Goal: Task Accomplishment & Management: Contribute content

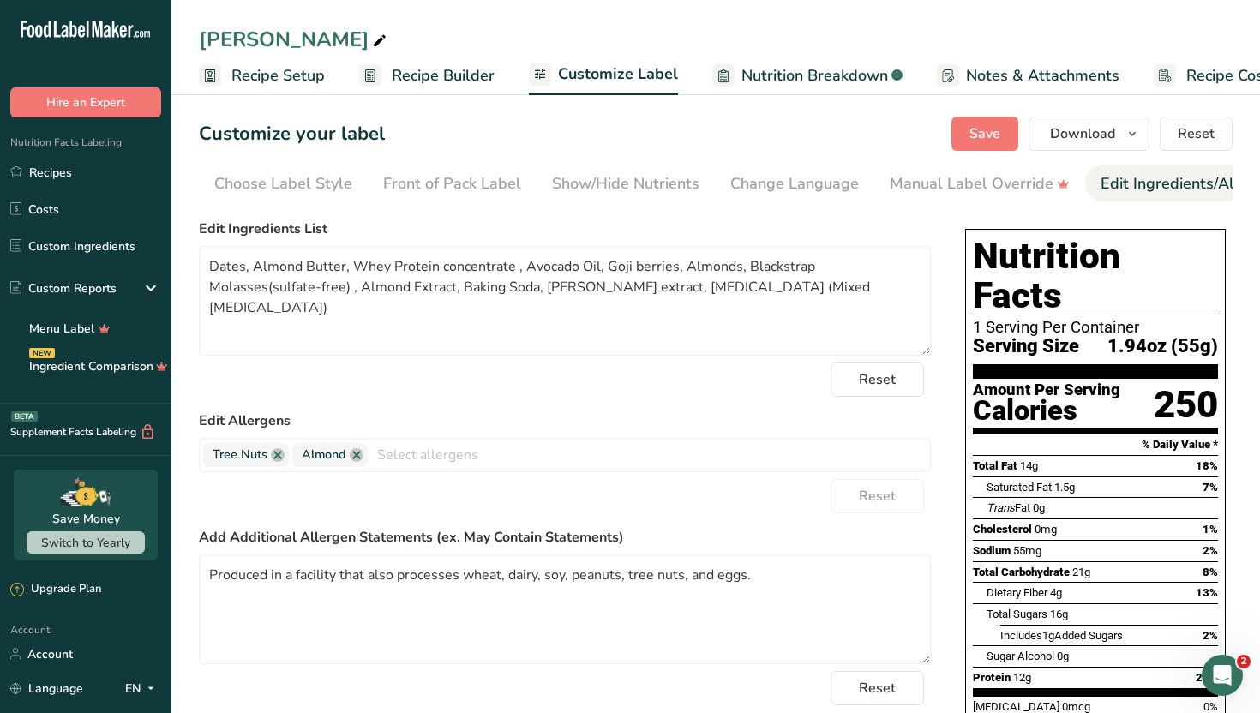
scroll to position [0, 232]
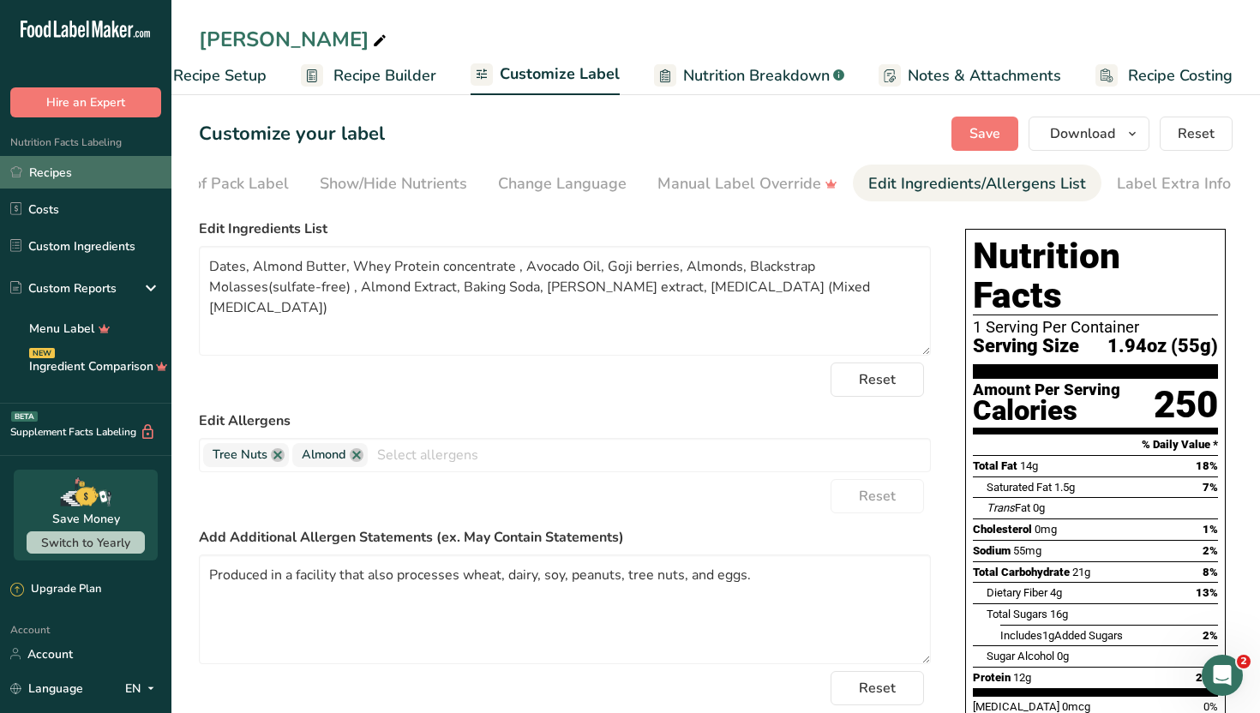
click at [84, 179] on link "Recipes" at bounding box center [85, 172] width 171 height 33
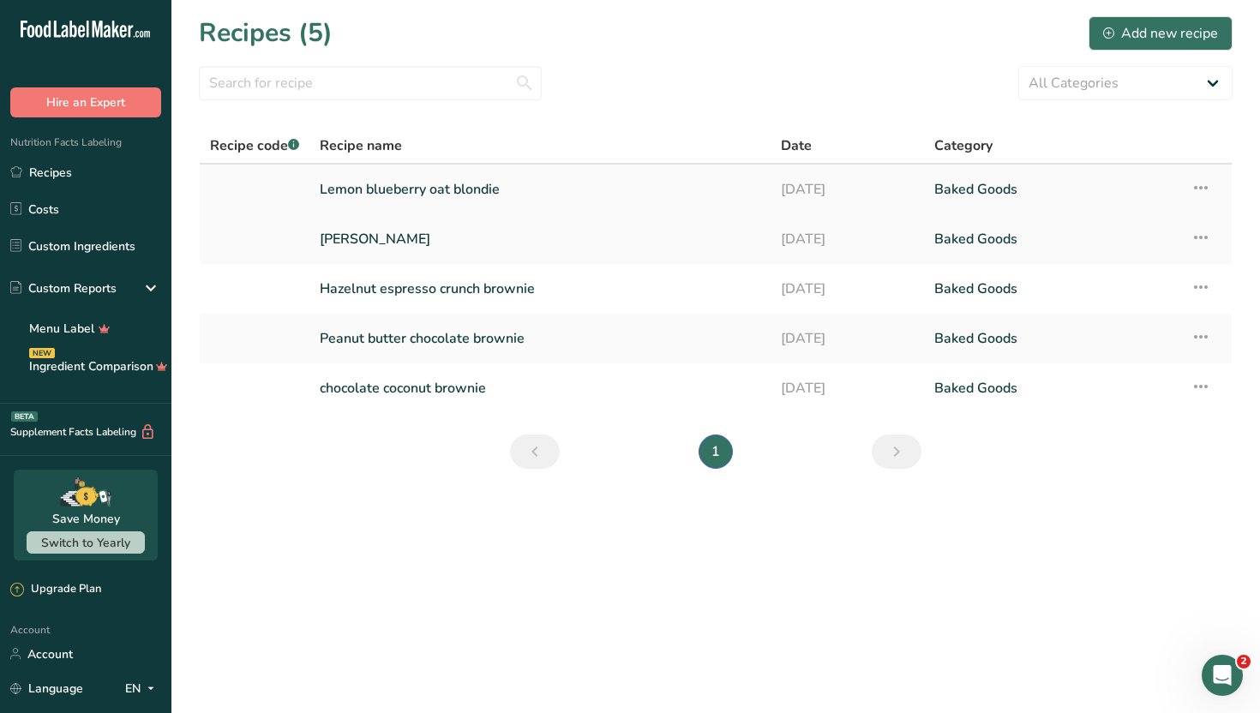
click at [622, 185] on link "Lemon blueberry oat blondie" at bounding box center [540, 189] width 440 height 36
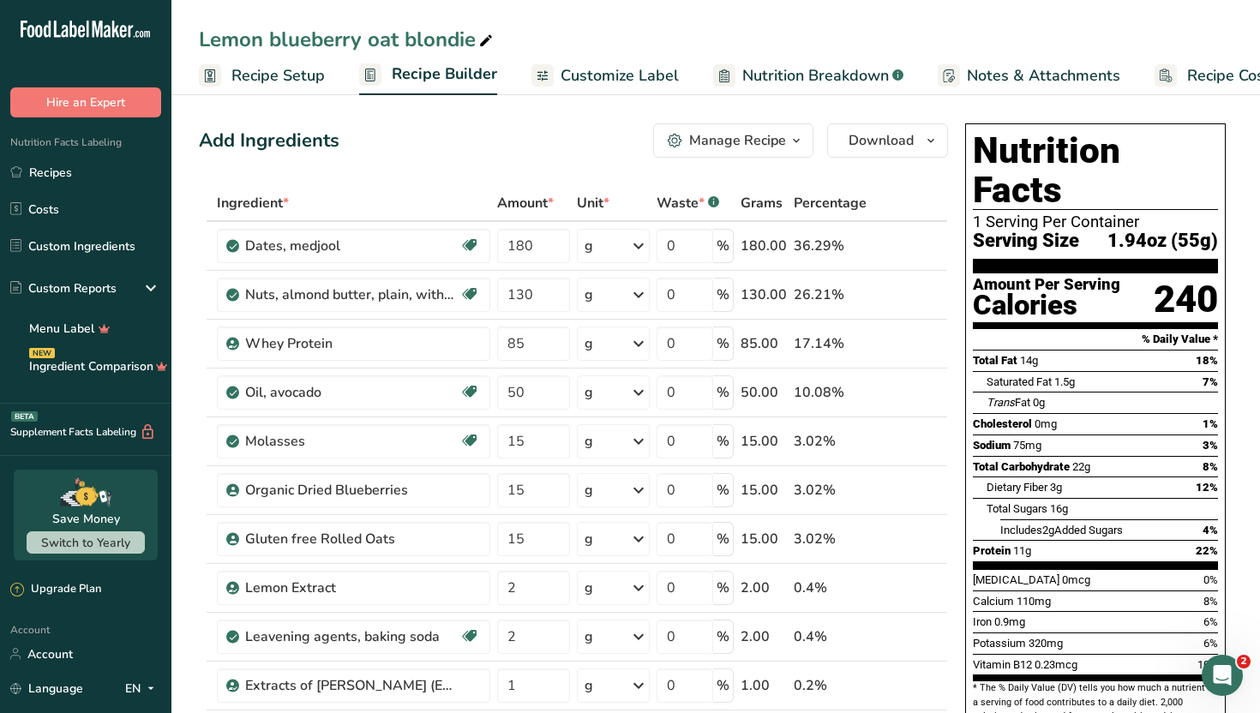
click at [650, 83] on span "Customize Label" at bounding box center [619, 75] width 118 height 23
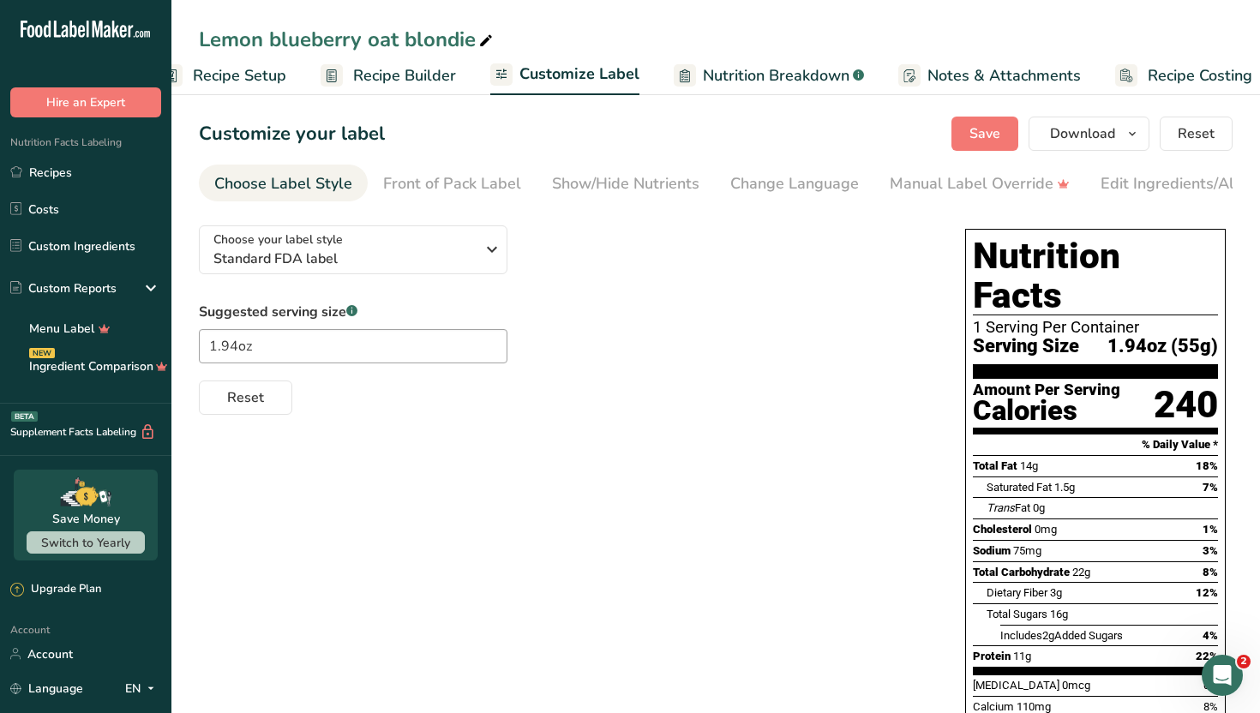
scroll to position [0, 58]
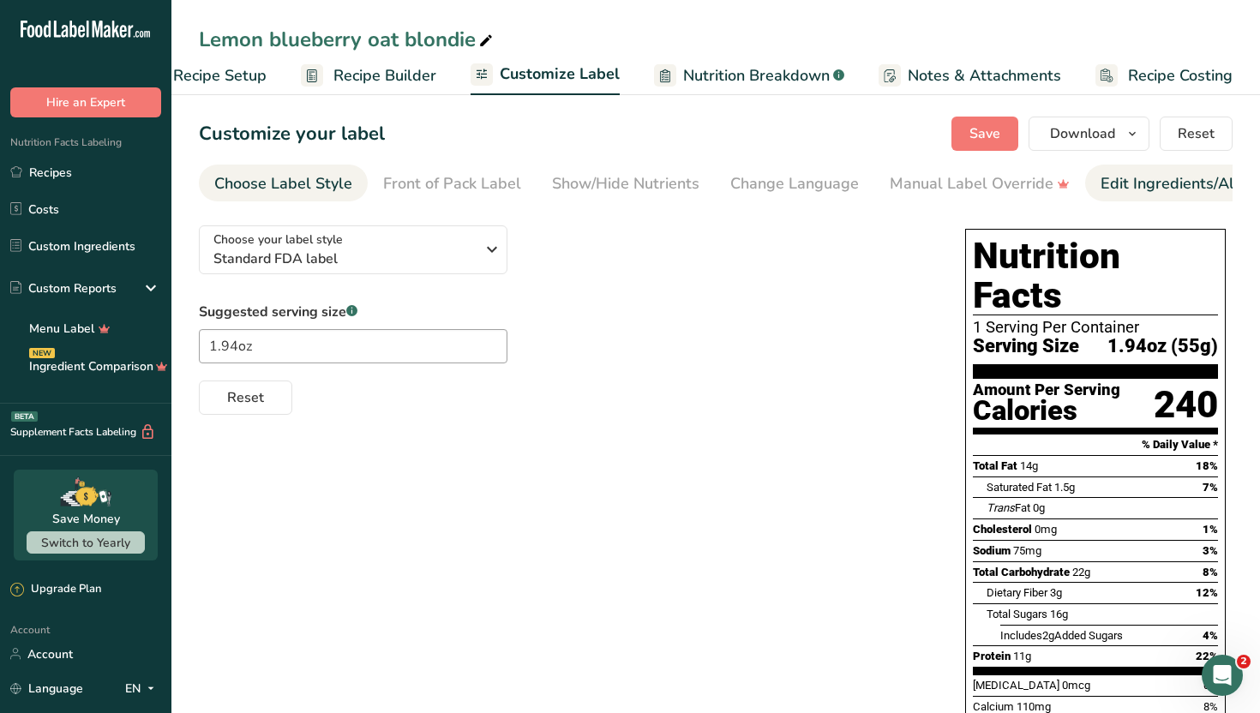
click at [1138, 181] on div "Edit Ingredients/Allergens List" at bounding box center [1209, 183] width 218 height 23
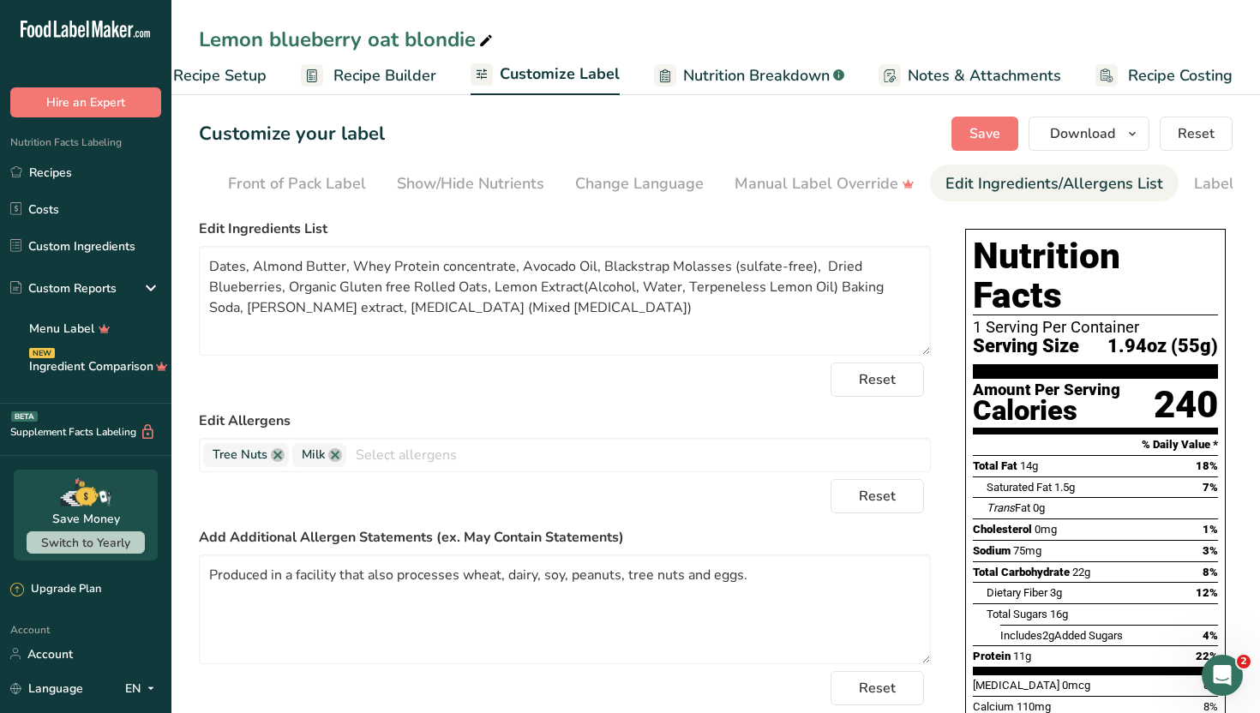
scroll to position [0, 232]
click at [1141, 180] on div "Label Extra Info" at bounding box center [1174, 183] width 114 height 23
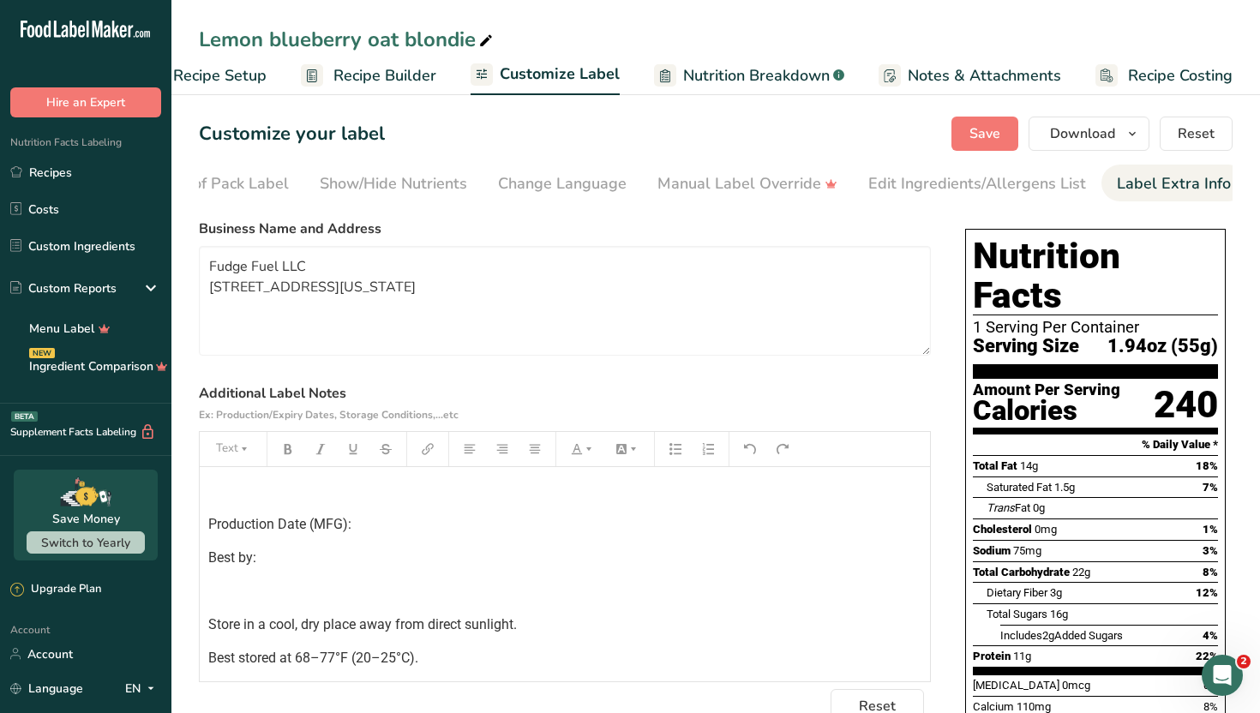
click at [779, 417] on label "Additional Label Notes Ex: Production/Expiry Dates, Storage Conditions,...etc" at bounding box center [565, 403] width 732 height 41
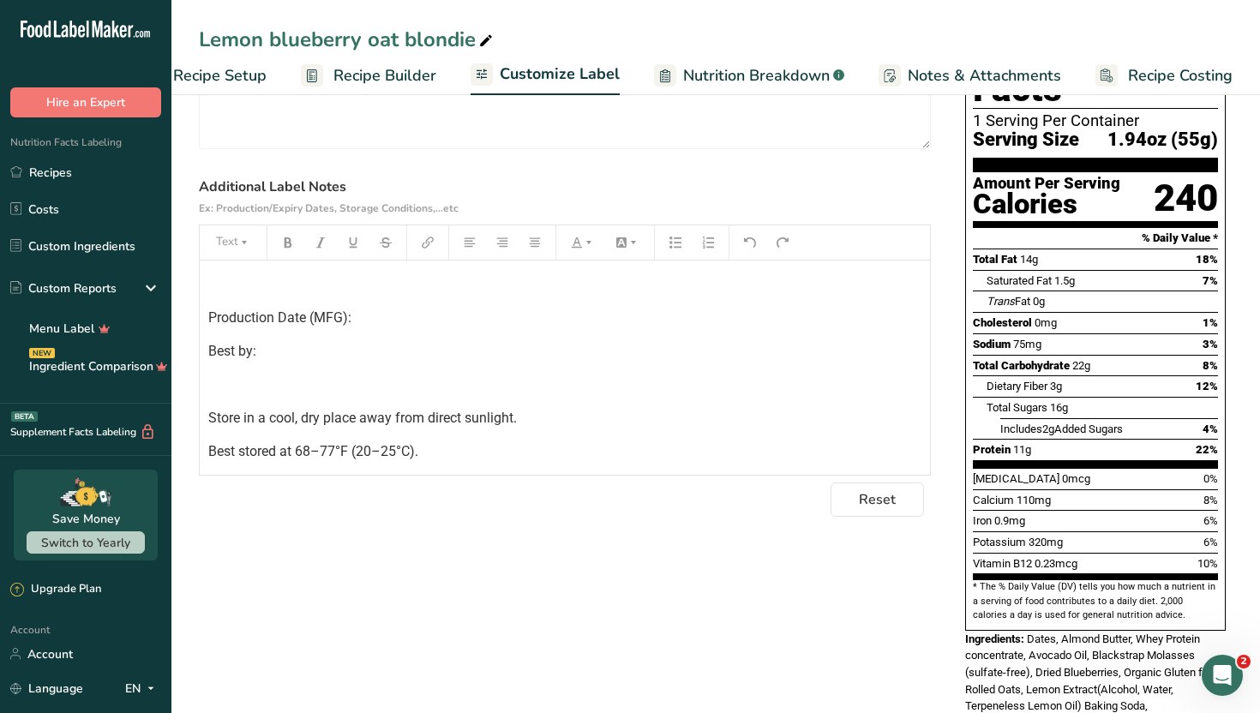
scroll to position [240, 0]
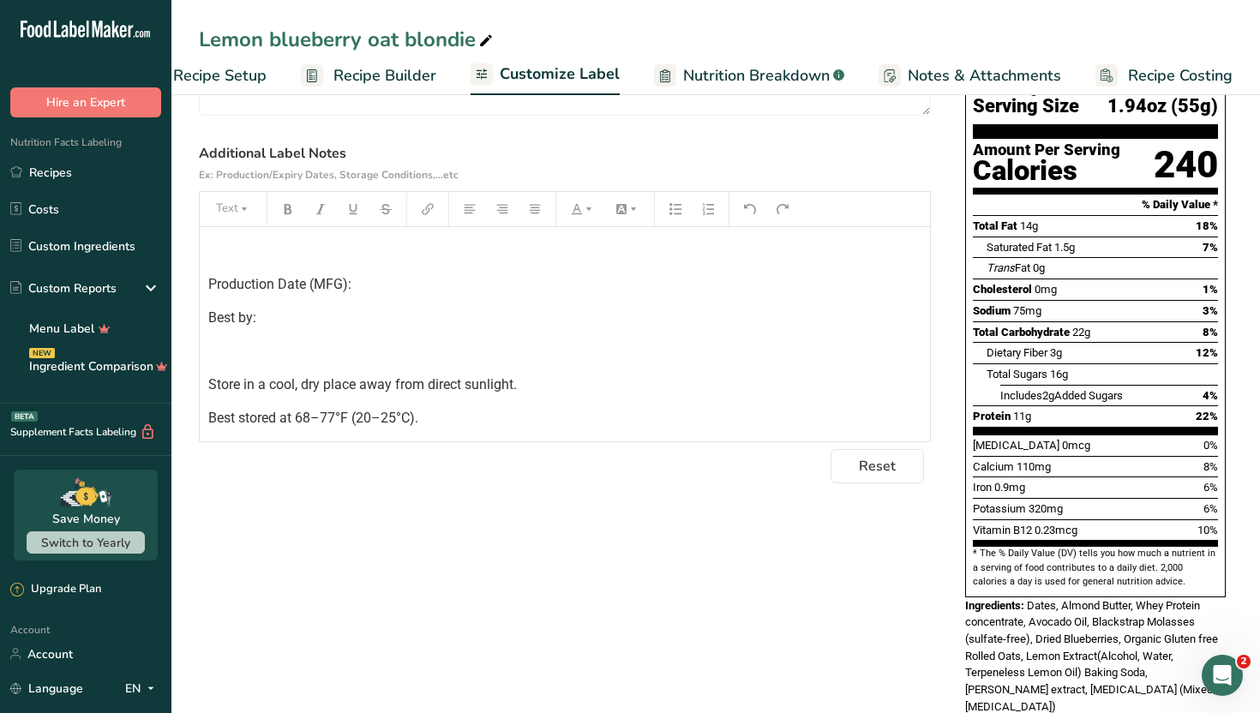
click at [770, 428] on p "Best stored at 68–77°F (20–25°C)." at bounding box center [564, 418] width 713 height 21
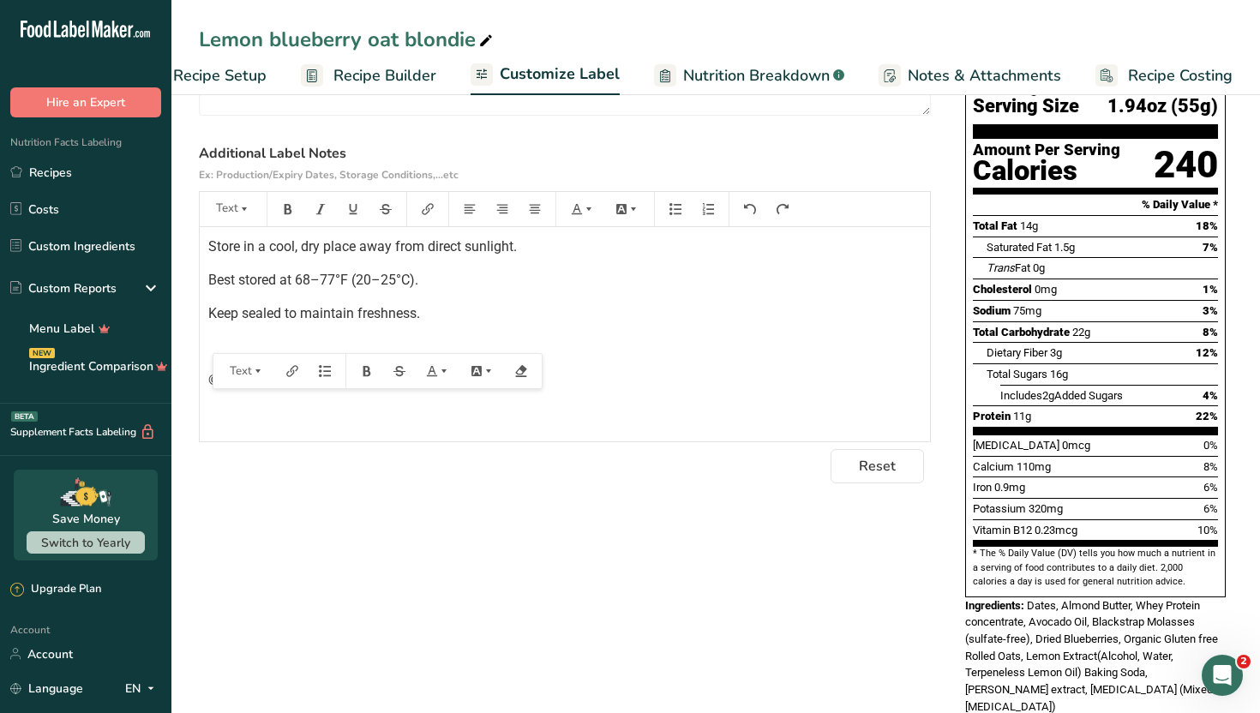
drag, startPoint x: 202, startPoint y: 403, endPoint x: 464, endPoint y: 422, distance: 262.1
click at [464, 422] on div "﻿ Production Date (MFG): Best by: ﻿ Store in a cool, dry place away from direct…" at bounding box center [565, 277] width 730 height 376
copy span "© 2025 Fudge Fuel LLC. All rights reserved."
click at [473, 499] on div "Choose your label style Standard FDA label USA (FDA) Standard FDA label Tabular…" at bounding box center [716, 528] width 1034 height 1112
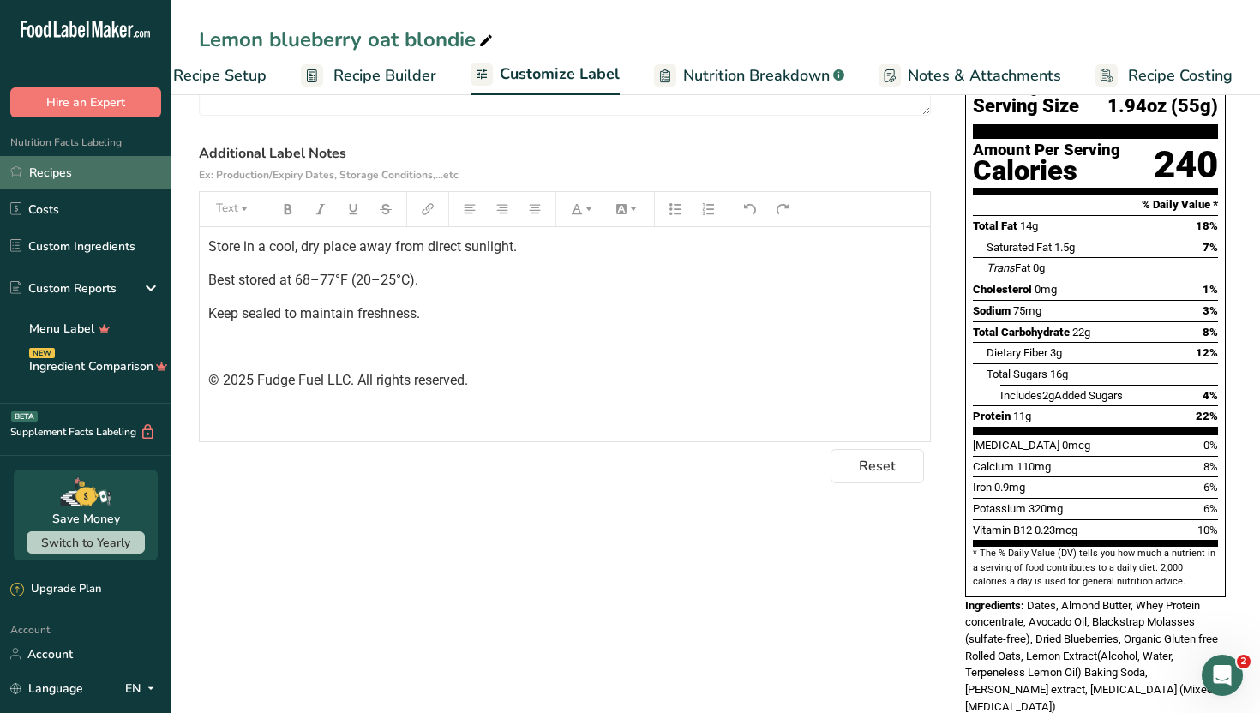
click at [139, 184] on link "Recipes" at bounding box center [85, 172] width 171 height 33
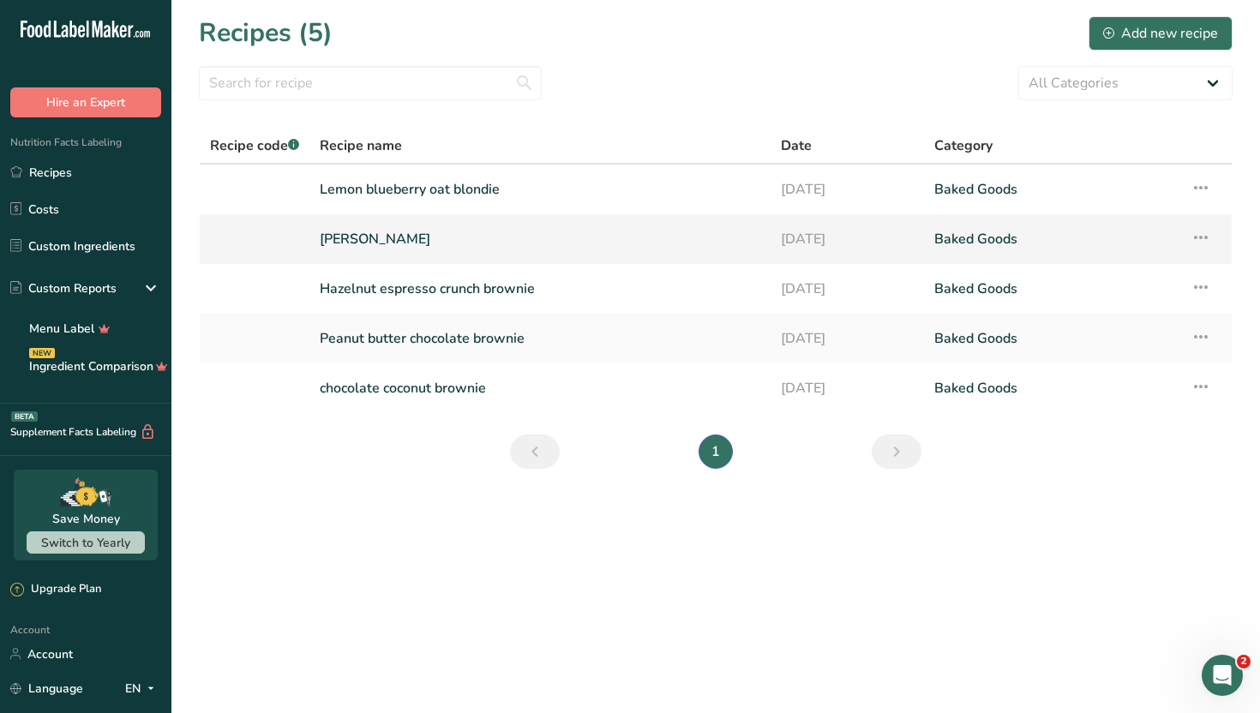
click at [488, 249] on link "[PERSON_NAME]" at bounding box center [540, 239] width 440 height 36
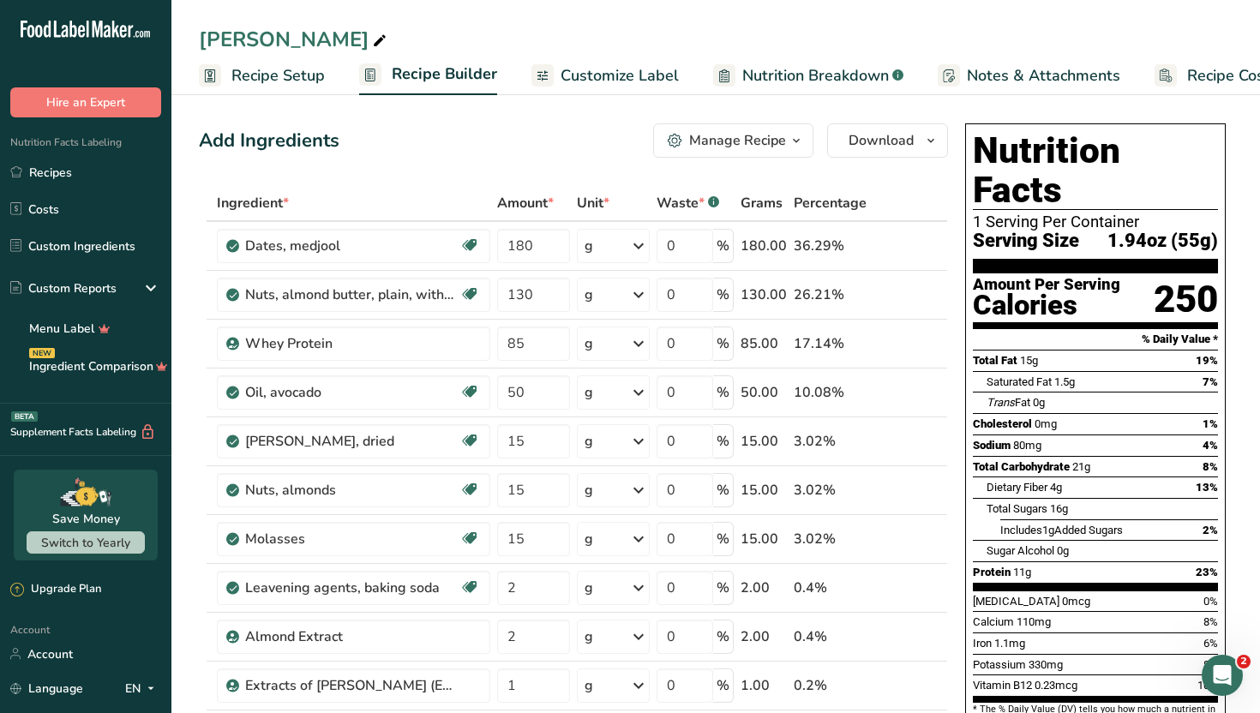
click at [598, 71] on span "Customize Label" at bounding box center [619, 75] width 118 height 23
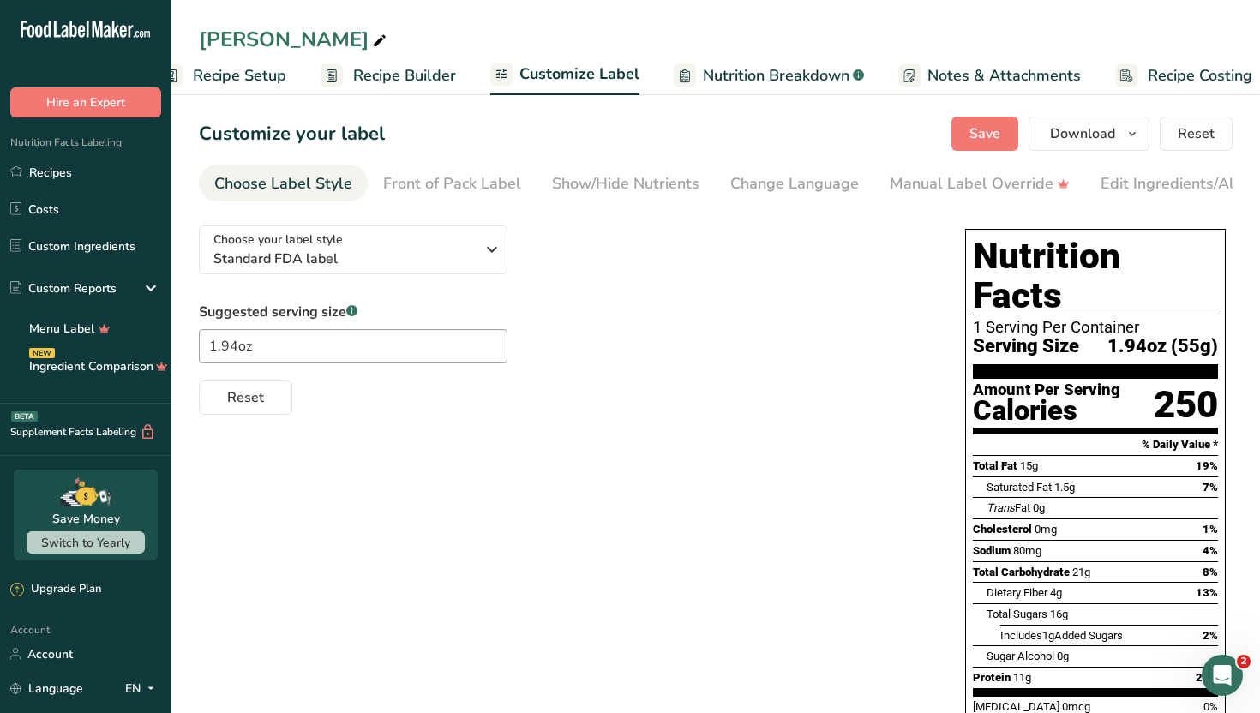
scroll to position [0, 58]
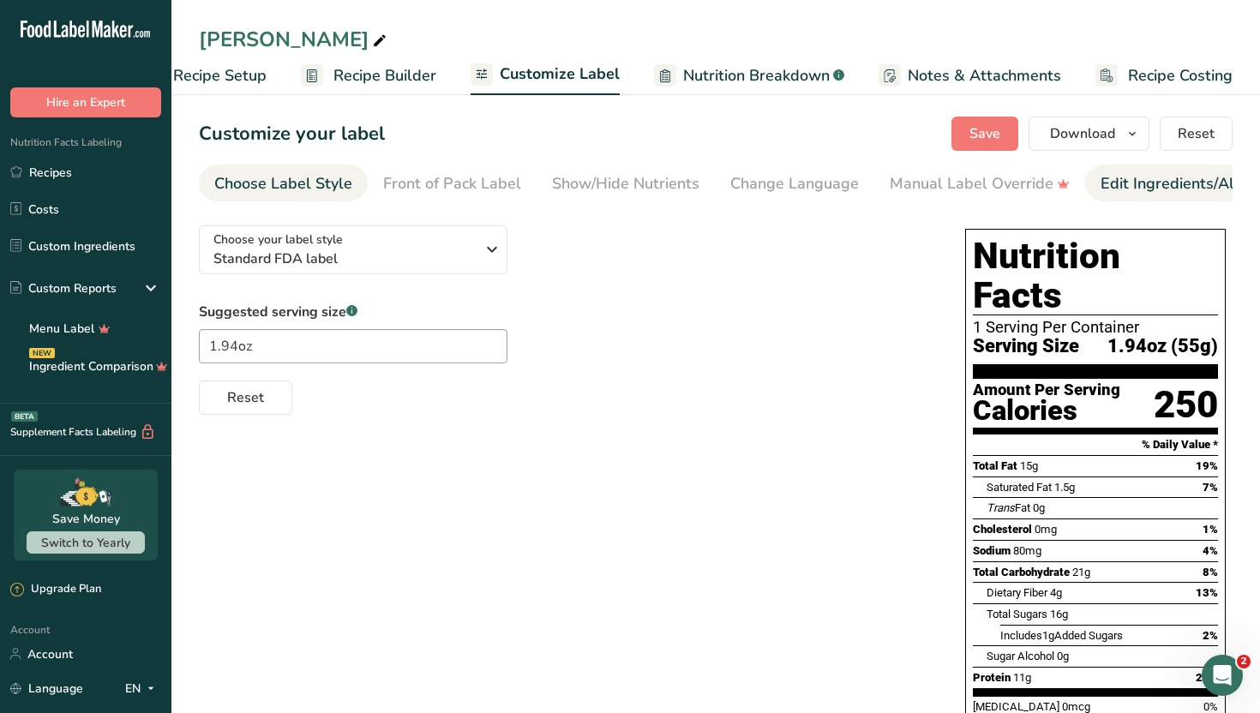
click at [1153, 180] on div "Edit Ingredients/Allergens List" at bounding box center [1209, 183] width 218 height 23
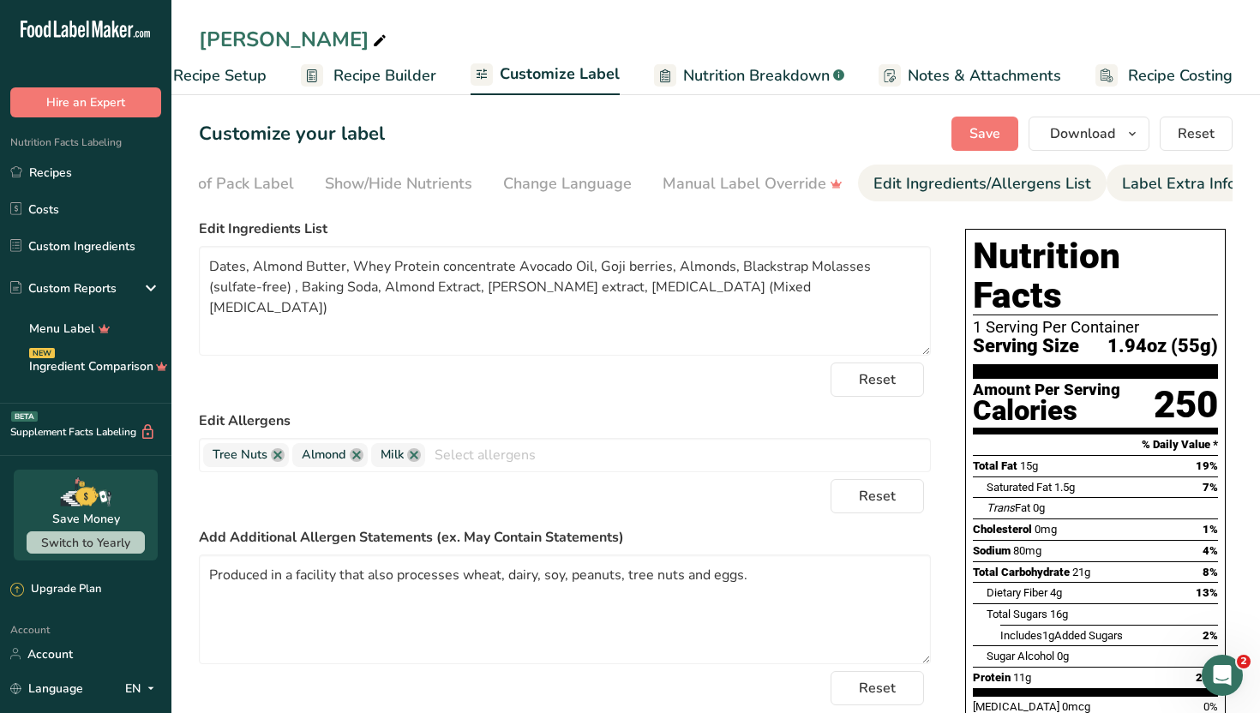
scroll to position [0, 232]
click at [1157, 181] on div "Label Extra Info" at bounding box center [1174, 183] width 114 height 23
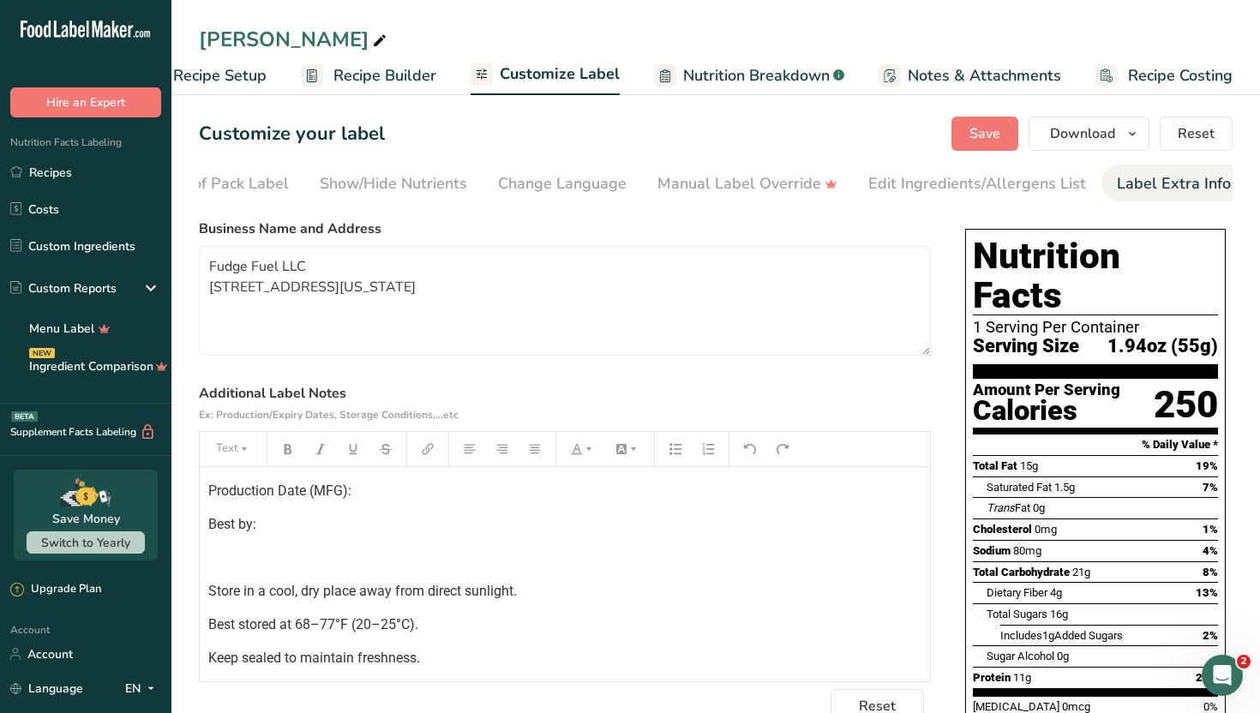
click at [865, 411] on label "Additional Label Notes Ex: Production/Expiry Dates, Storage Conditions,...etc" at bounding box center [565, 403] width 732 height 41
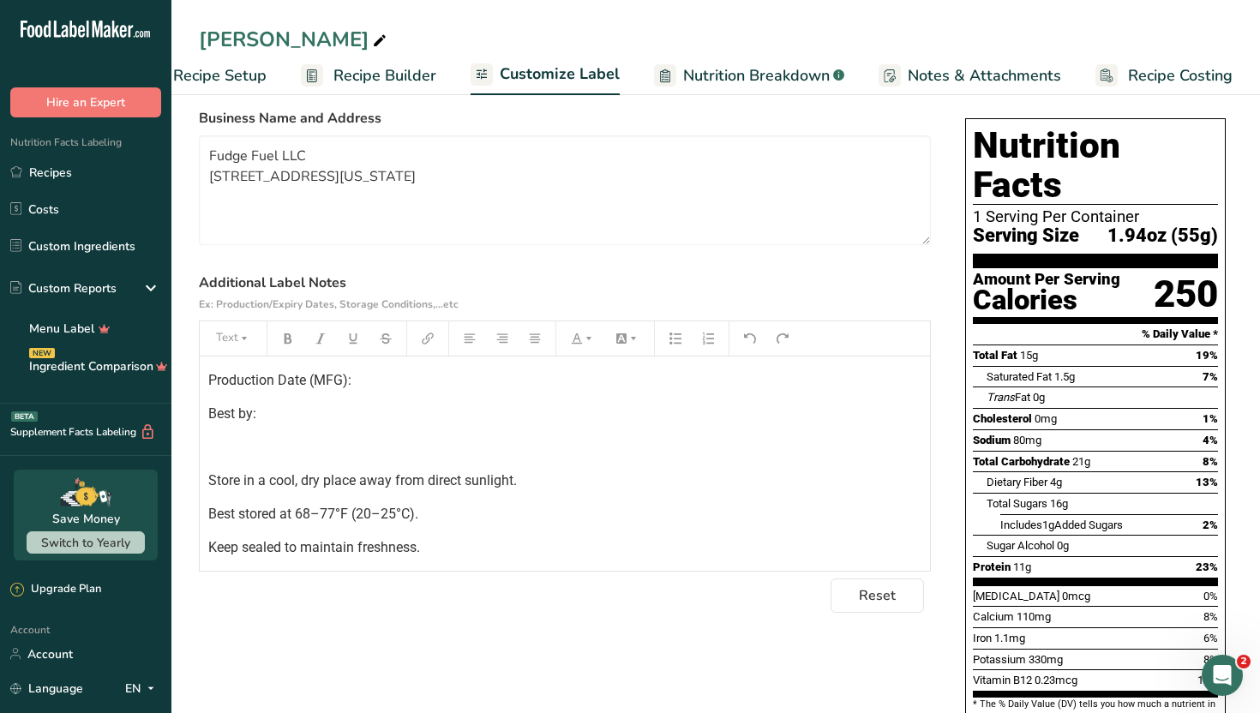
scroll to position [137, 0]
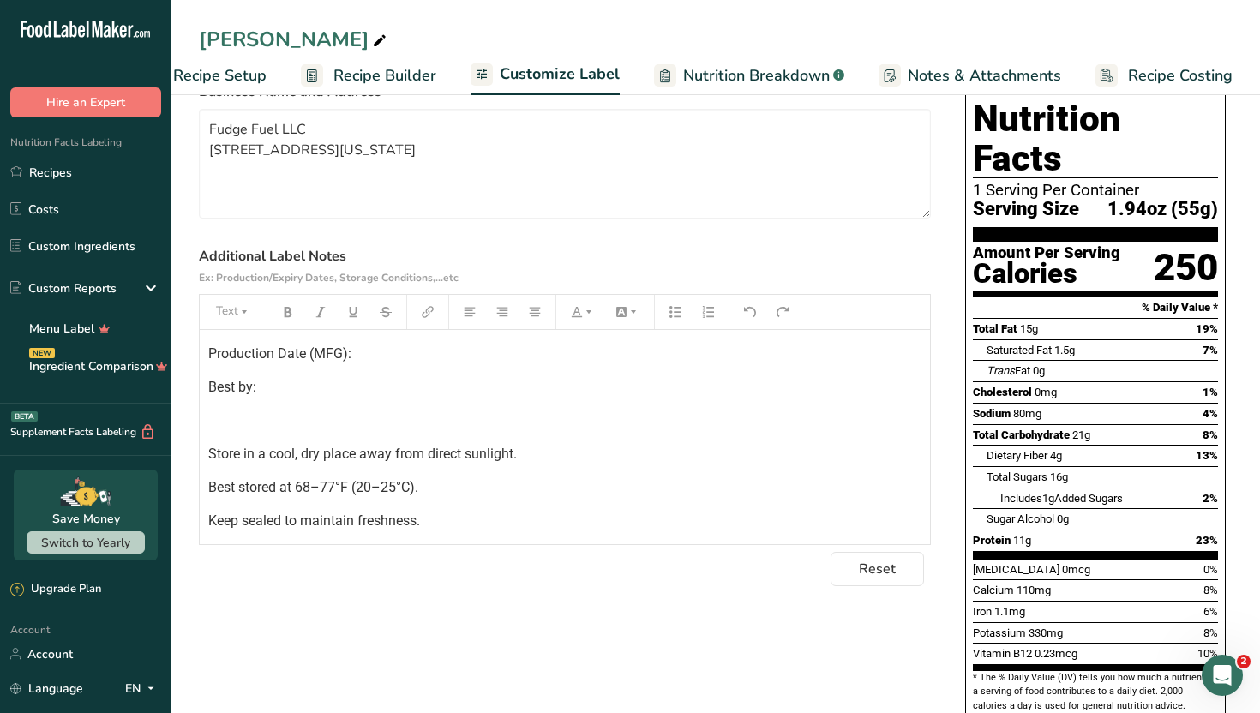
click at [651, 431] on p "﻿" at bounding box center [564, 420] width 713 height 21
click at [203, 406] on div "Production Date (MFG): Best by: ﻿ Store in a cool, dry place away from direct s…" at bounding box center [565, 538] width 730 height 417
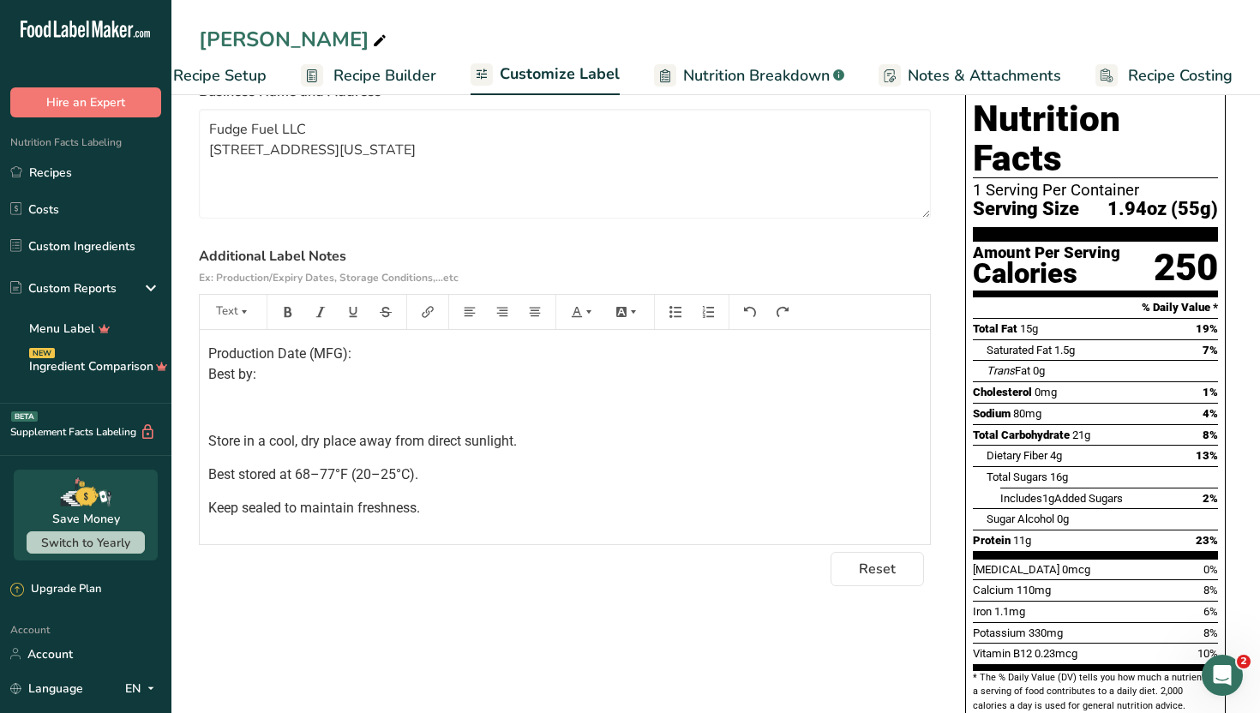
scroll to position [104, 0]
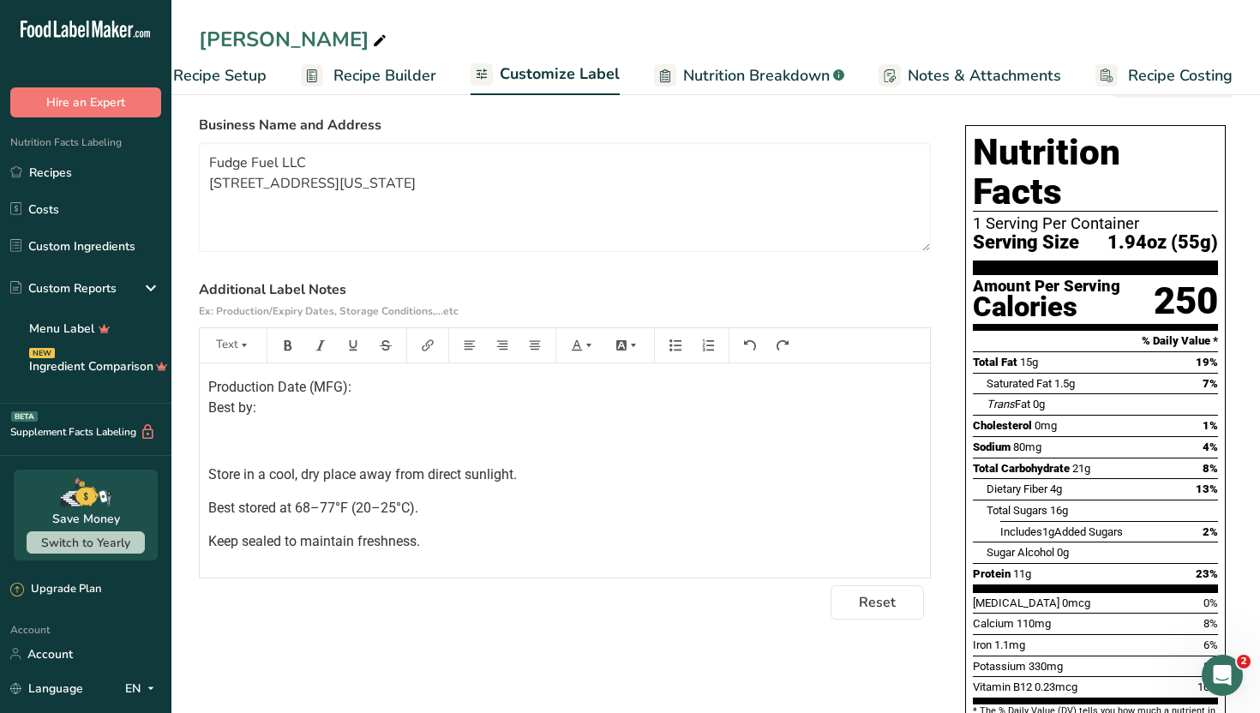
click at [470, 562] on div "Production Date (MFG): Best by: ﻿ Store in a cool, dry place away from direct s…" at bounding box center [565, 565] width 730 height 404
click at [474, 546] on p "Keep sealed to maintain freshness." at bounding box center [564, 541] width 713 height 21
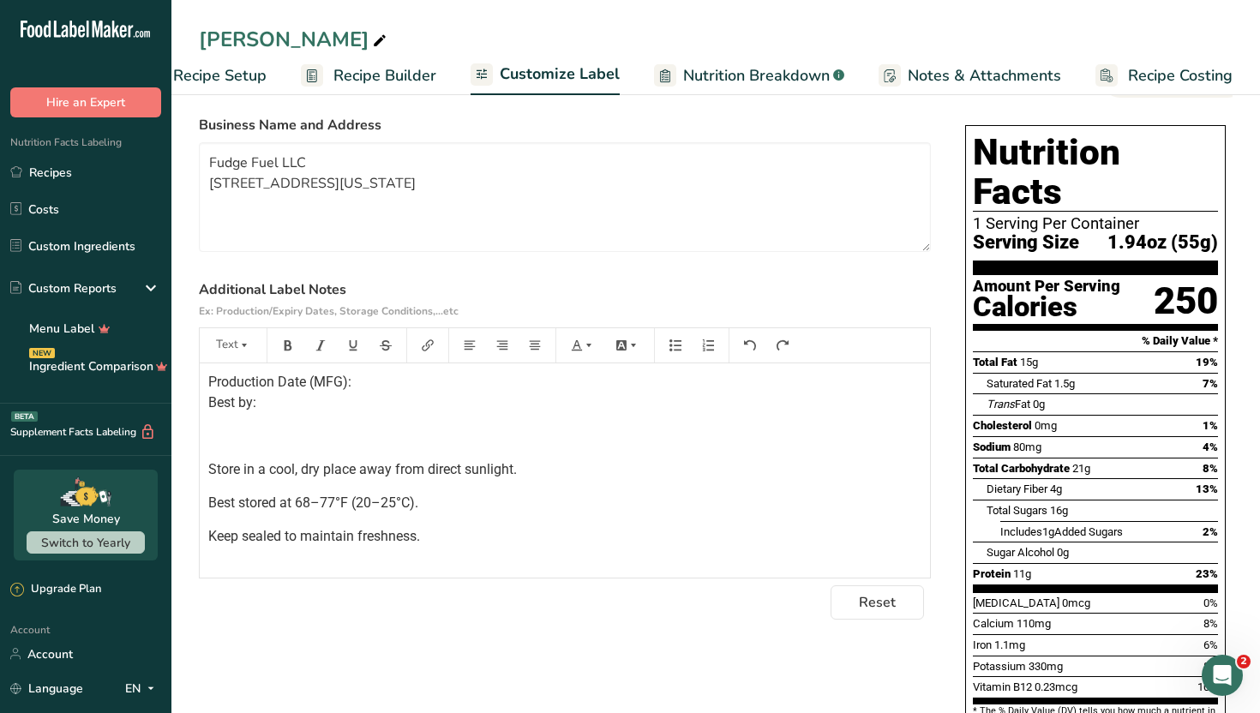
scroll to position [138, 0]
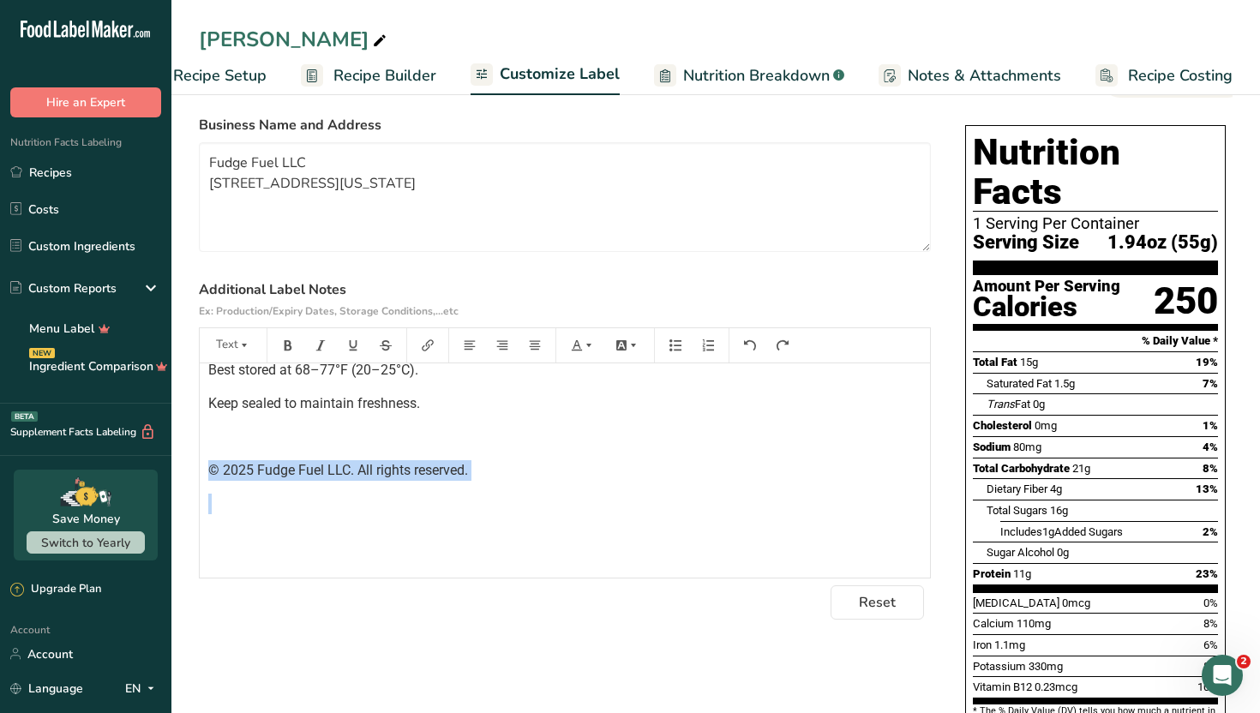
drag, startPoint x: 474, startPoint y: 546, endPoint x: 343, endPoint y: 398, distance: 197.3
click at [345, 404] on div "Production Date (MFG): Best by: ﻿ Store in a cool, dry place away from direct s…" at bounding box center [565, 427] width 730 height 404
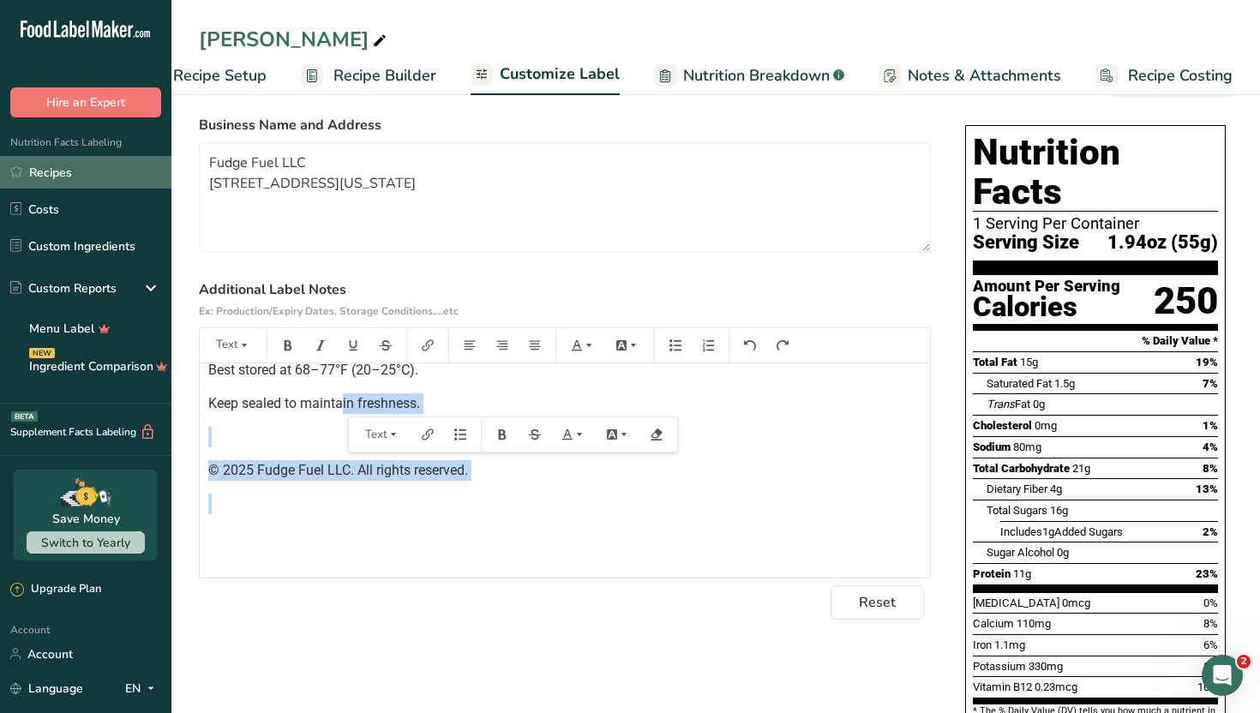
click at [123, 166] on link "Recipes" at bounding box center [85, 172] width 171 height 33
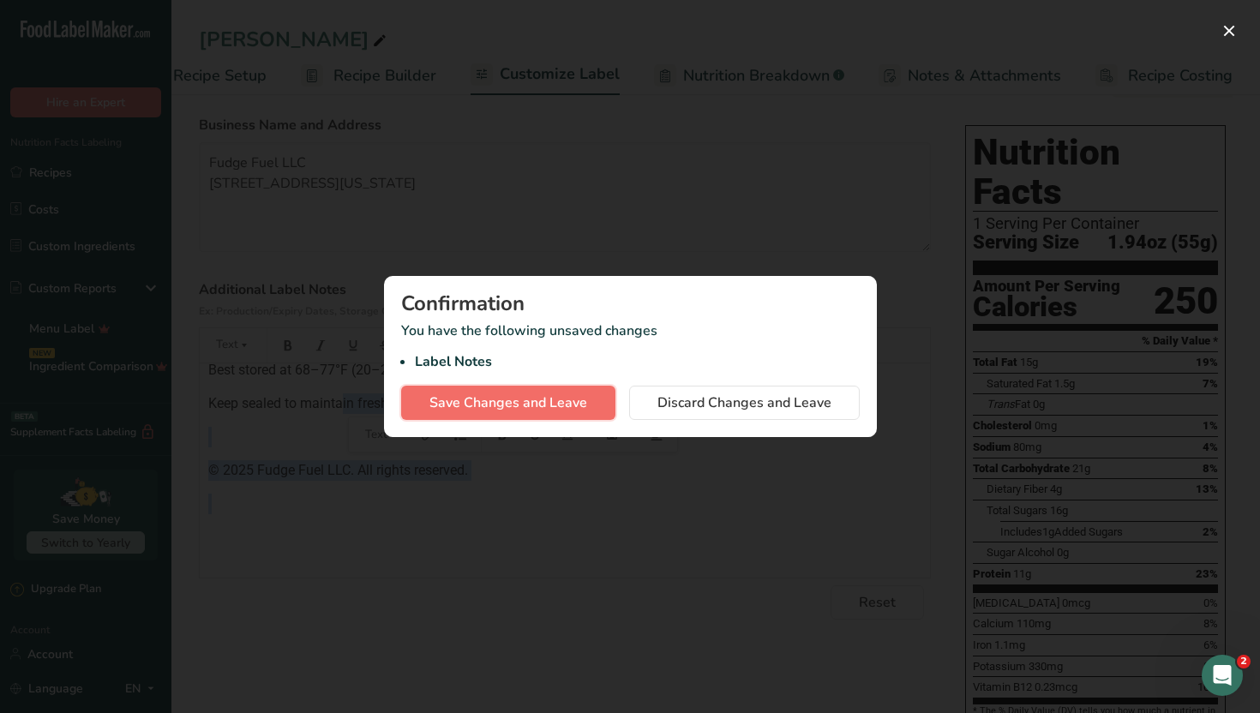
click at [470, 409] on span "Save Changes and Leave" at bounding box center [508, 402] width 158 height 21
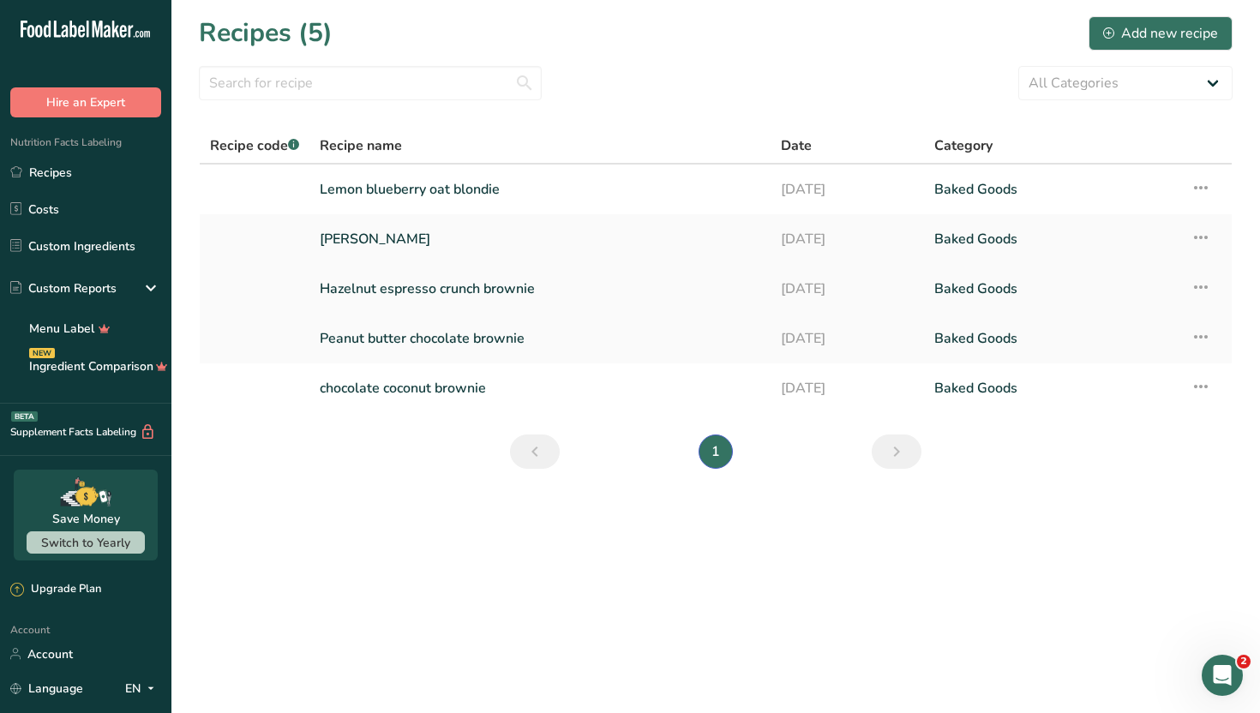
click at [376, 286] on link "Hazelnut espresso crunch brownie" at bounding box center [540, 289] width 440 height 36
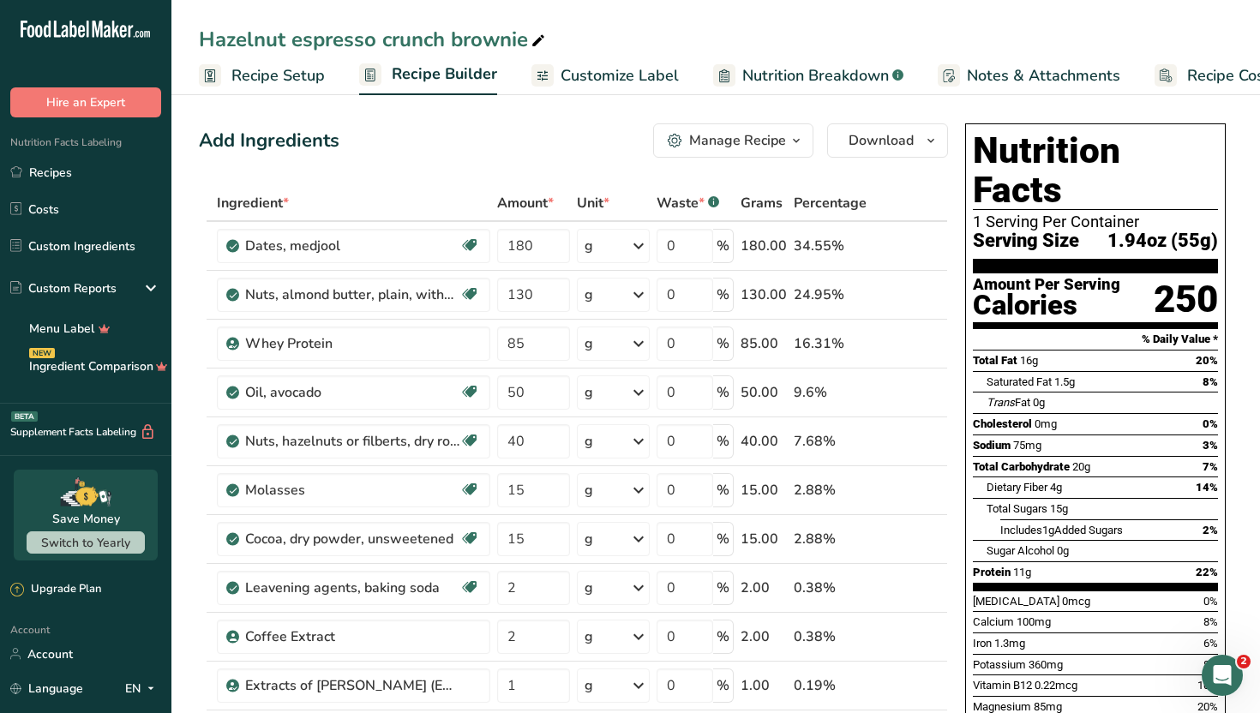
click at [596, 77] on span "Customize Label" at bounding box center [619, 75] width 118 height 23
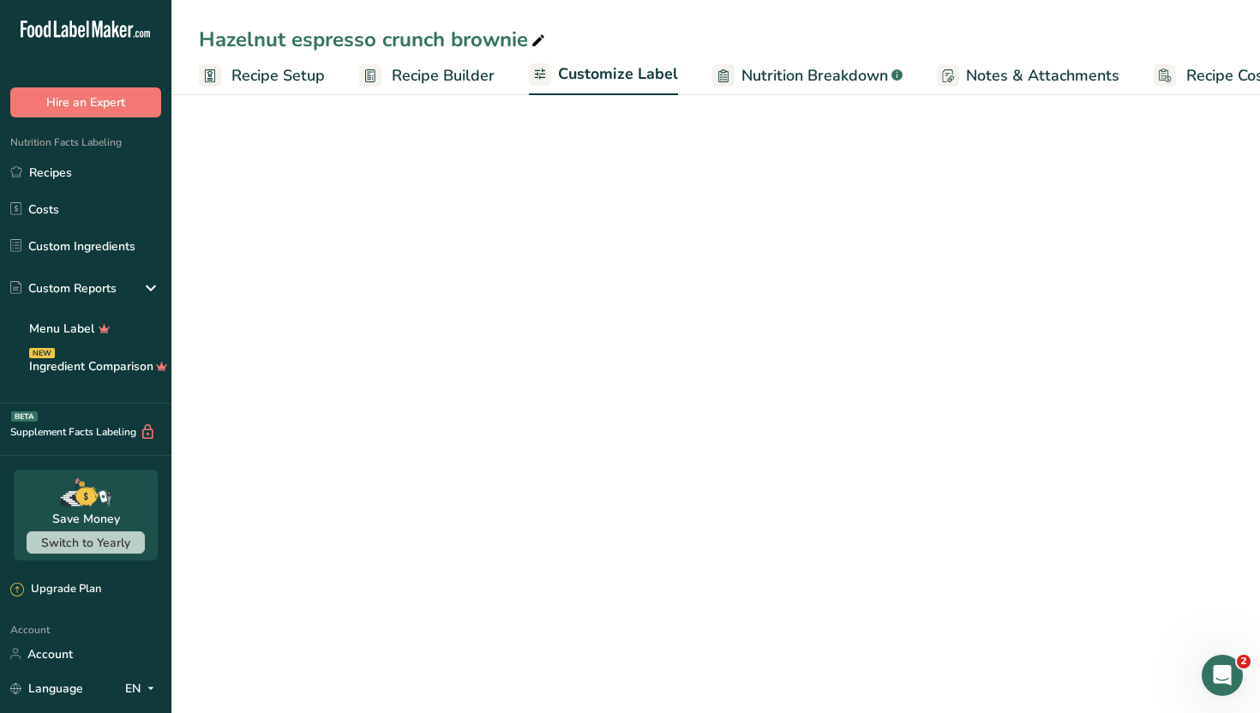
scroll to position [0, 58]
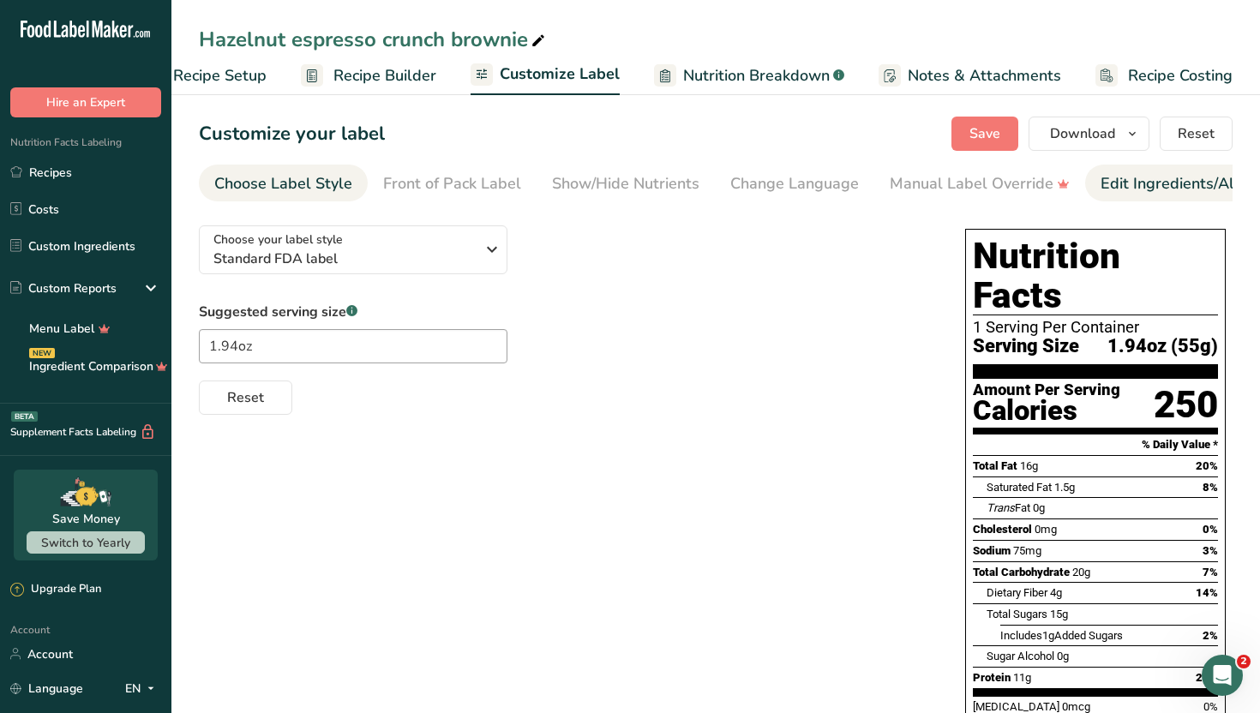
click at [1164, 189] on div "Edit Ingredients/Allergens List" at bounding box center [1209, 183] width 218 height 23
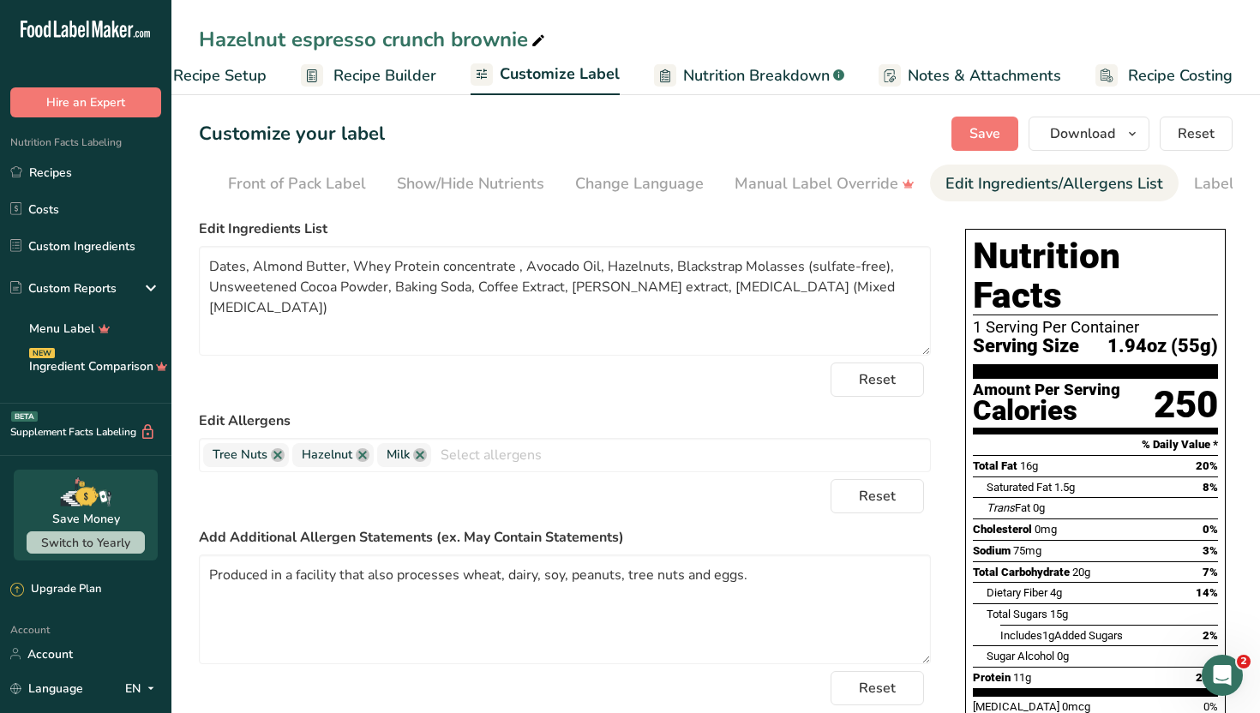
scroll to position [0, 232]
click at [1164, 188] on div "Label Extra Info" at bounding box center [1174, 183] width 114 height 23
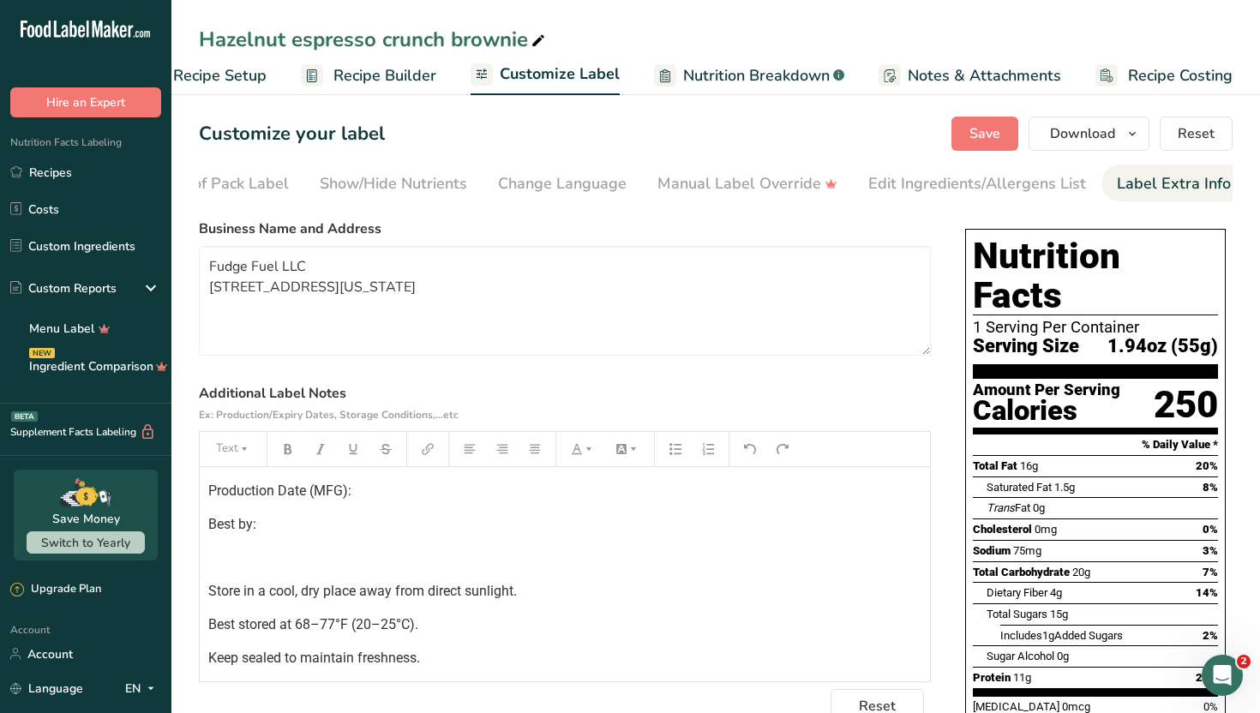
click at [874, 387] on label "Additional Label Notes Ex: Production/Expiry Dates, Storage Conditions,...etc" at bounding box center [565, 403] width 732 height 41
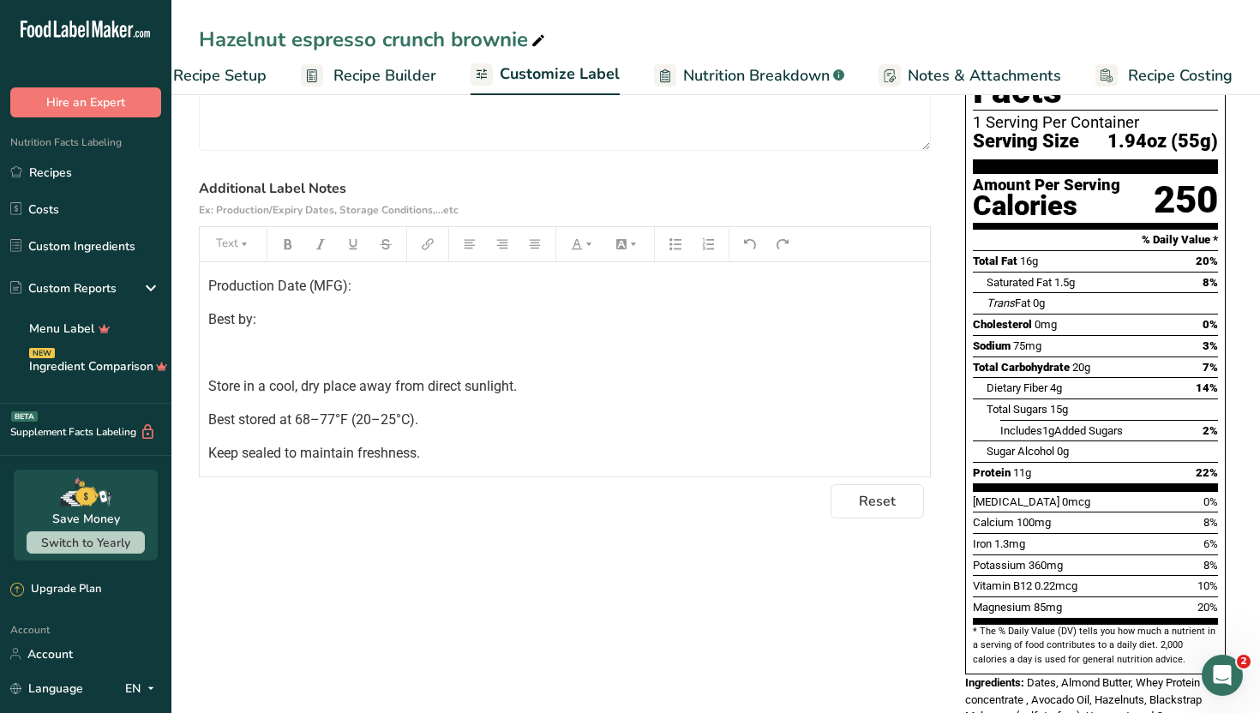
scroll to position [206, 0]
click at [494, 458] on p "Keep sealed to maintain freshness." at bounding box center [564, 452] width 713 height 21
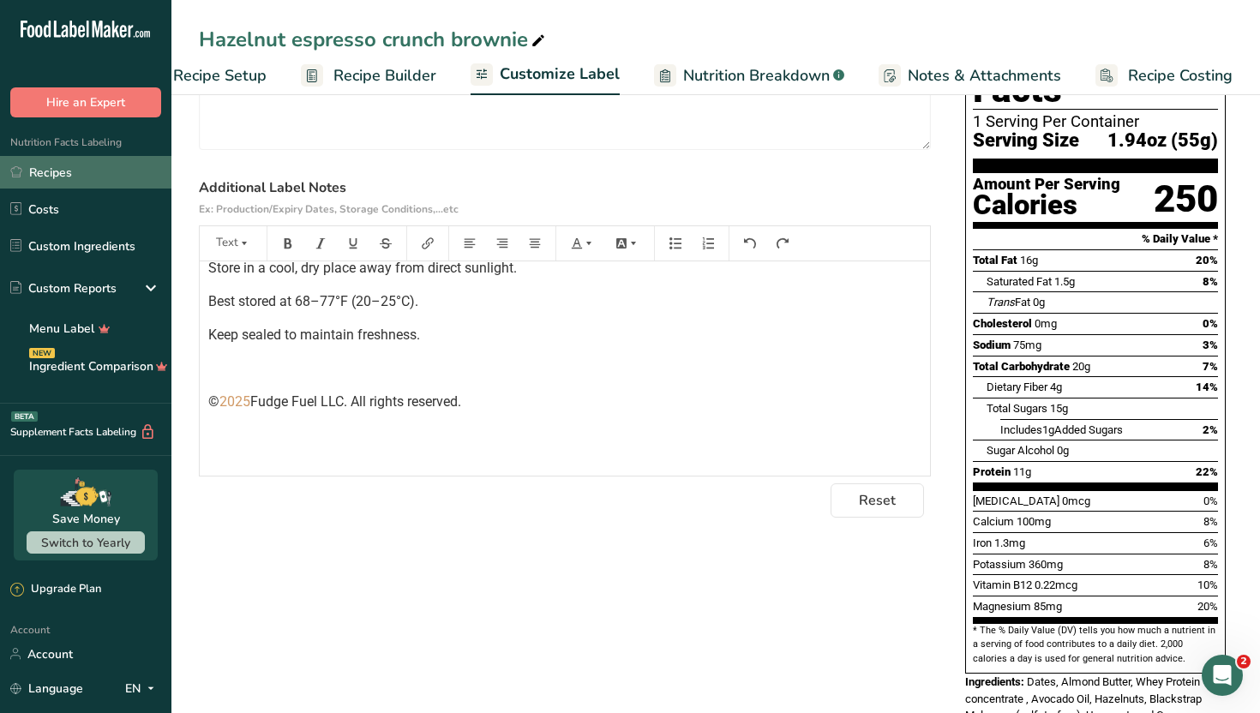
click at [37, 171] on link "Recipes" at bounding box center [85, 172] width 171 height 33
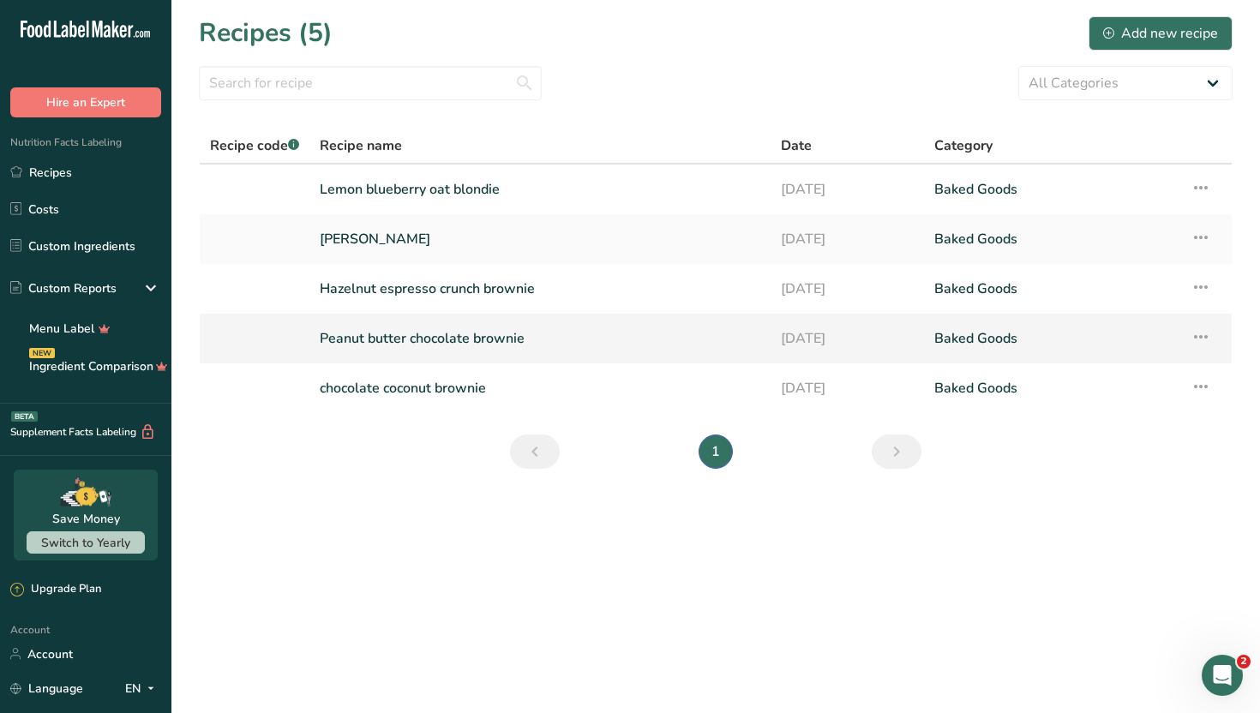
click at [478, 329] on link "Peanut butter chocolate brownie" at bounding box center [540, 339] width 440 height 36
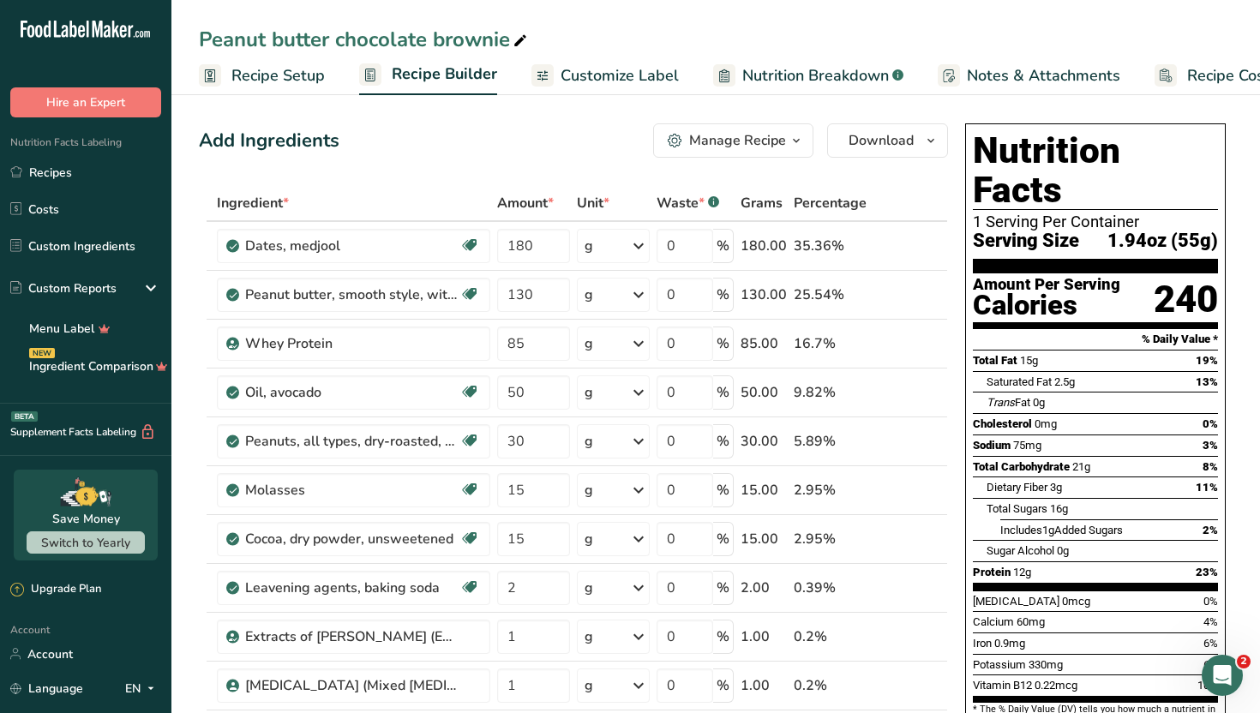
click at [588, 73] on span "Customize Label" at bounding box center [619, 75] width 118 height 23
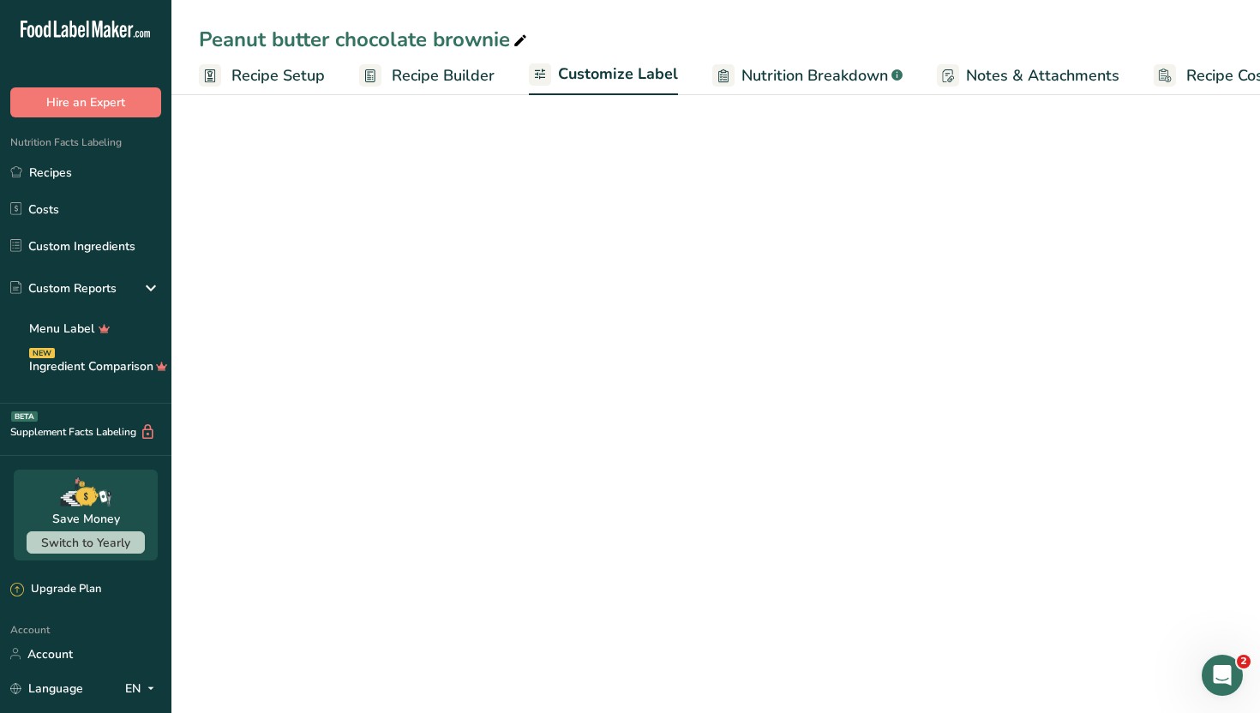
scroll to position [0, 58]
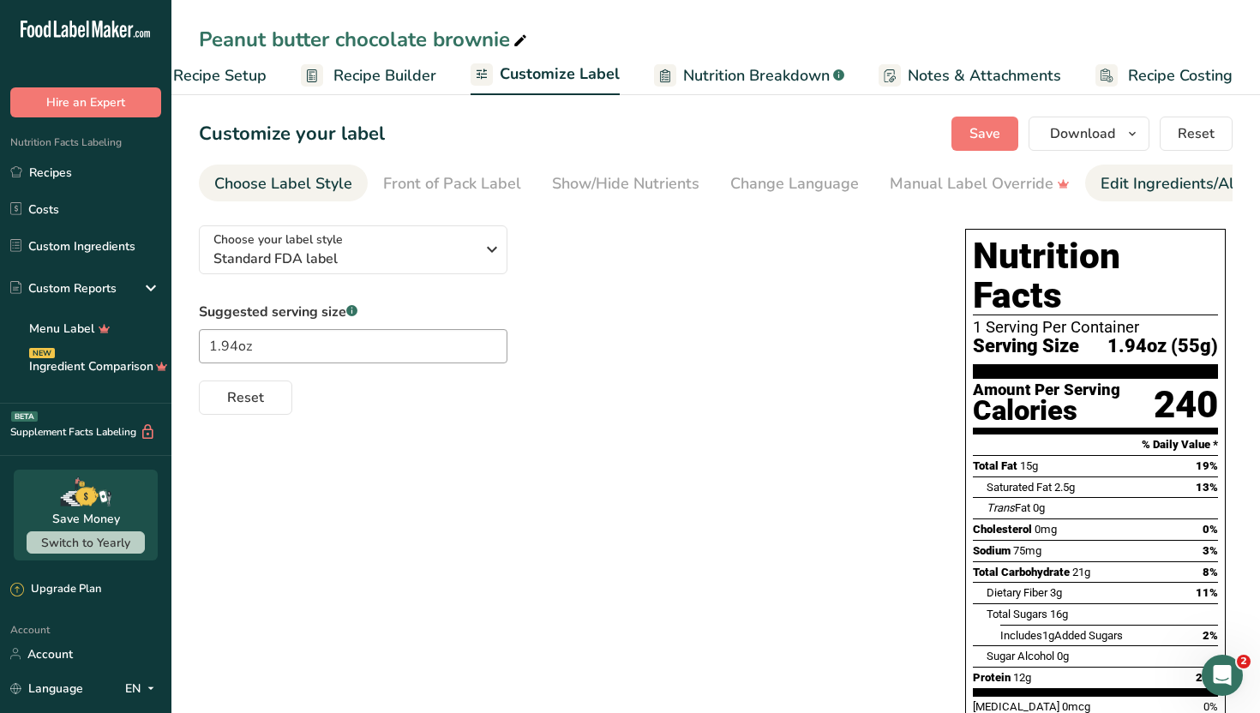
click at [1151, 183] on div "Edit Ingredients/Allergens List" at bounding box center [1209, 183] width 218 height 23
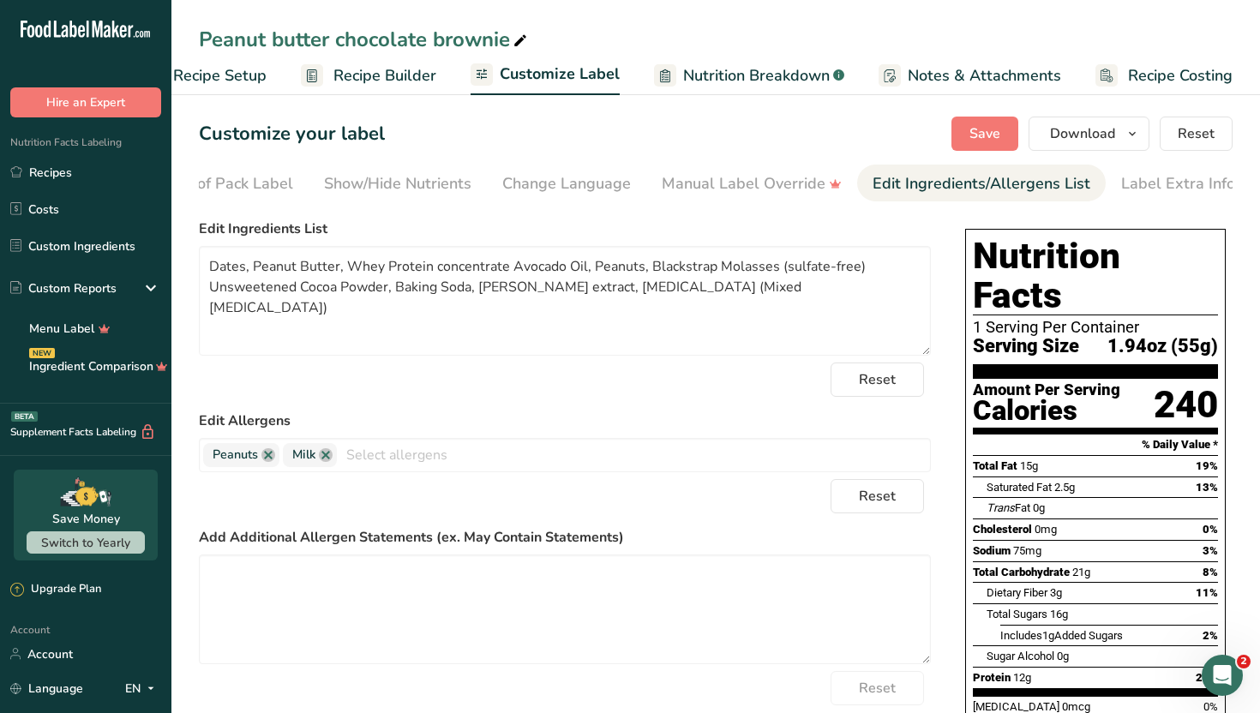
scroll to position [0, 232]
click at [1189, 181] on div "Label Extra Info" at bounding box center [1174, 183] width 114 height 23
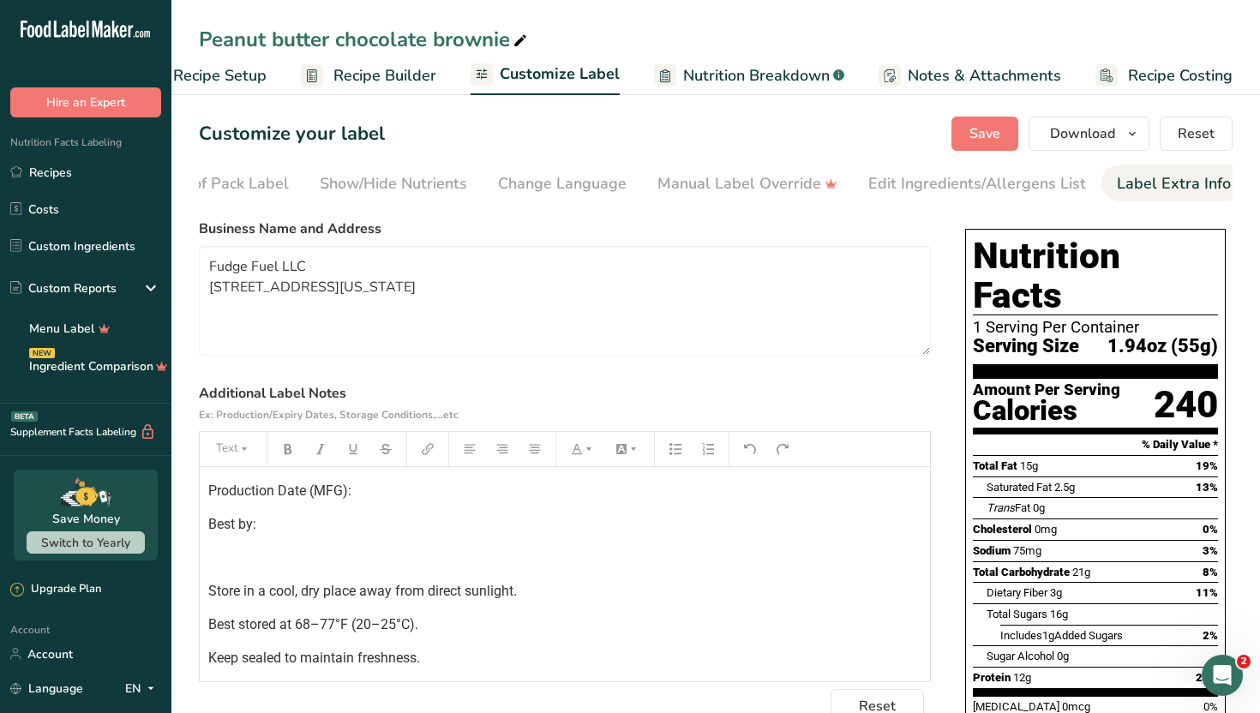
click at [638, 595] on p "Store in a cool, dry place away from direct sunlight." at bounding box center [564, 591] width 713 height 21
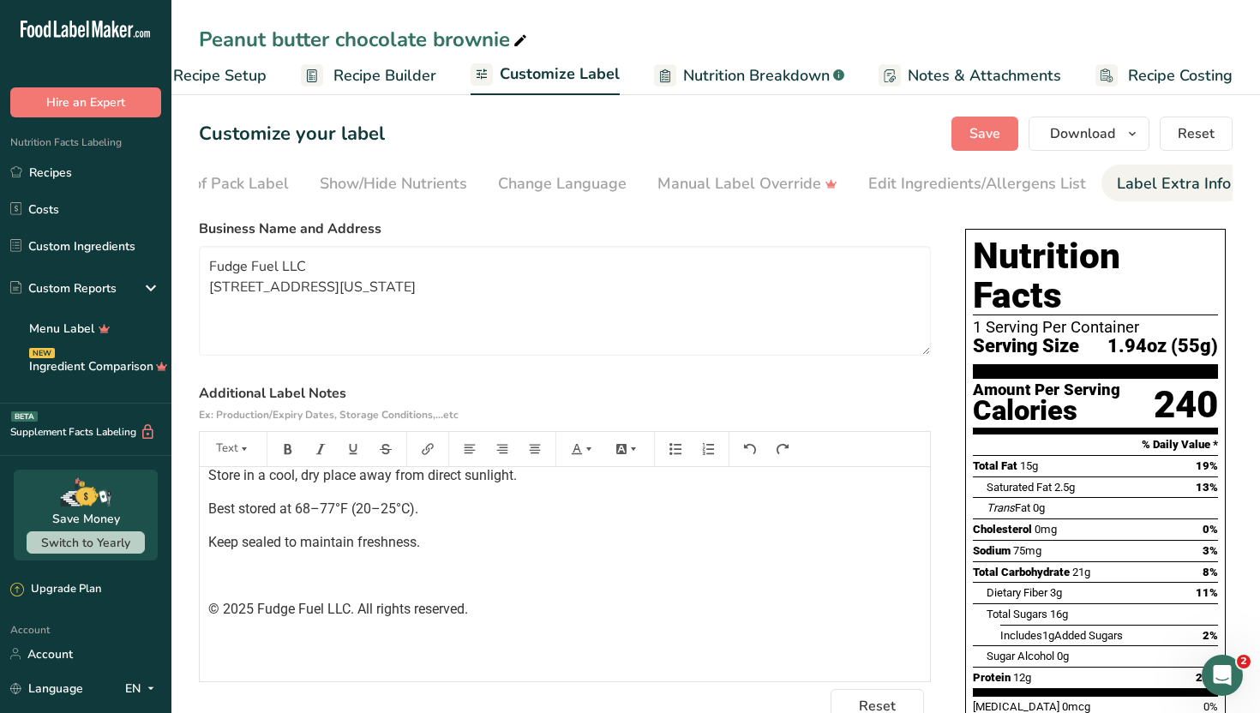
scroll to position [0, 0]
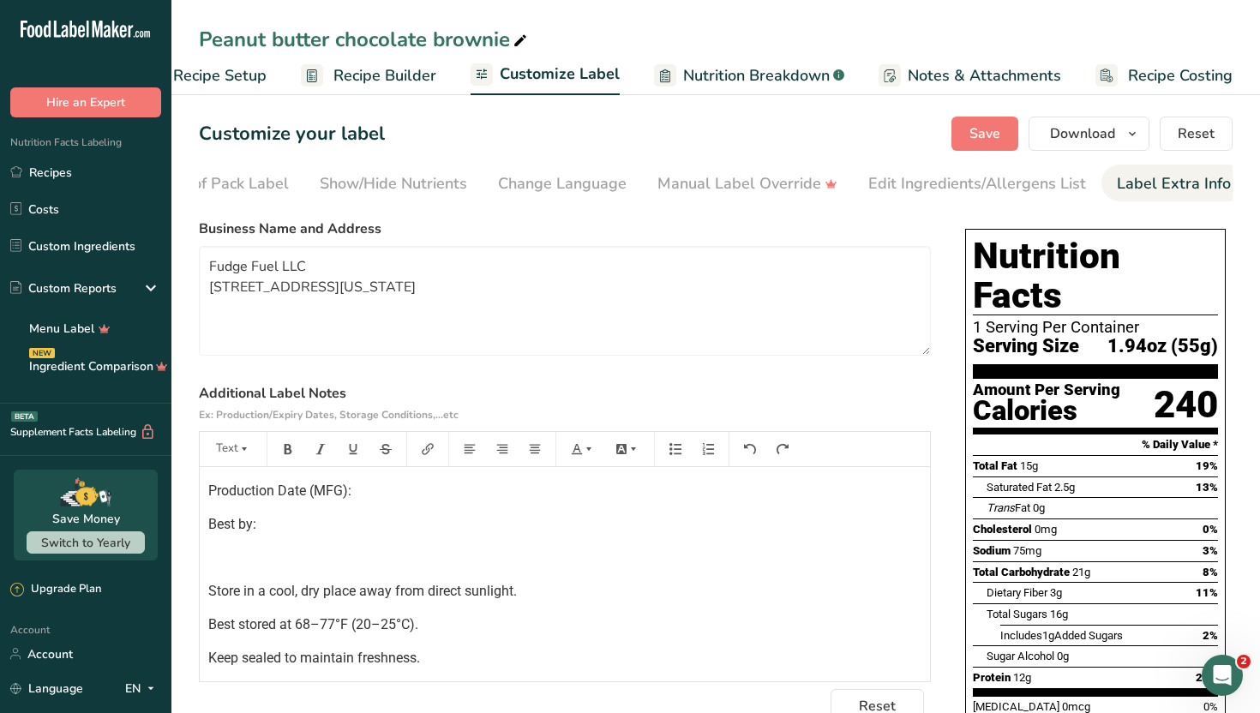
click at [815, 404] on label "Additional Label Notes Ex: Production/Expiry Dates, Storage Conditions,...etc" at bounding box center [565, 403] width 732 height 41
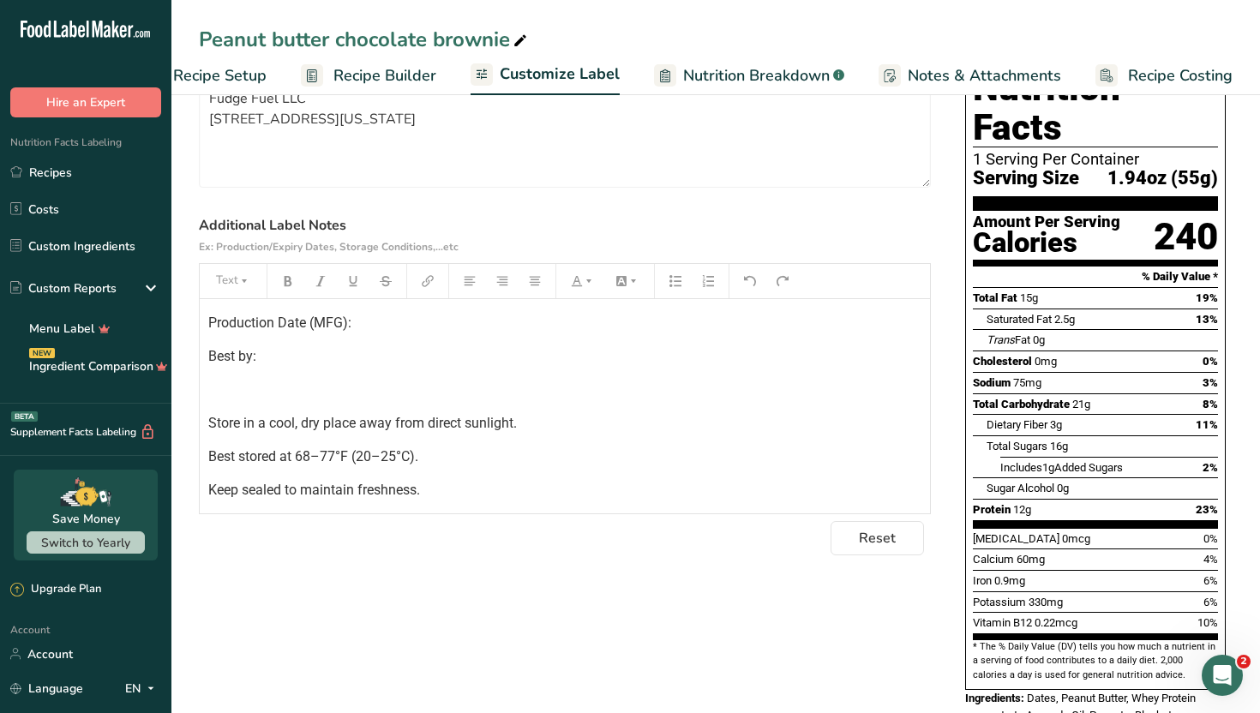
scroll to position [171, 0]
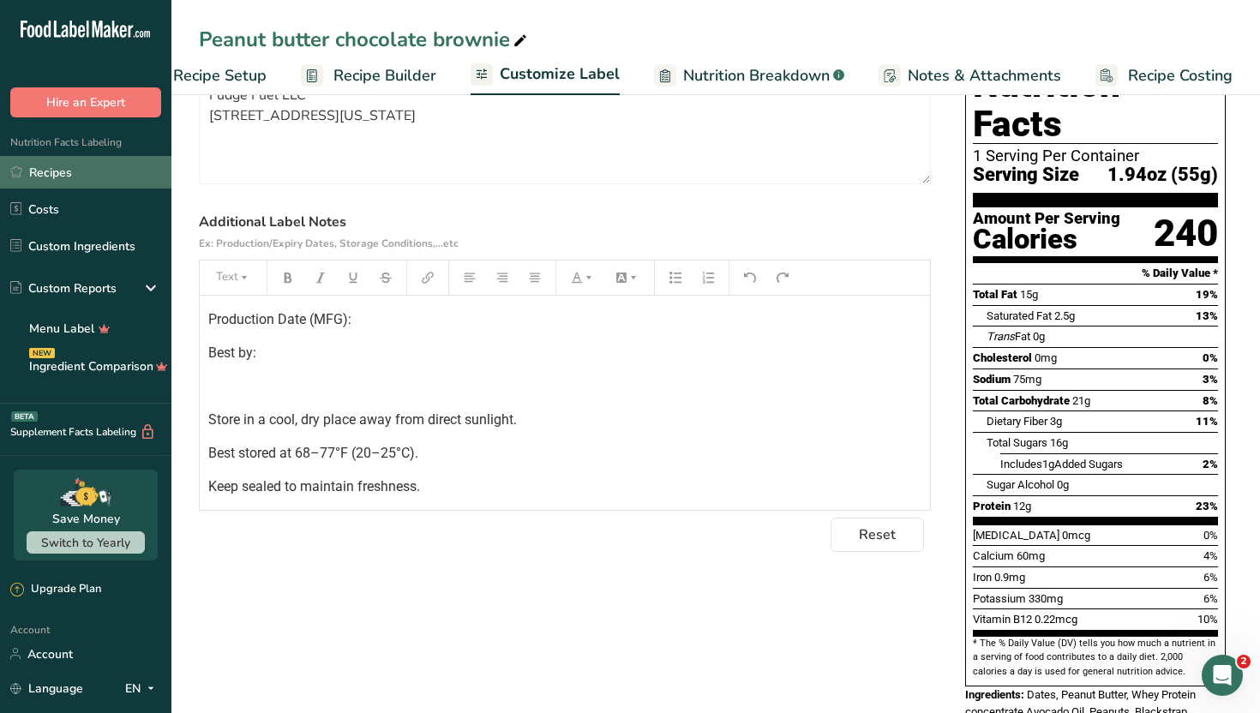
click at [106, 171] on link "Recipes" at bounding box center [85, 172] width 171 height 33
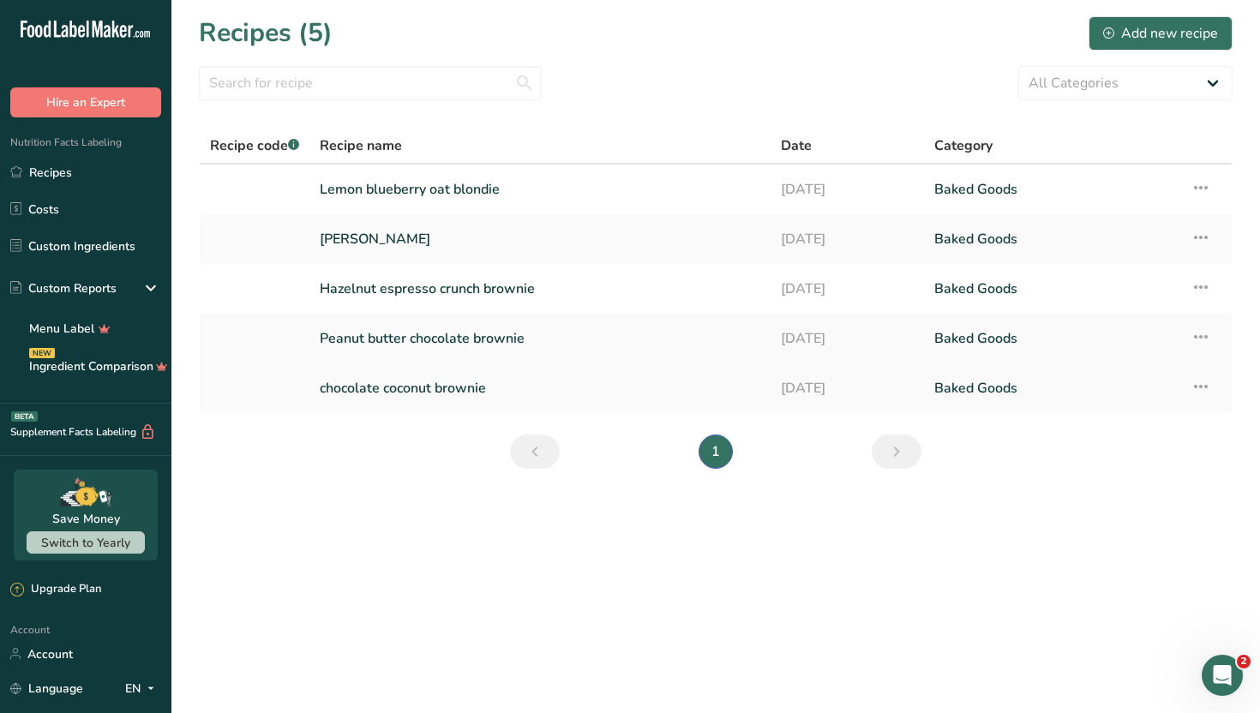
click at [453, 387] on link "chocolate coconut brownie" at bounding box center [540, 388] width 440 height 36
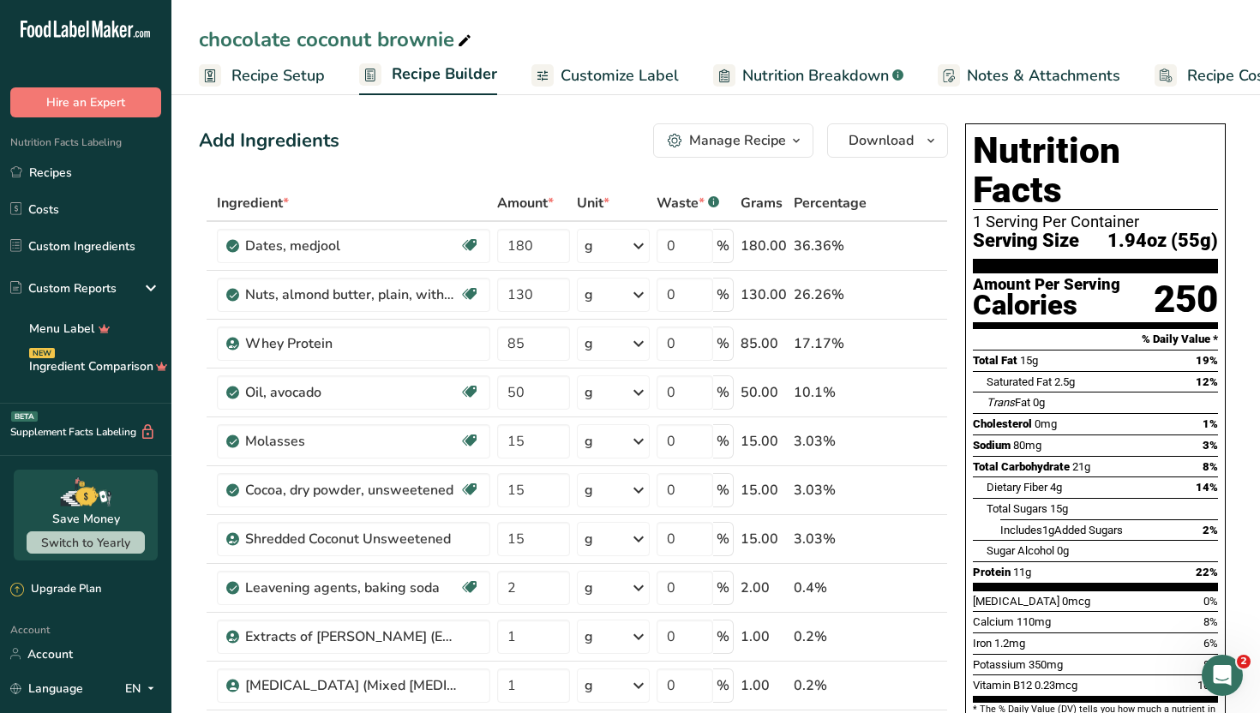
click at [587, 79] on span "Customize Label" at bounding box center [619, 75] width 118 height 23
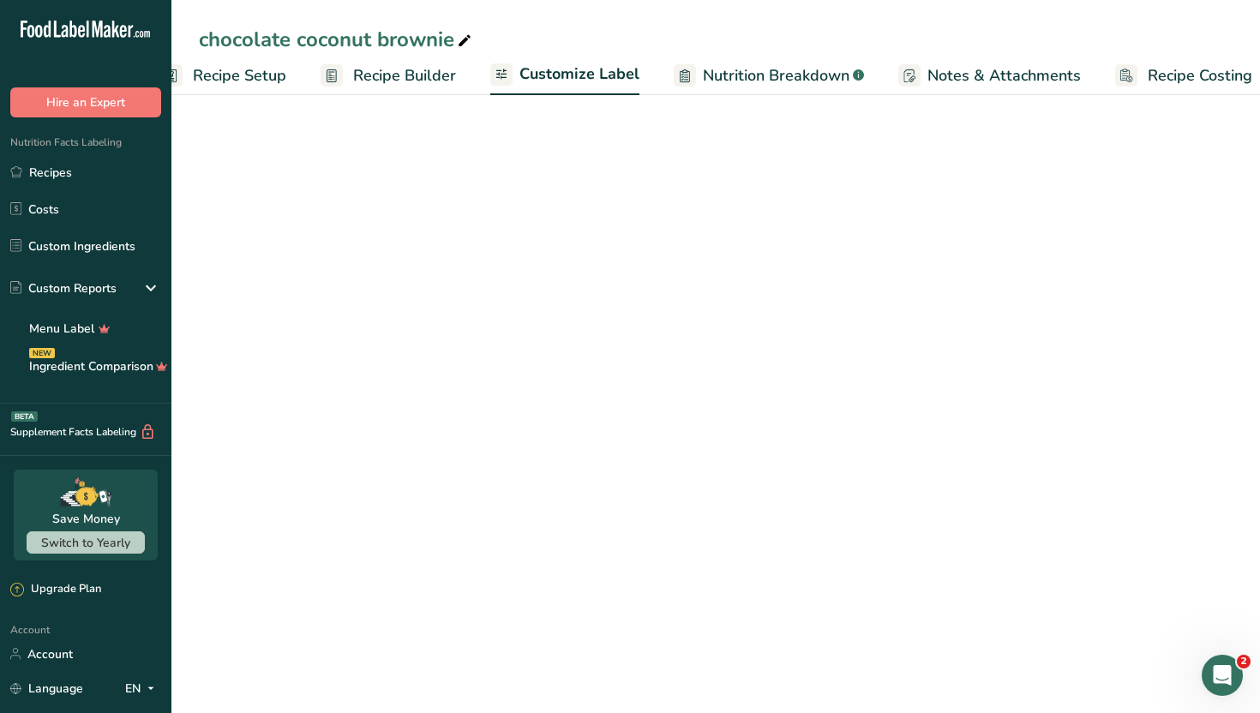
scroll to position [0, 58]
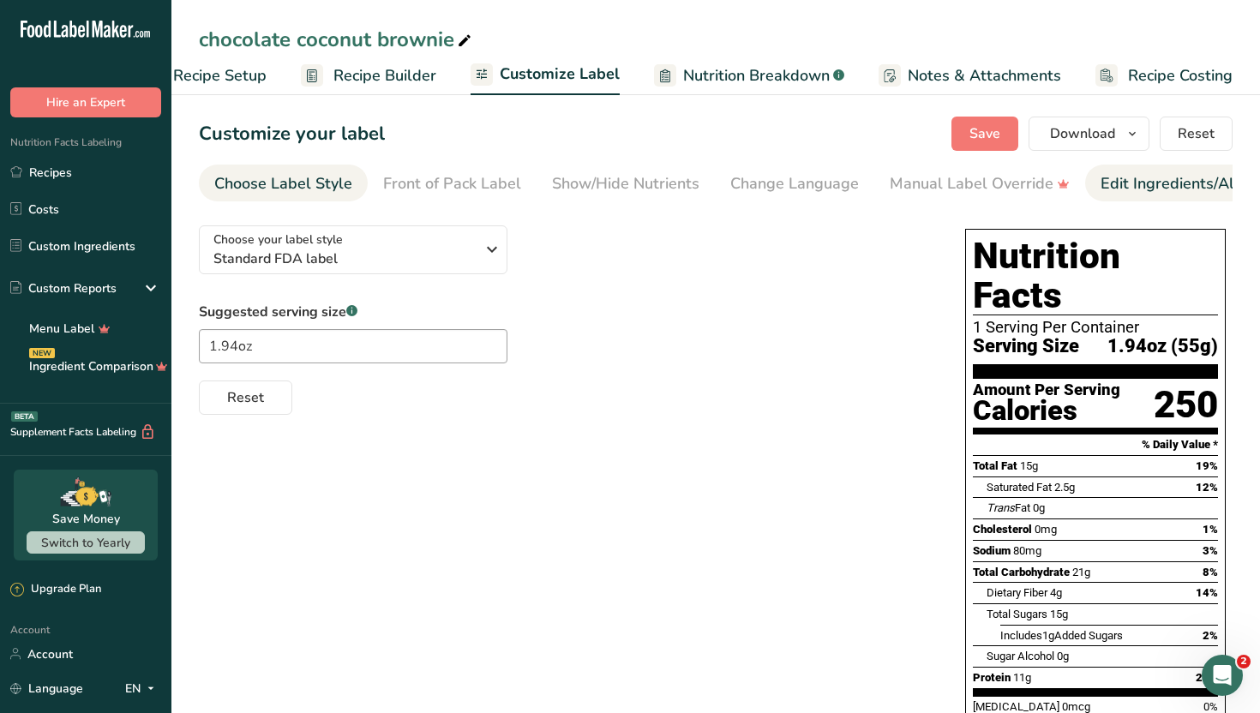
click at [1179, 184] on div "Edit Ingredients/Allergens List" at bounding box center [1209, 183] width 218 height 23
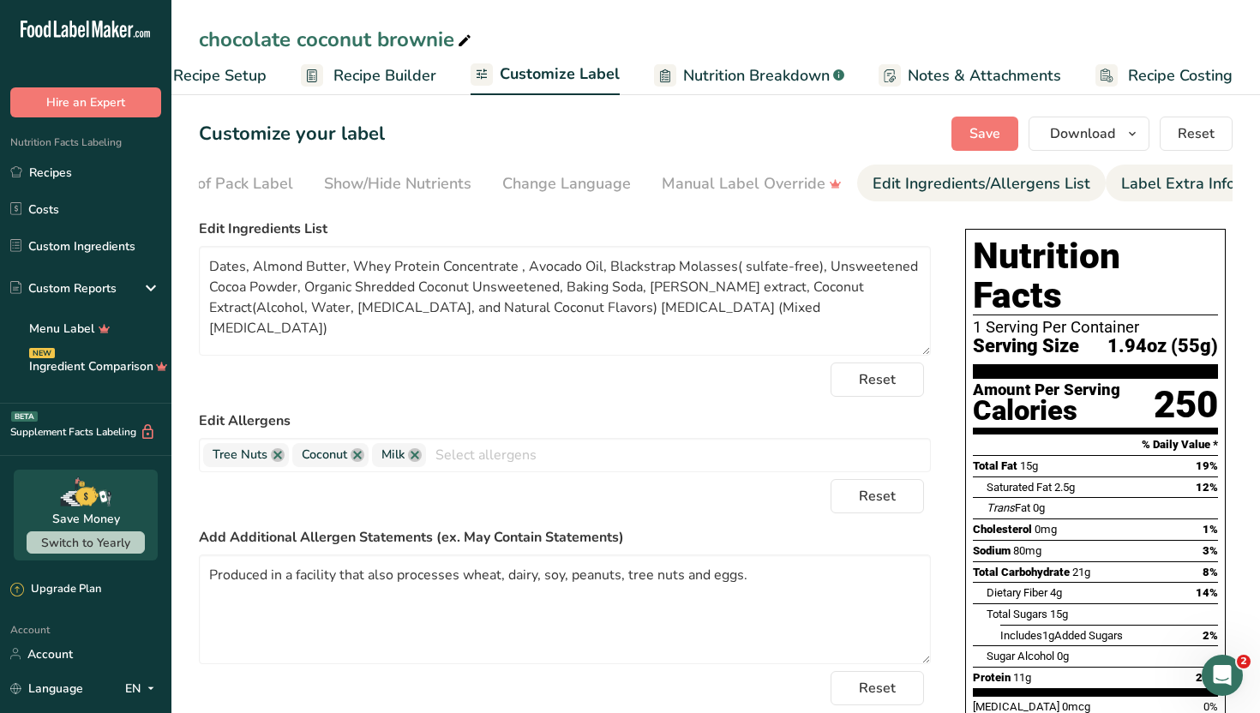
scroll to position [0, 232]
click at [1198, 179] on div "Label Extra Info" at bounding box center [1174, 183] width 114 height 23
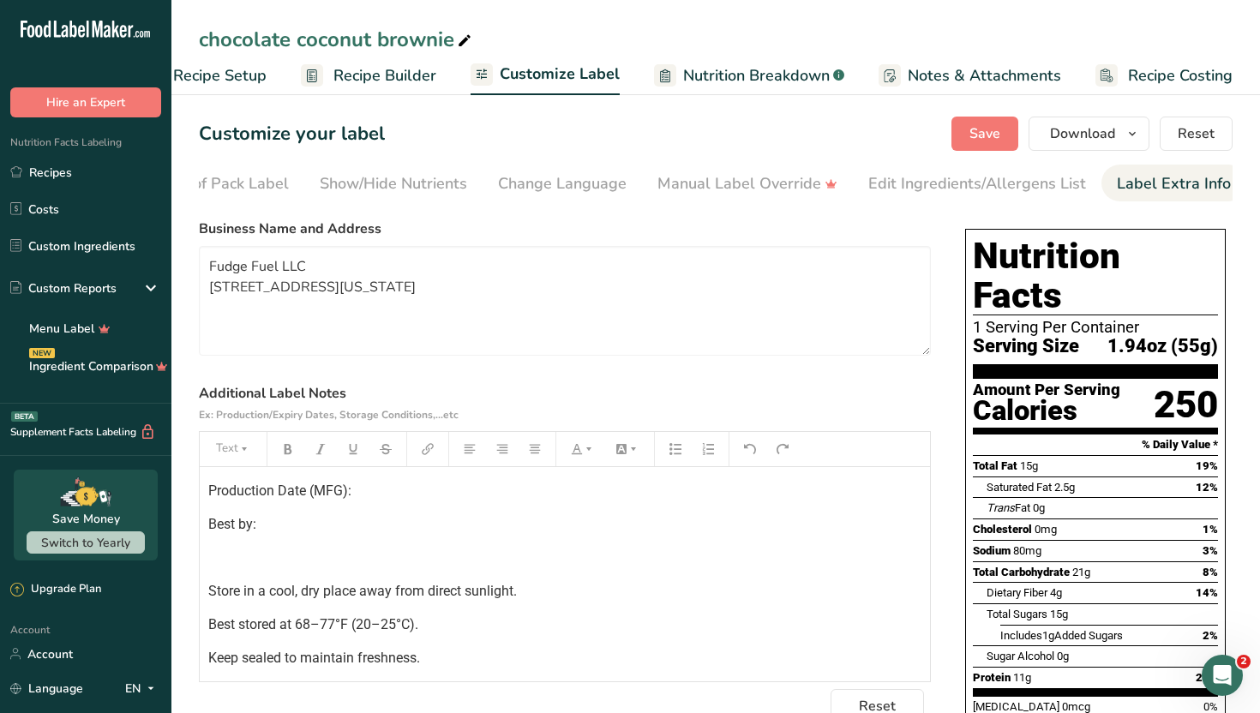
click at [739, 563] on p "﻿" at bounding box center [564, 558] width 713 height 21
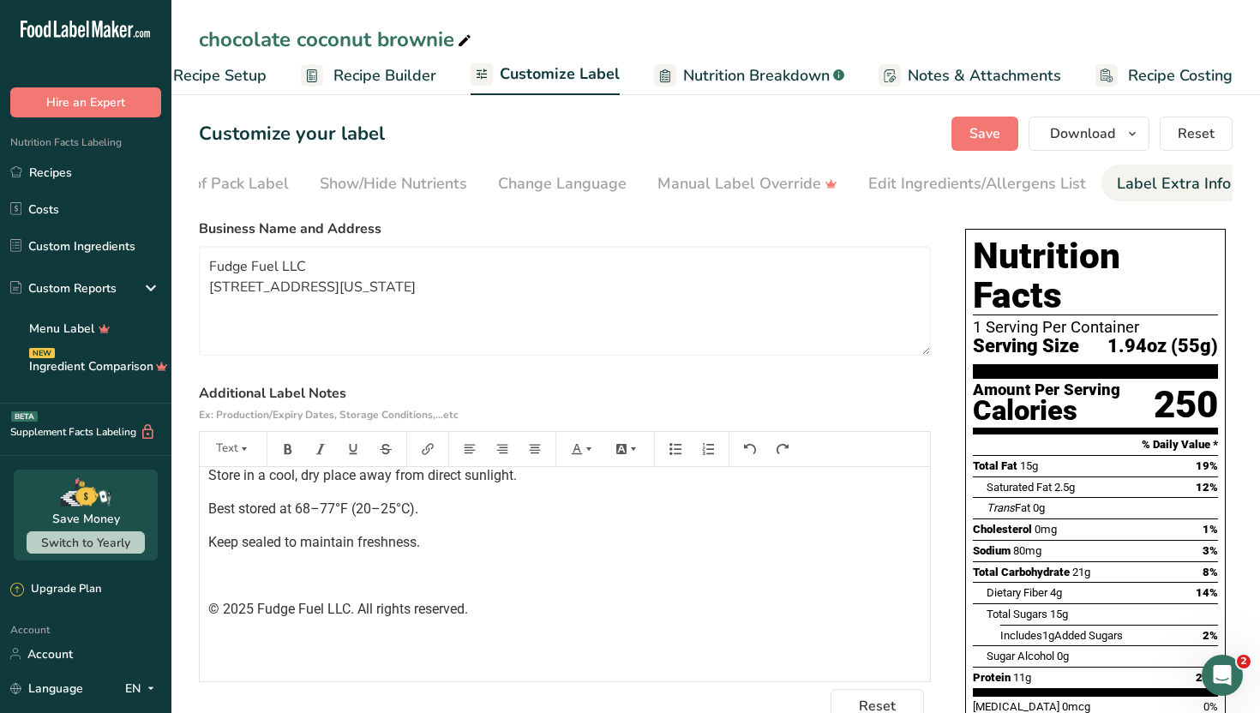
scroll to position [0, 0]
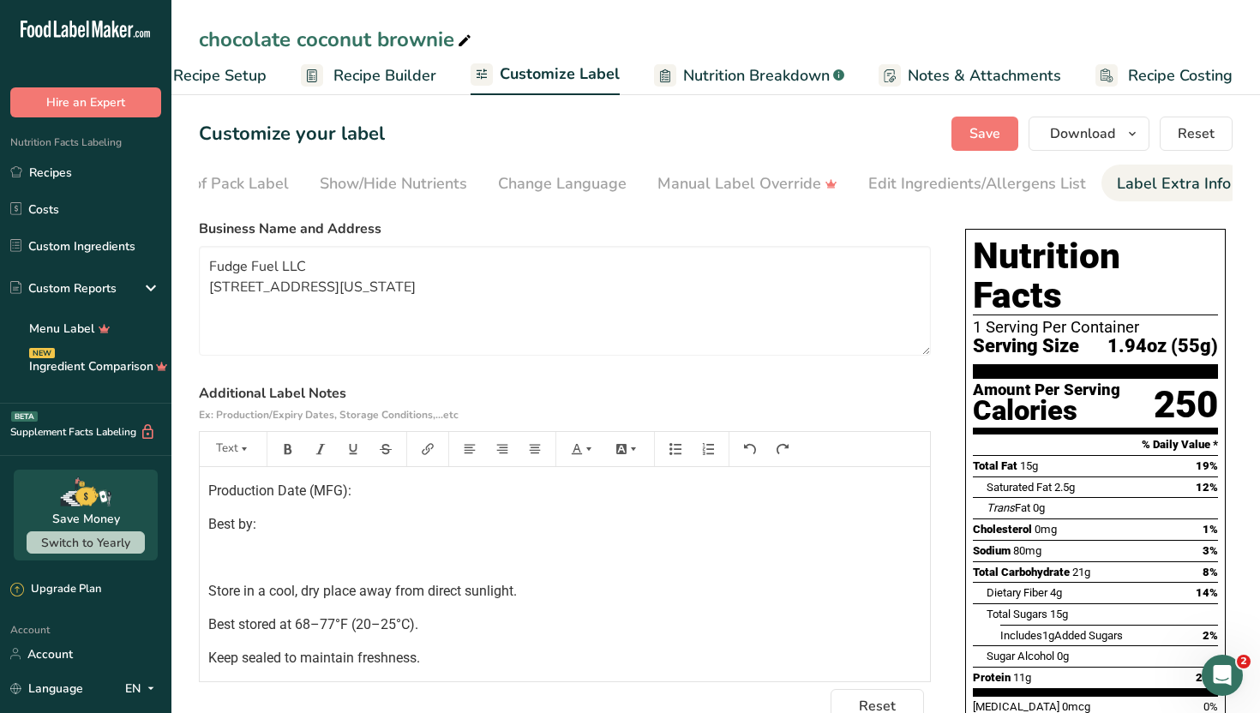
click at [478, 524] on p "Best by:" at bounding box center [564, 524] width 713 height 21
click at [960, 137] on button "Save" at bounding box center [984, 134] width 67 height 34
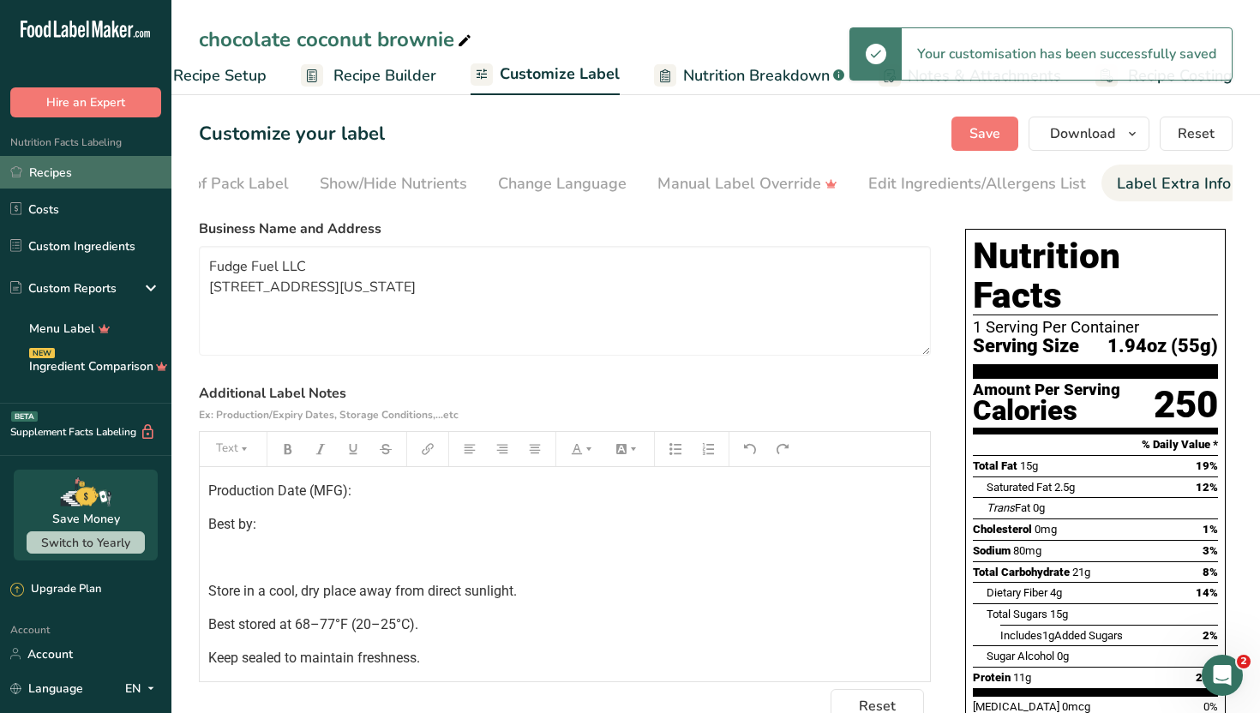
click at [134, 177] on link "Recipes" at bounding box center [85, 172] width 171 height 33
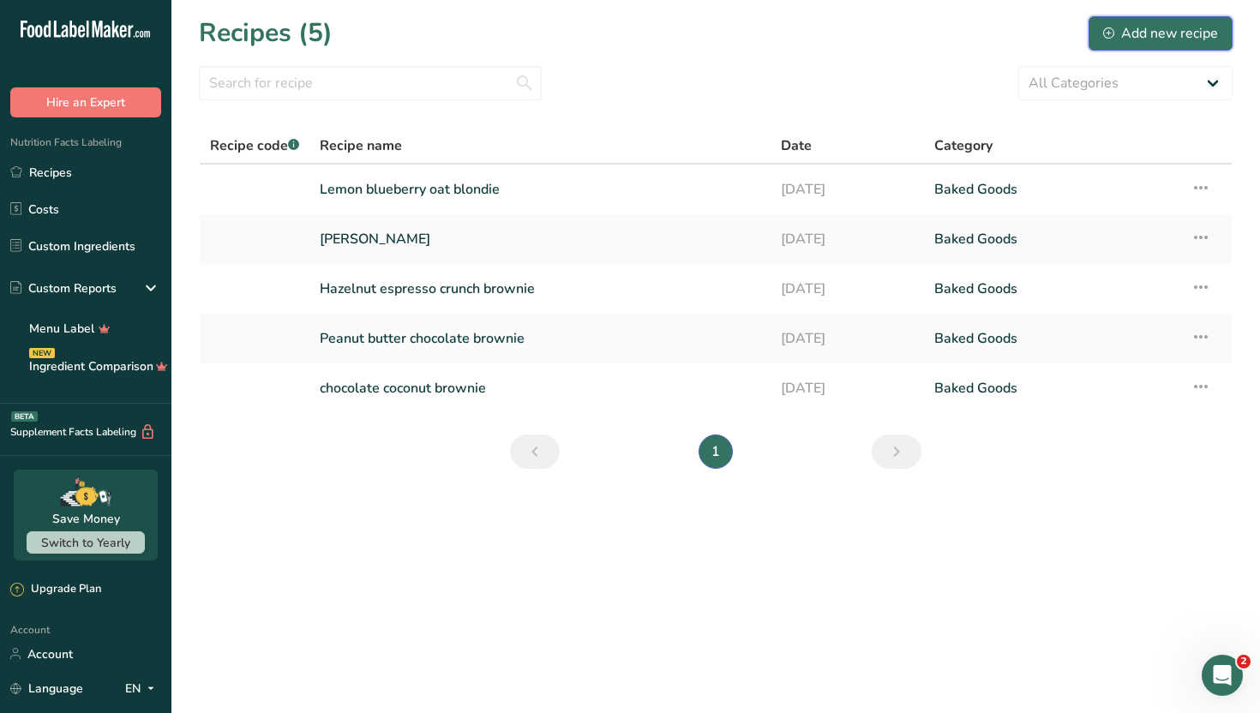
click at [1118, 27] on div "Add new recipe" at bounding box center [1160, 33] width 115 height 21
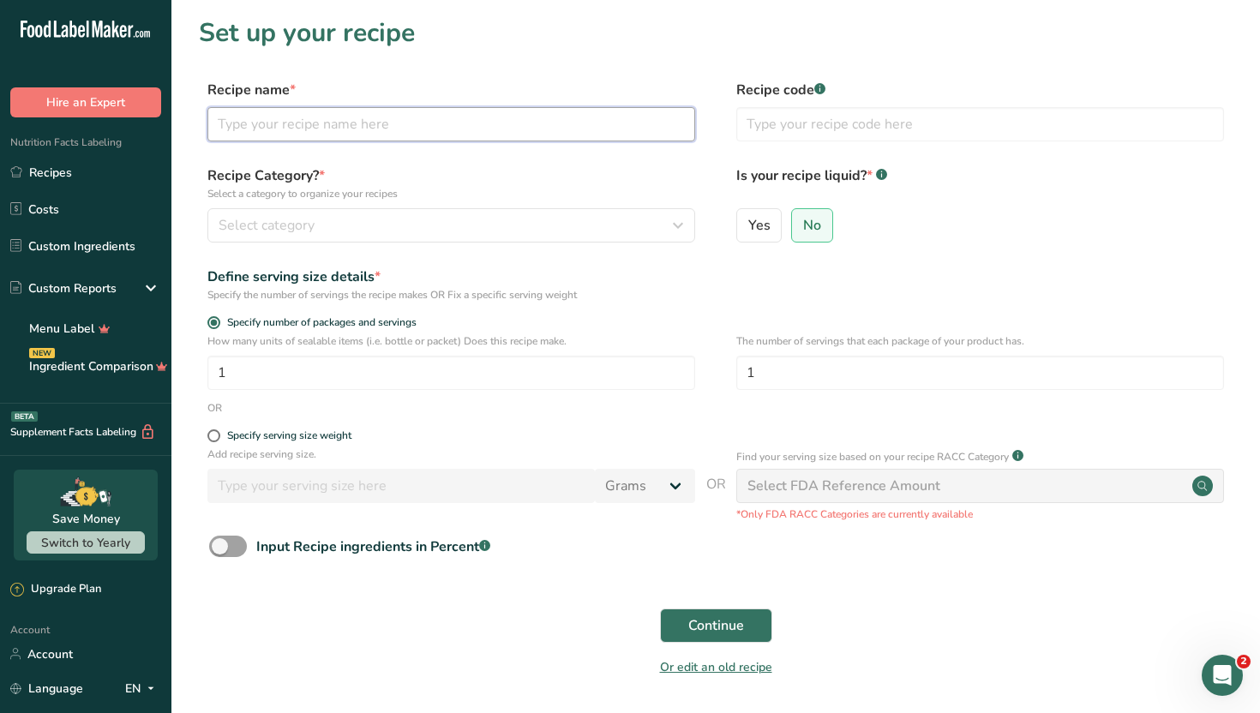
click at [628, 138] on input "text" at bounding box center [451, 124] width 488 height 34
type input "test"
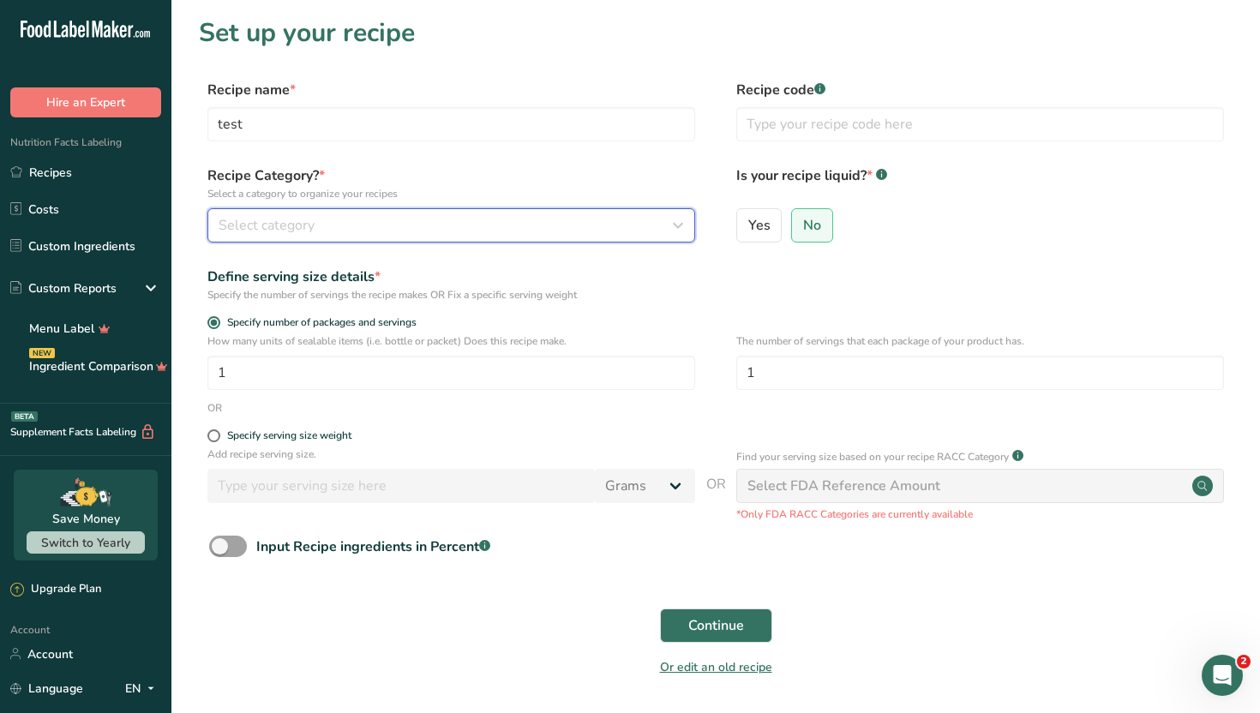
click at [400, 215] on div "Select category" at bounding box center [446, 225] width 455 height 21
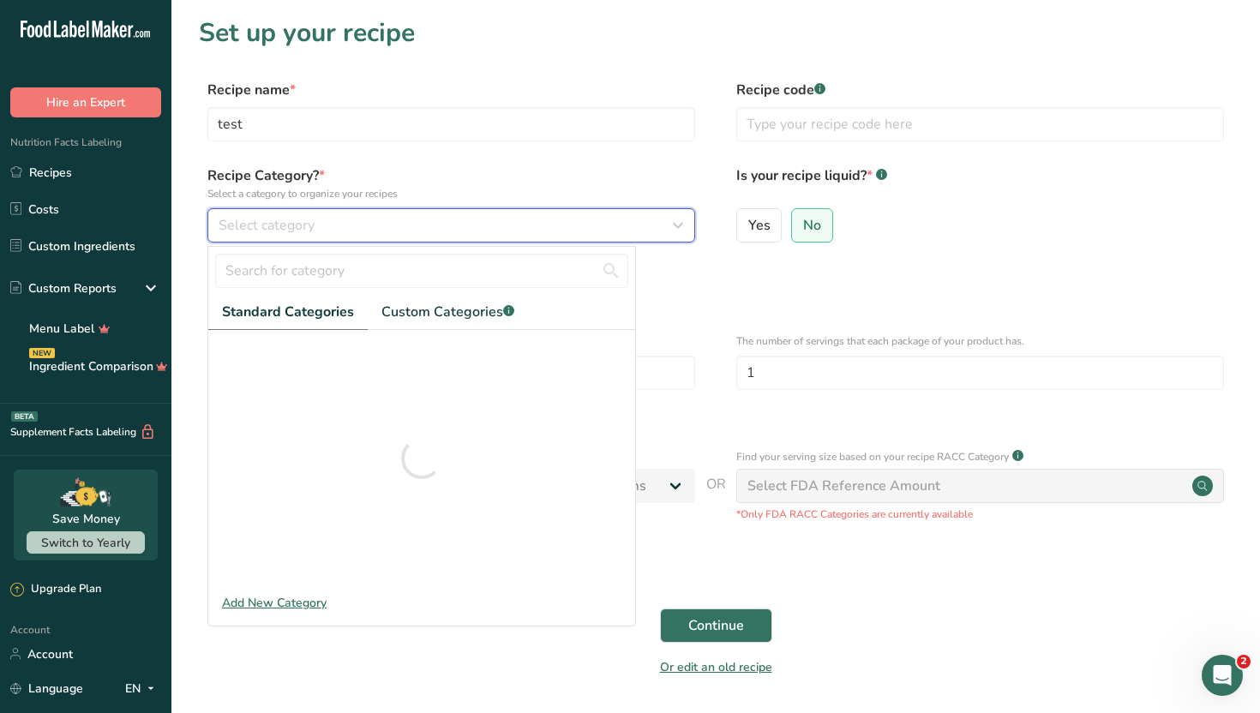
click at [458, 218] on div "Select category" at bounding box center [446, 225] width 455 height 21
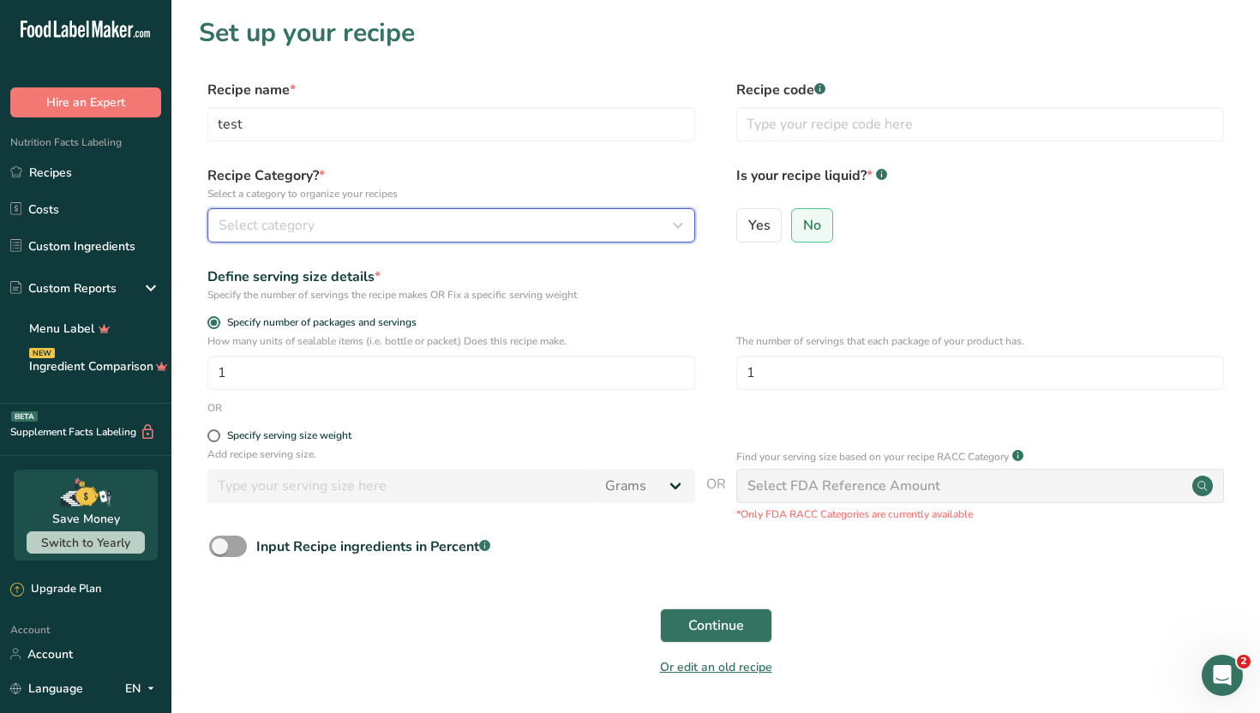
click at [458, 218] on div "Select category" at bounding box center [446, 225] width 455 height 21
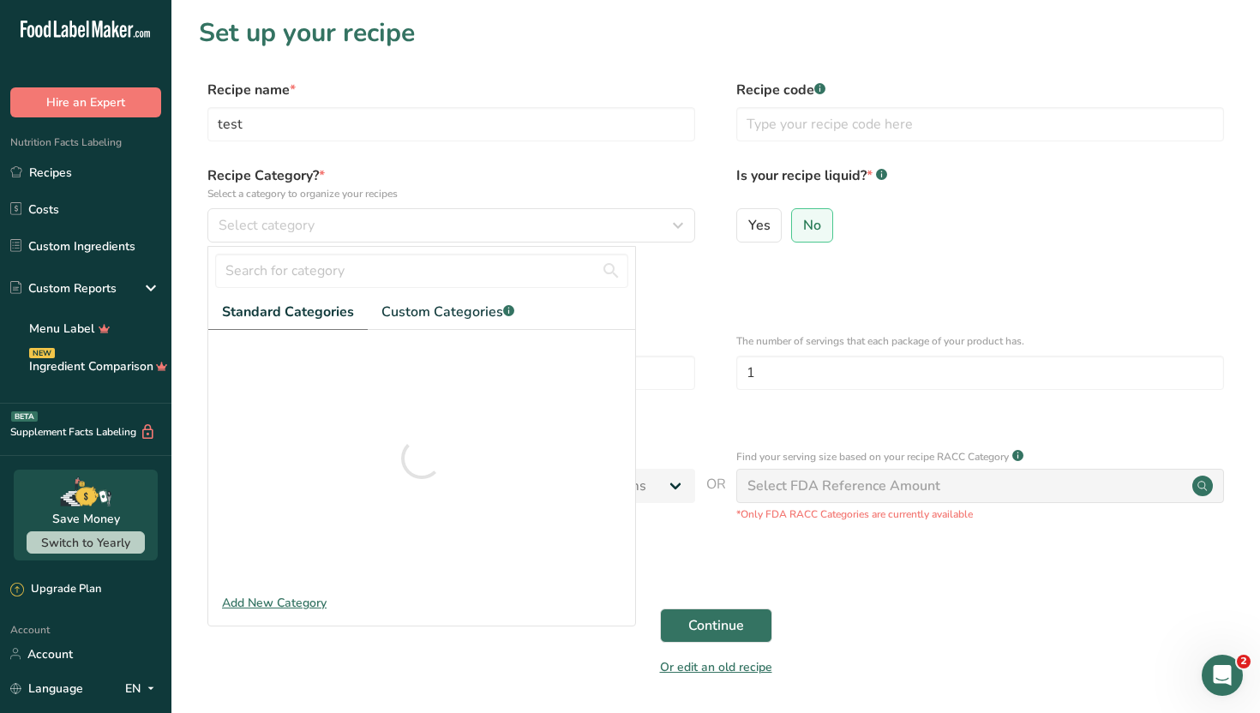
click at [672, 267] on div "Define serving size details *" at bounding box center [451, 277] width 488 height 21
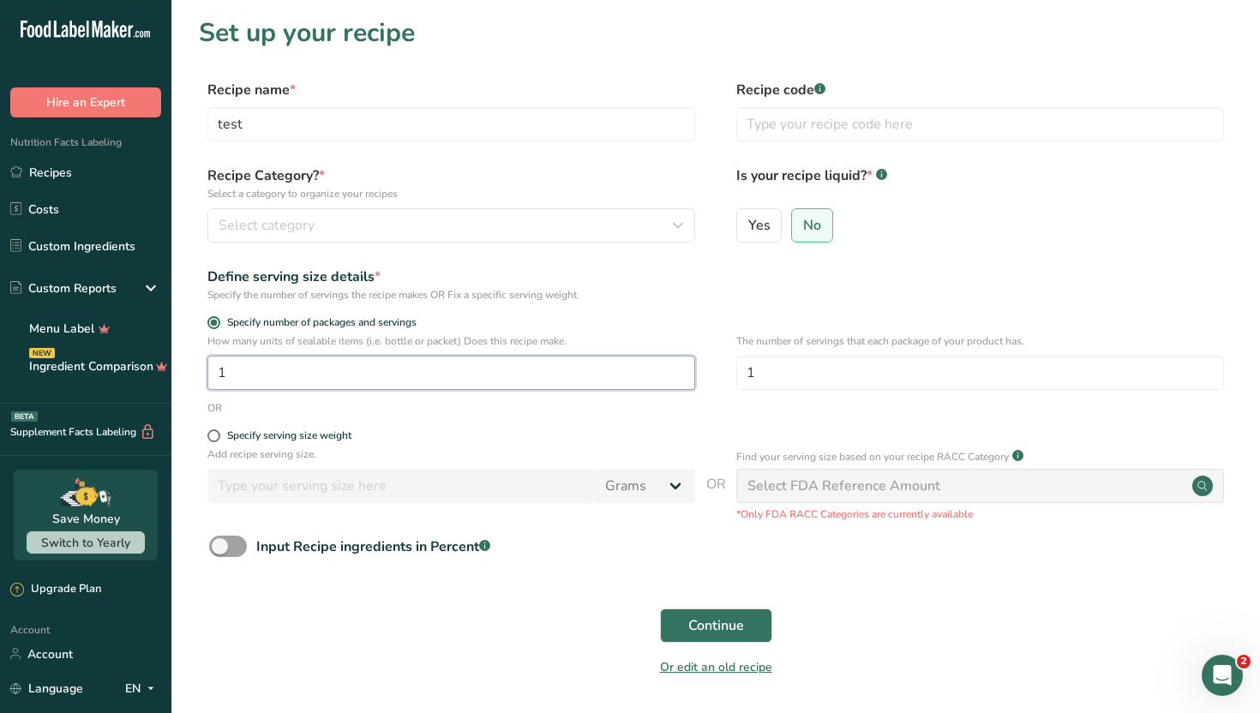
click at [475, 362] on input "1" at bounding box center [451, 373] width 488 height 34
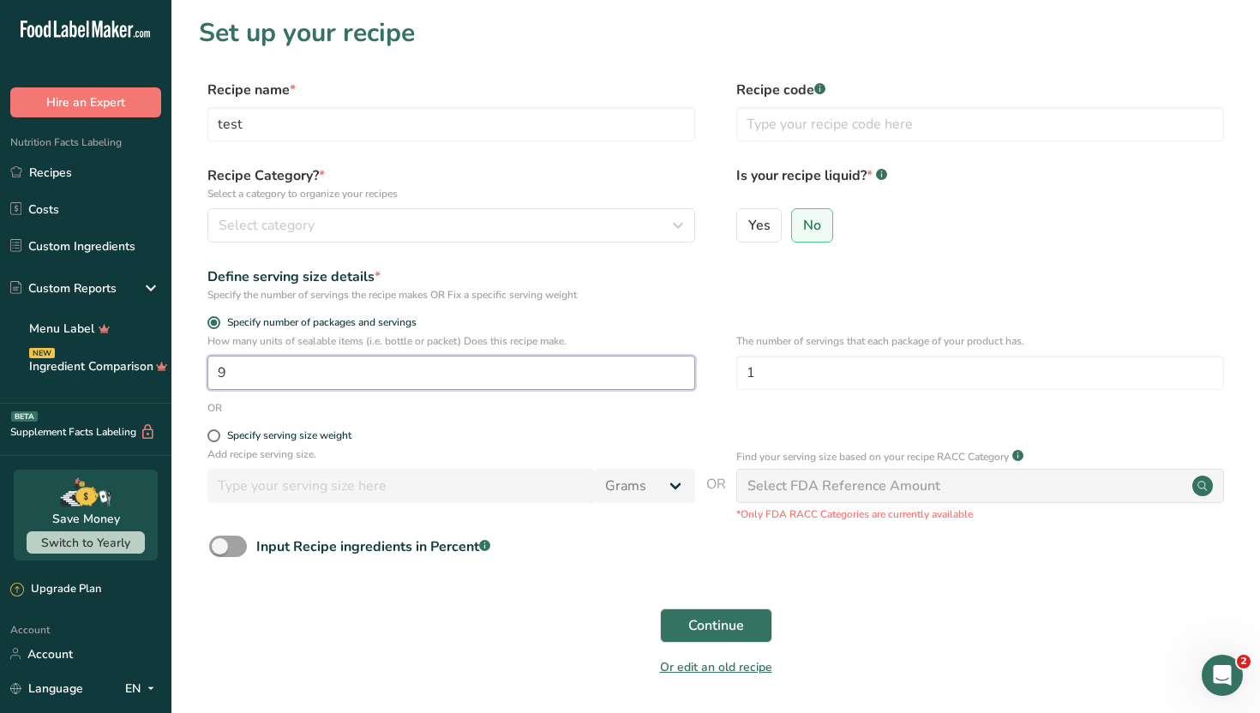
type input "9"
click at [661, 298] on div "Specify the number of servings the recipe makes OR Fix a specific serving weight" at bounding box center [451, 294] width 488 height 15
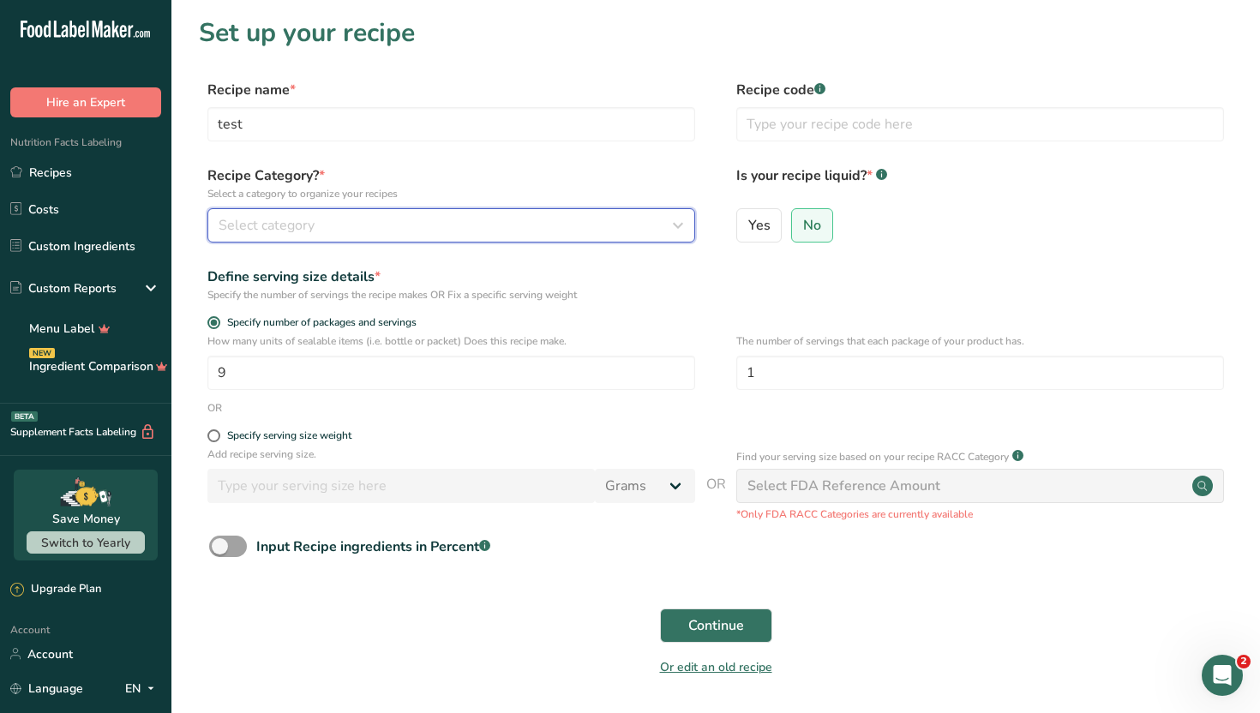
click at [590, 240] on button "Select category" at bounding box center [451, 225] width 488 height 34
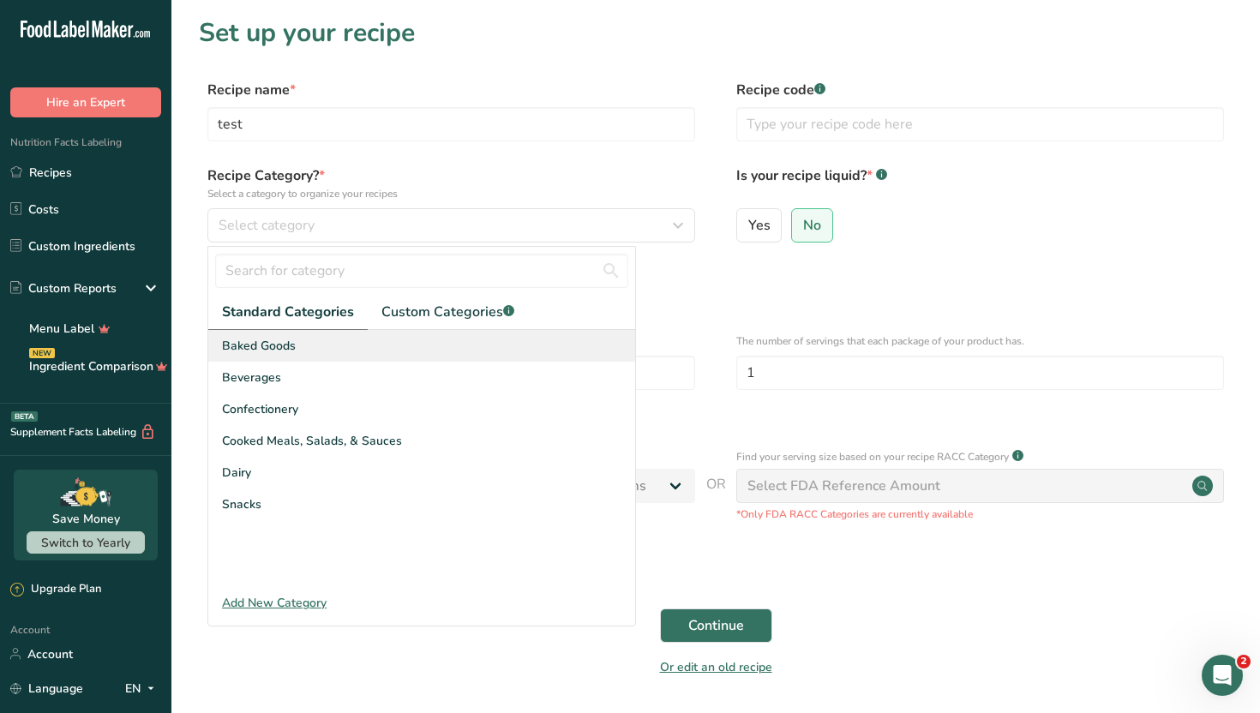
click at [459, 348] on div "Baked Goods" at bounding box center [421, 346] width 427 height 32
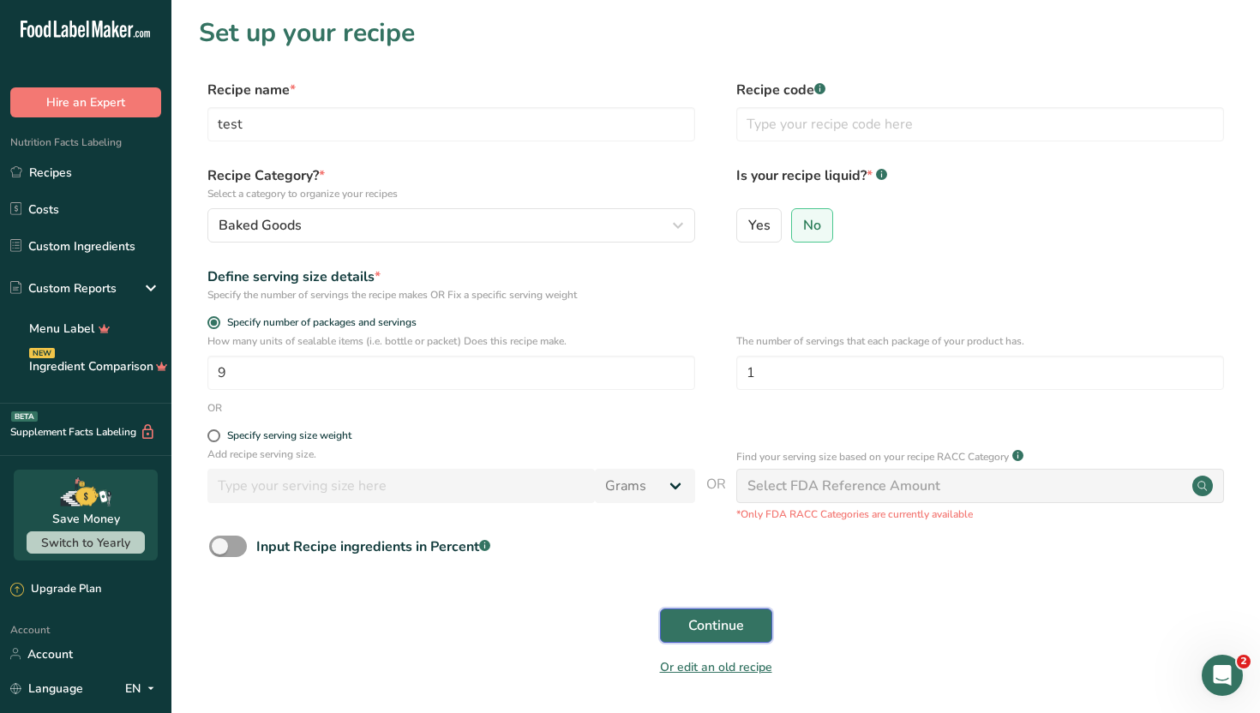
click at [687, 614] on button "Continue" at bounding box center [716, 625] width 112 height 34
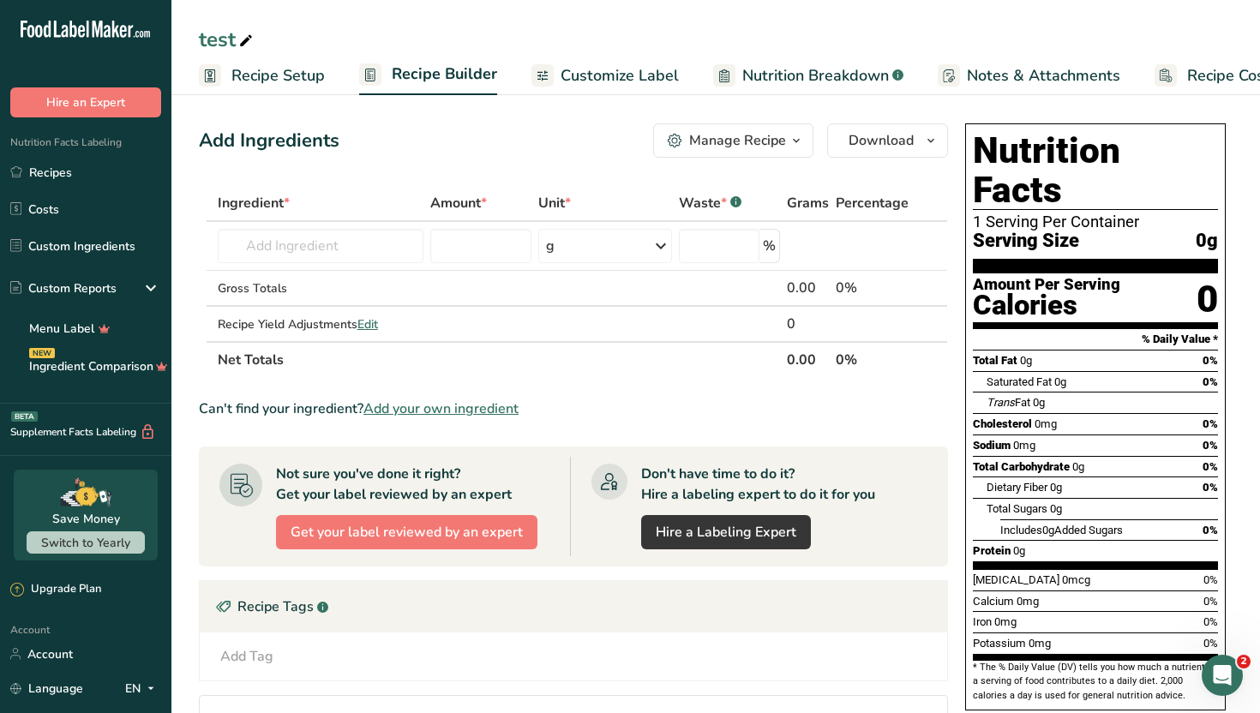
click at [558, 361] on th "Net Totals" at bounding box center [499, 359] width 570 height 36
click at [155, 172] on link "Recipes" at bounding box center [85, 172] width 171 height 33
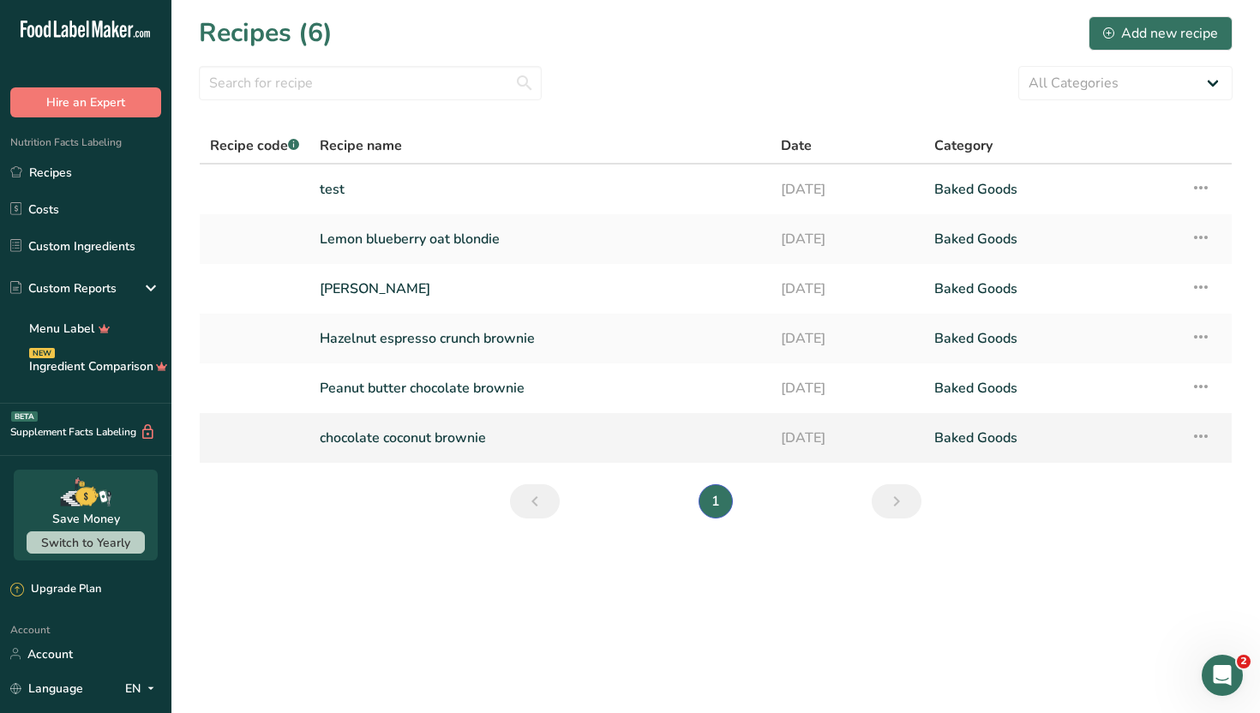
click at [390, 443] on link "chocolate coconut brownie" at bounding box center [540, 438] width 440 height 36
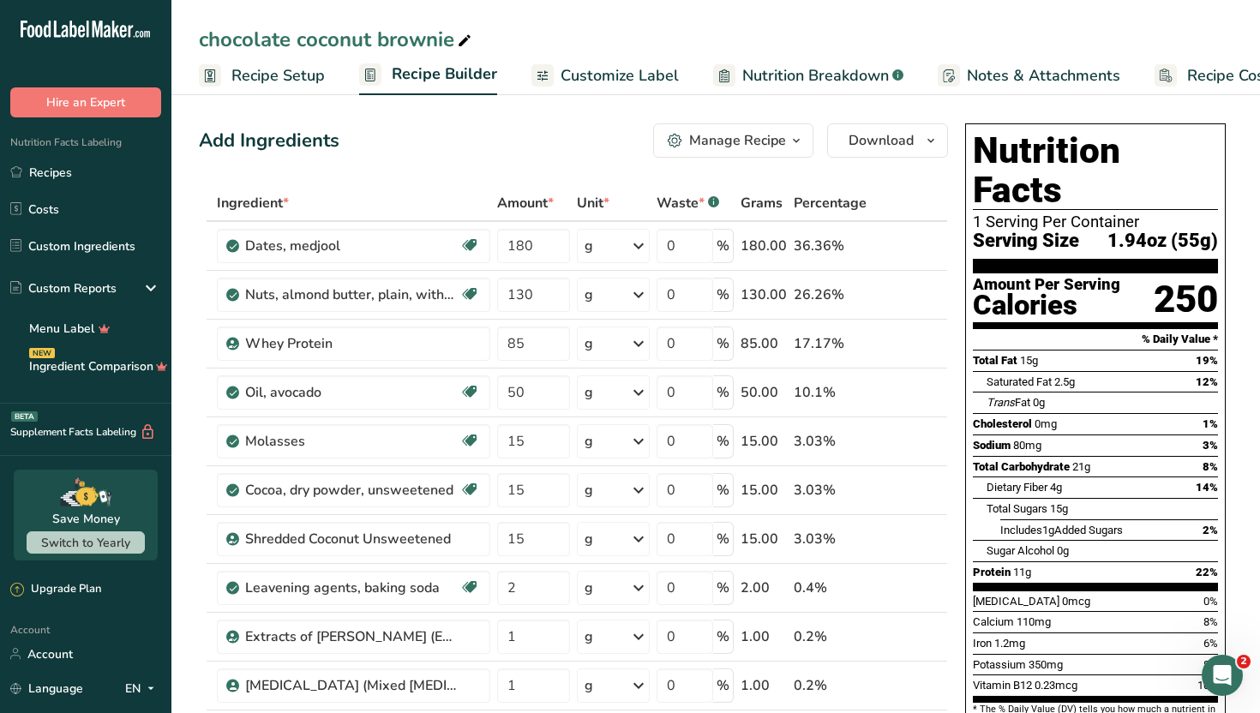
click at [581, 73] on span "Customize Label" at bounding box center [619, 75] width 118 height 23
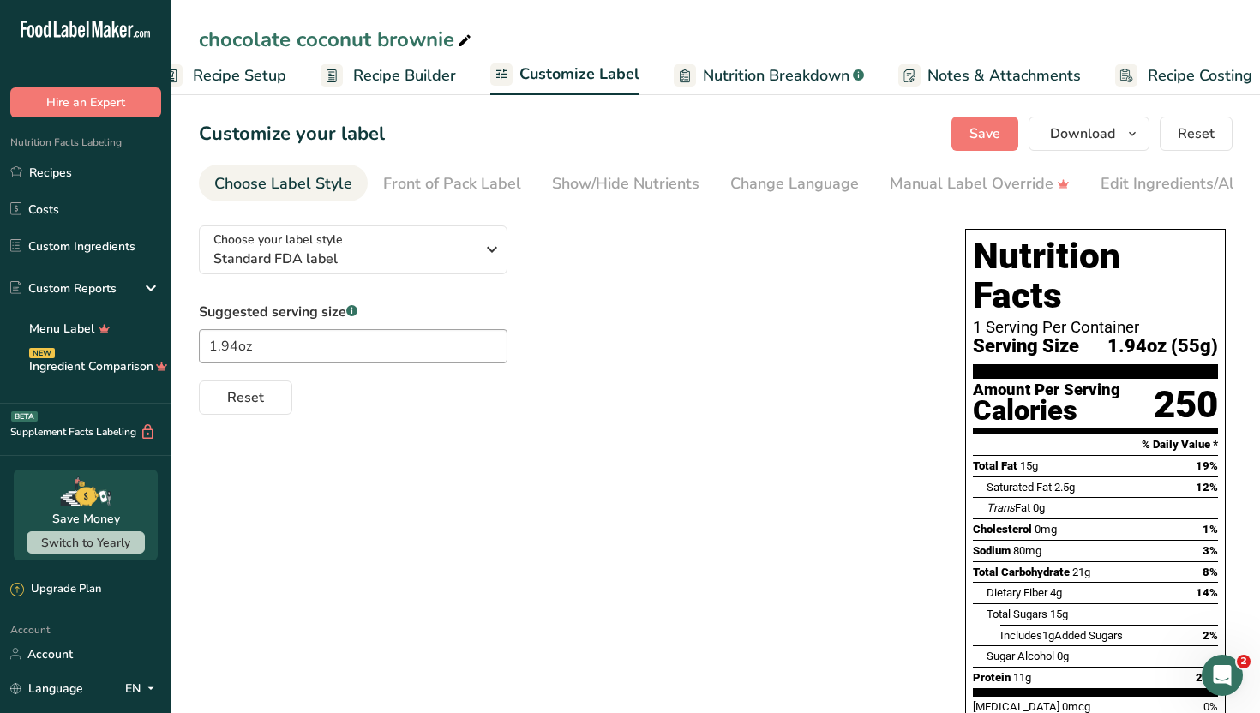
scroll to position [0, 58]
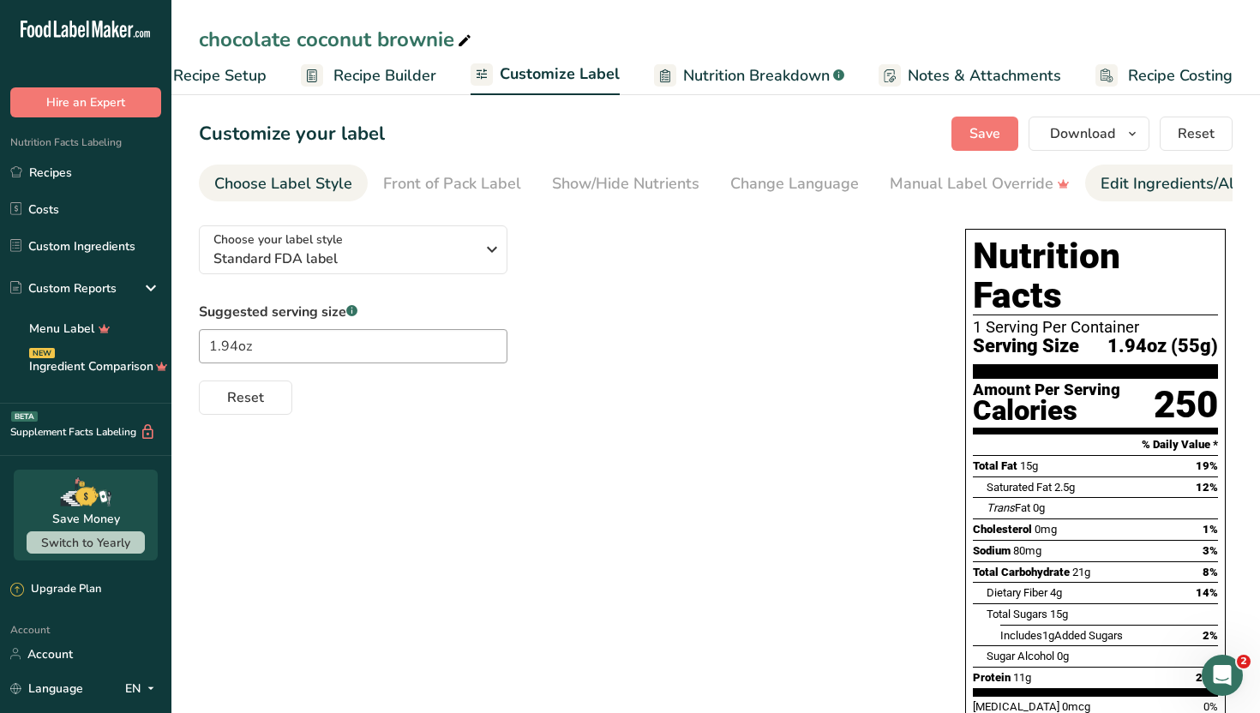
click at [1105, 195] on div "Edit Ingredients/Allergens List" at bounding box center [1209, 183] width 218 height 23
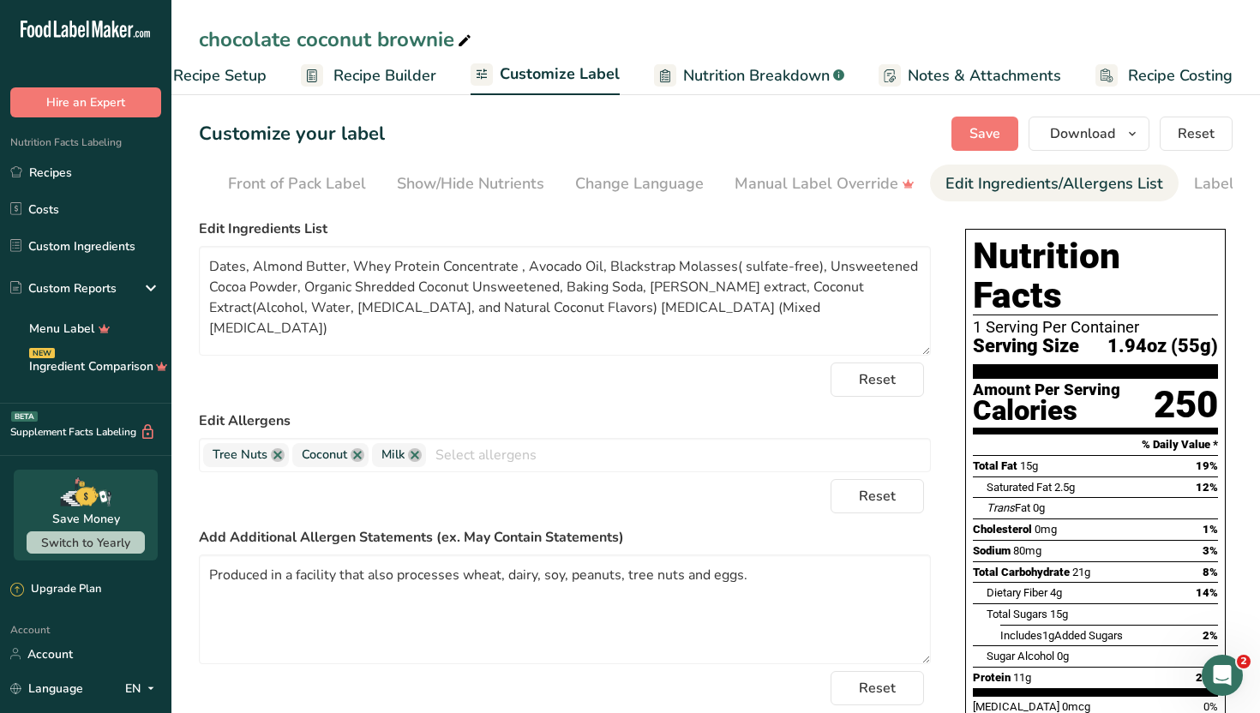
scroll to position [0, 232]
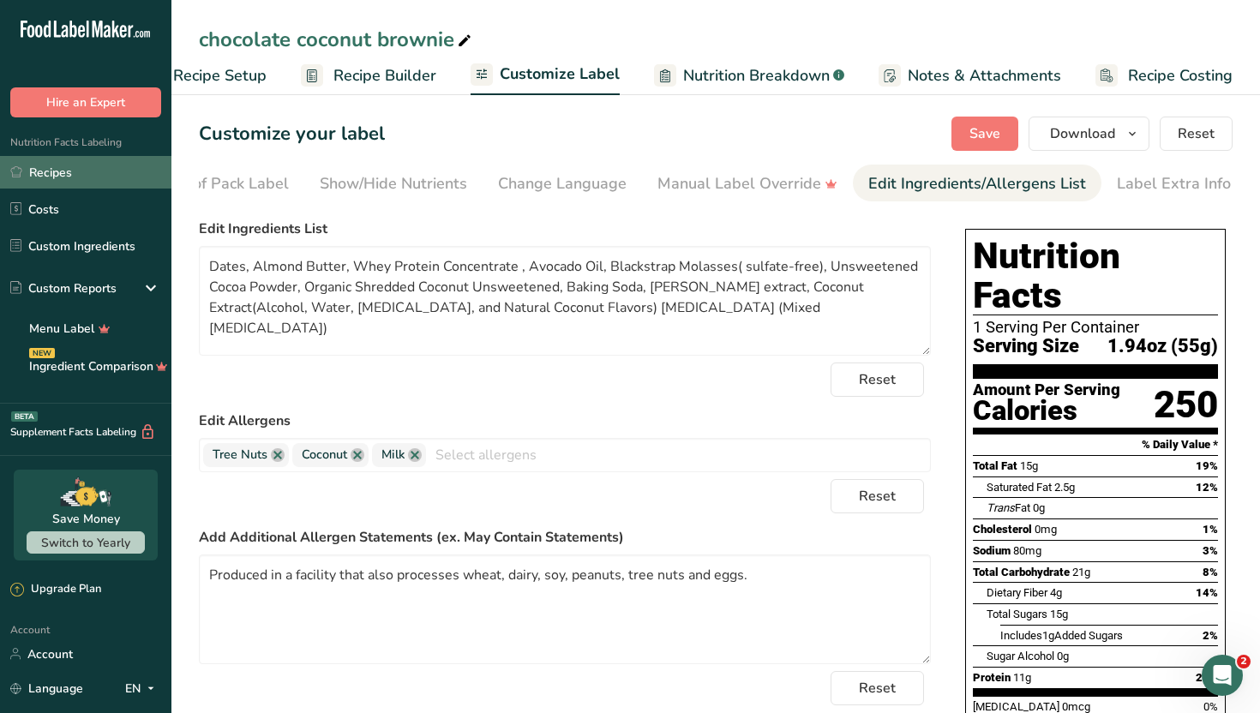
click at [111, 182] on link "Recipes" at bounding box center [85, 172] width 171 height 33
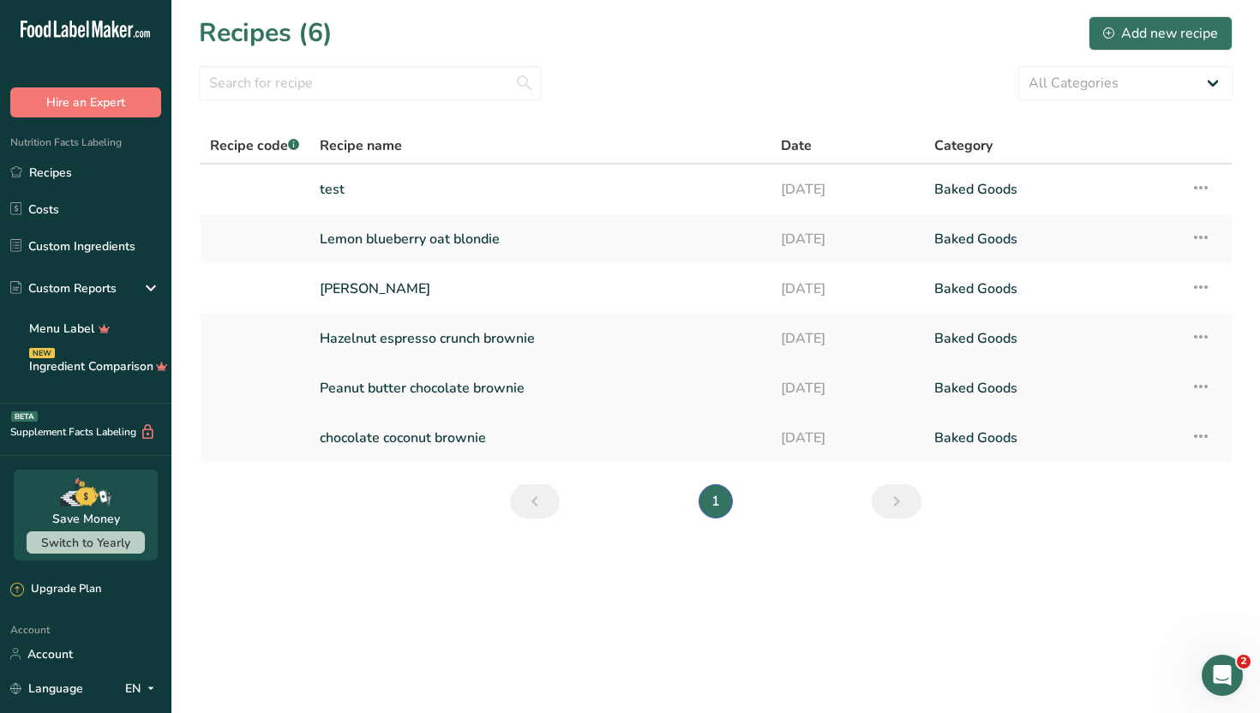
click at [398, 394] on link "Peanut butter chocolate brownie" at bounding box center [540, 388] width 440 height 36
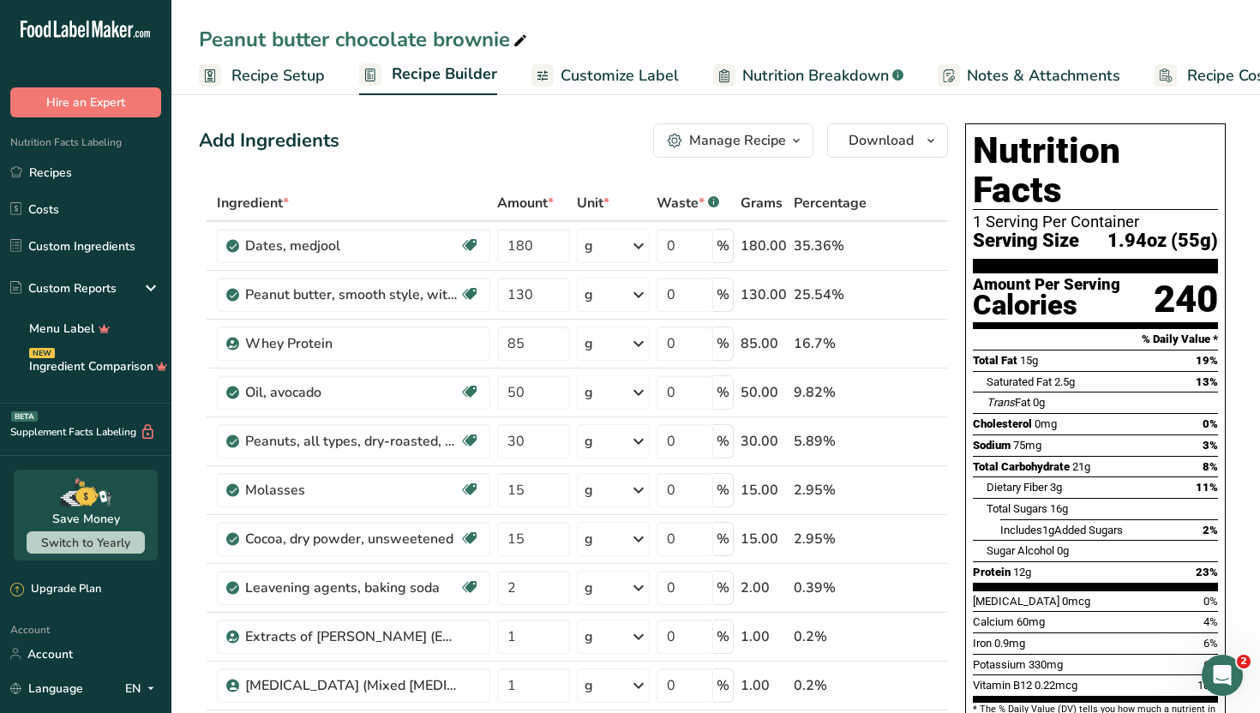
click at [613, 69] on span "Customize Label" at bounding box center [619, 75] width 118 height 23
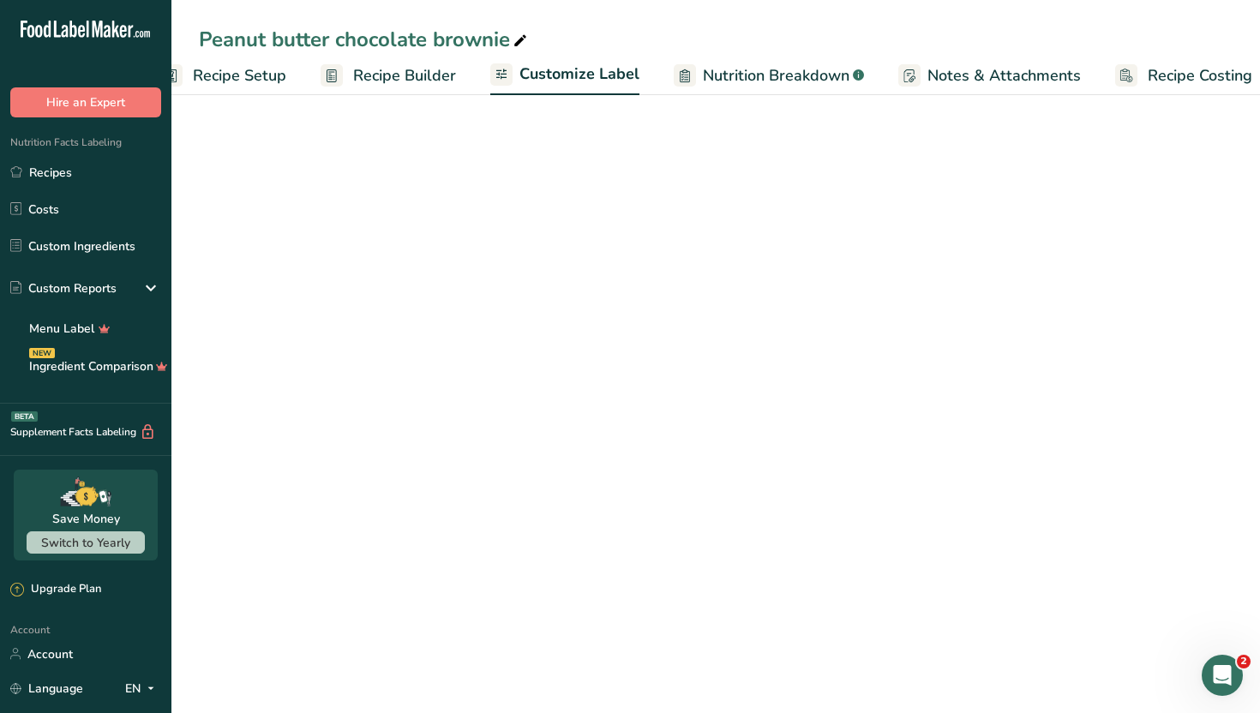
scroll to position [0, 58]
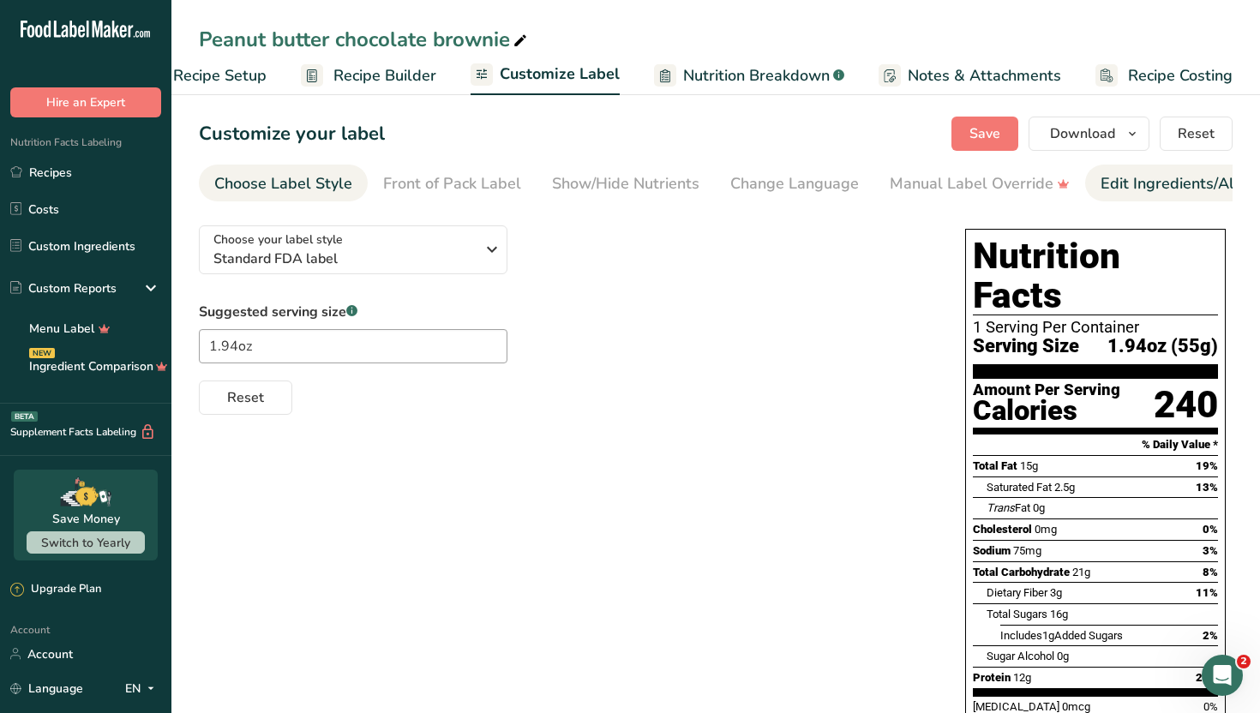
click at [1193, 171] on link "Edit Ingredients/Allergens List" at bounding box center [1209, 184] width 218 height 39
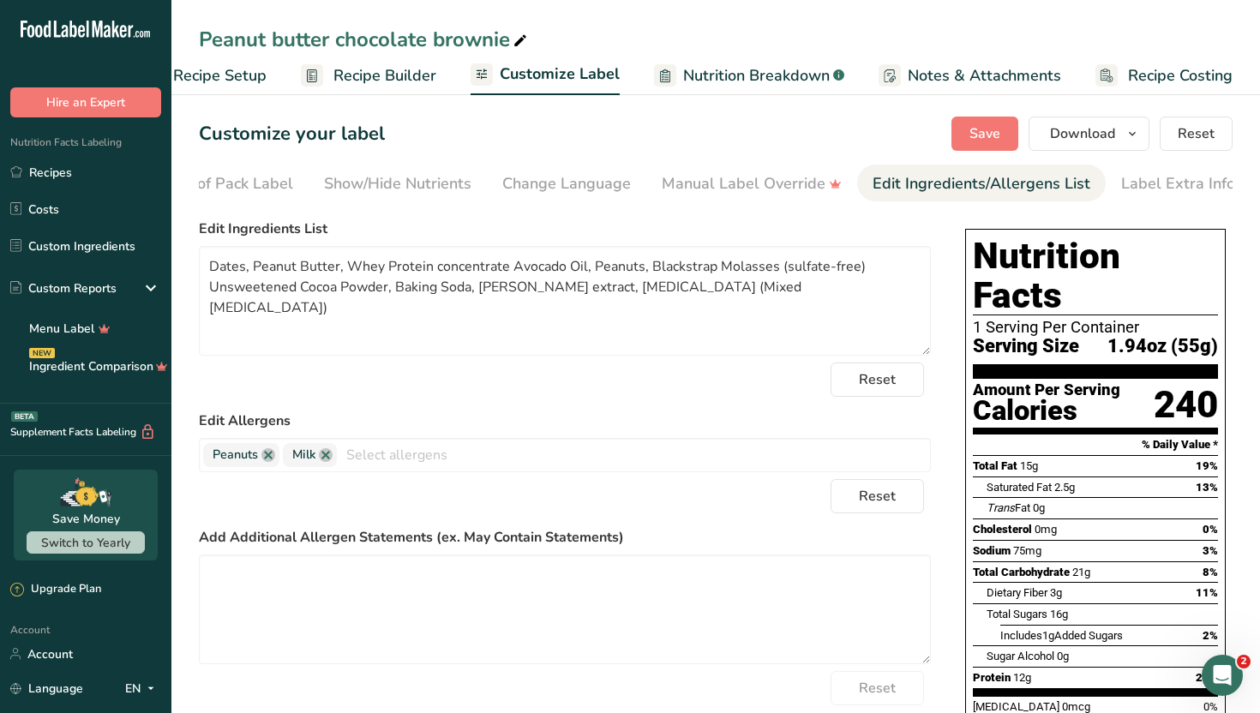
scroll to position [0, 232]
click at [716, 366] on div "Reset" at bounding box center [565, 380] width 732 height 34
click at [45, 173] on link "Recipes" at bounding box center [85, 172] width 171 height 33
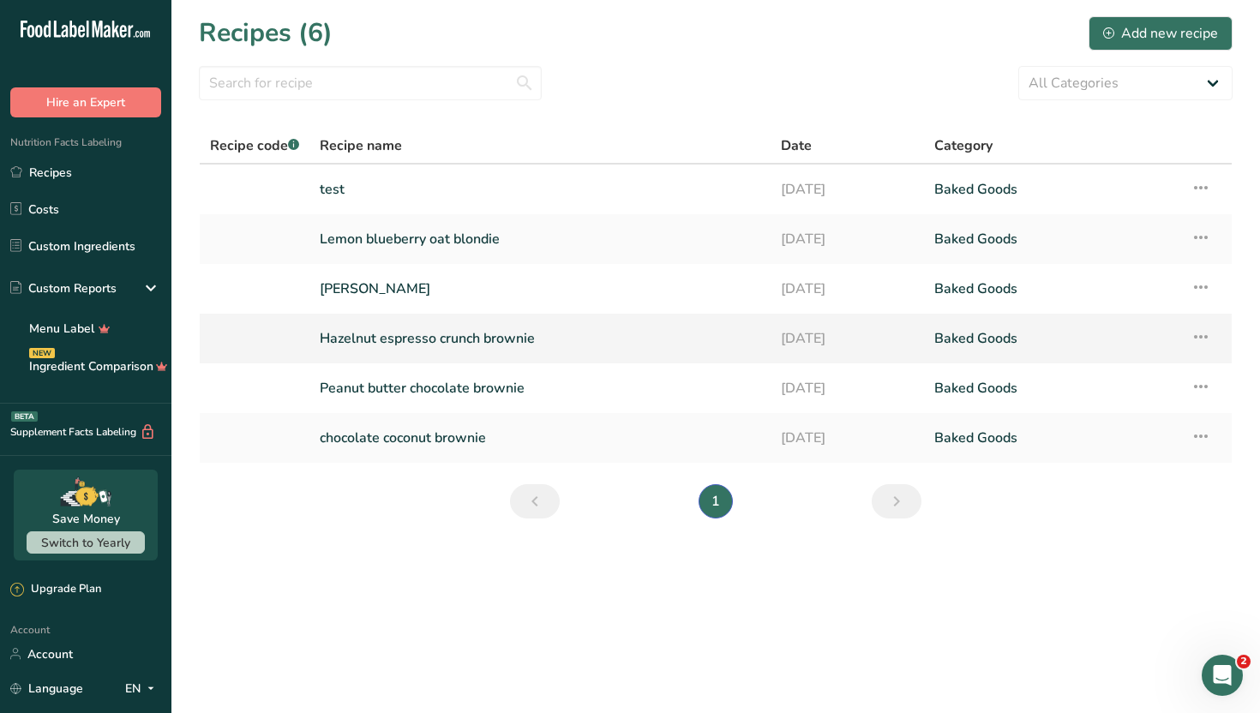
click at [347, 334] on link "Hazelnut espresso crunch brownie" at bounding box center [540, 339] width 440 height 36
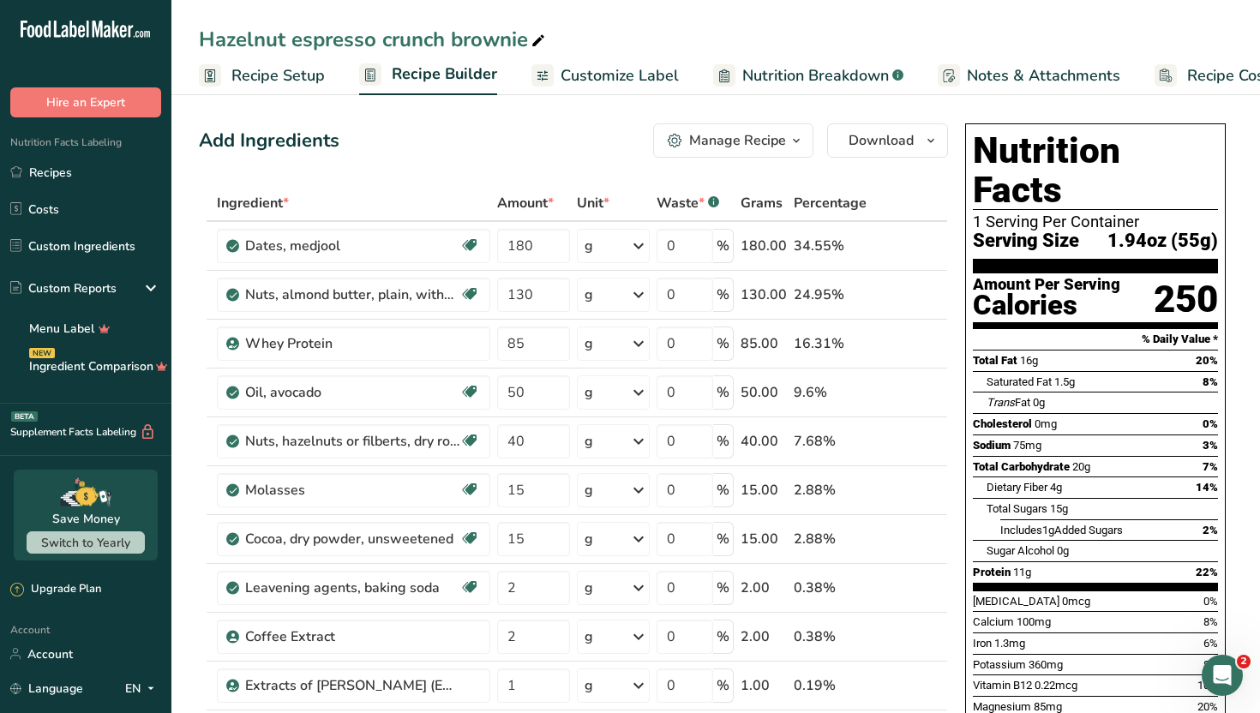
click at [620, 68] on span "Customize Label" at bounding box center [619, 75] width 118 height 23
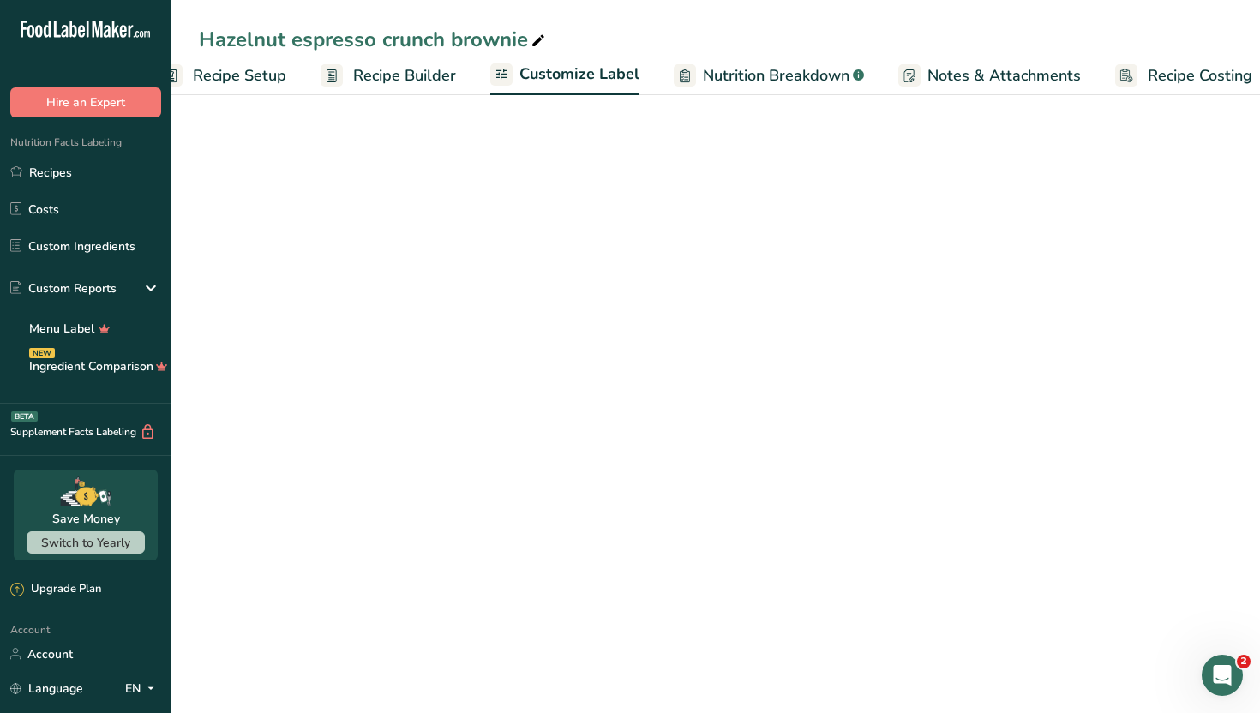
scroll to position [0, 58]
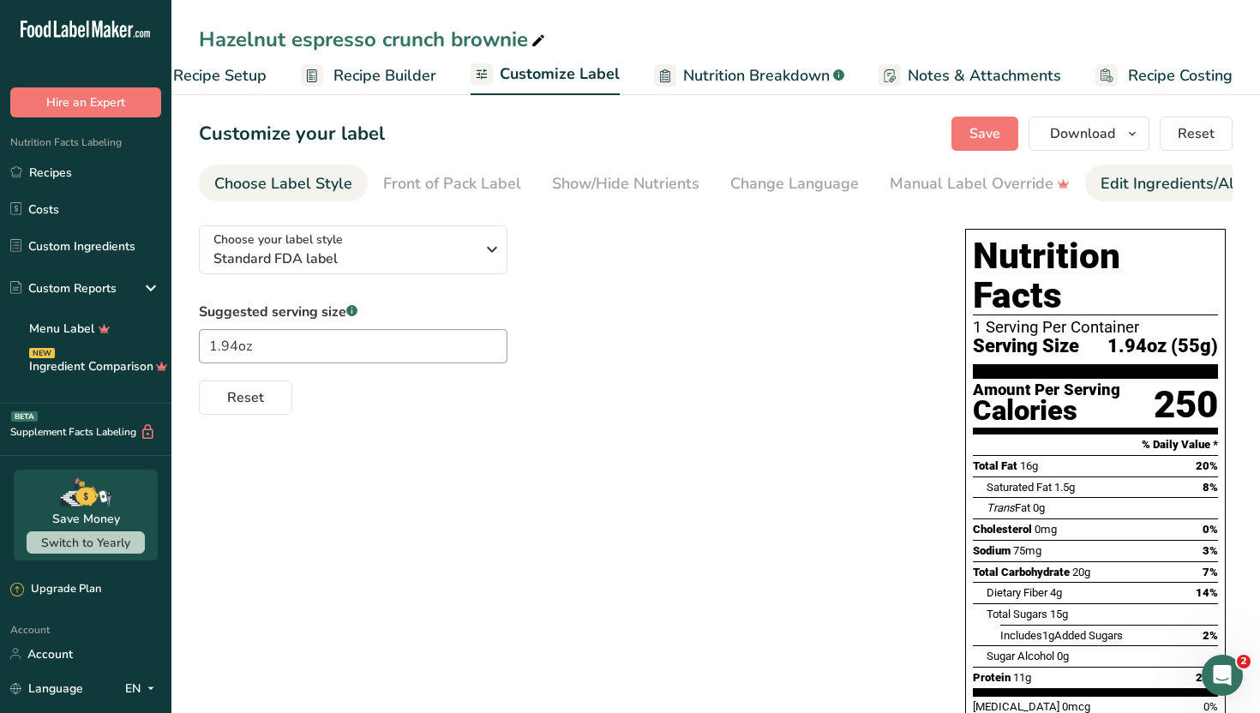
click at [1113, 190] on div "Edit Ingredients/Allergens List" at bounding box center [1209, 183] width 218 height 23
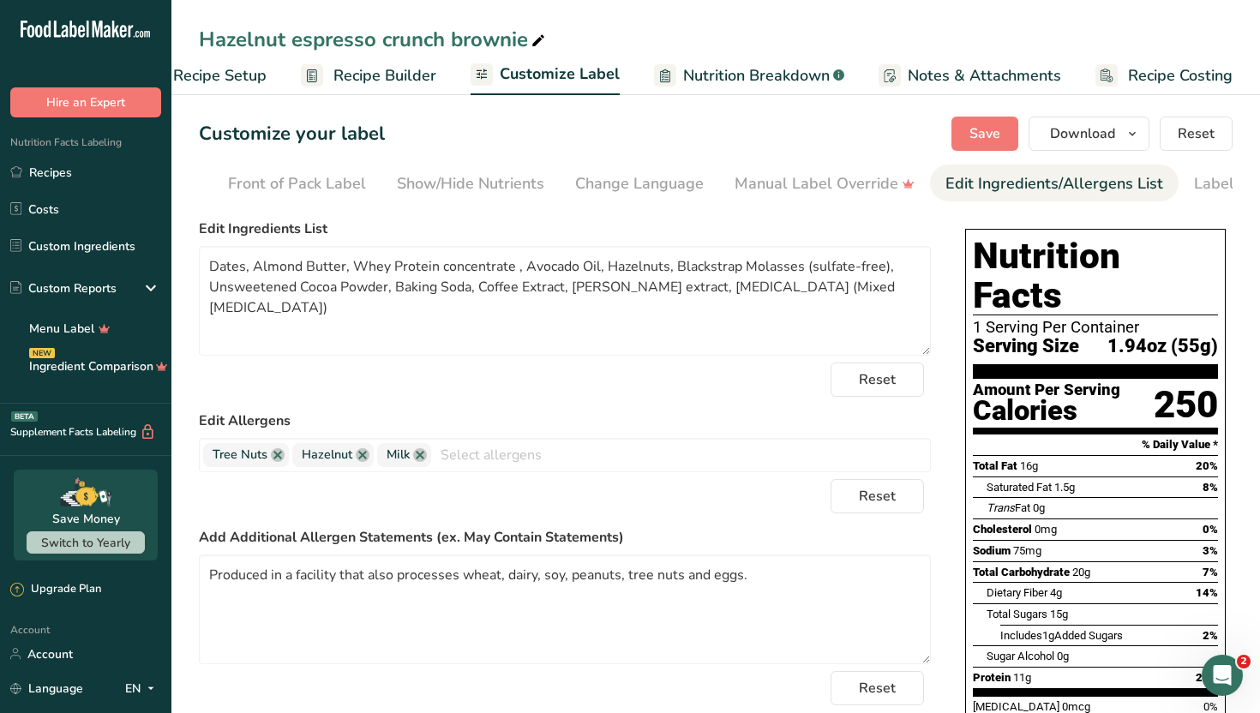
scroll to position [0, 232]
click at [1168, 182] on div "Label Extra Info" at bounding box center [1174, 183] width 114 height 23
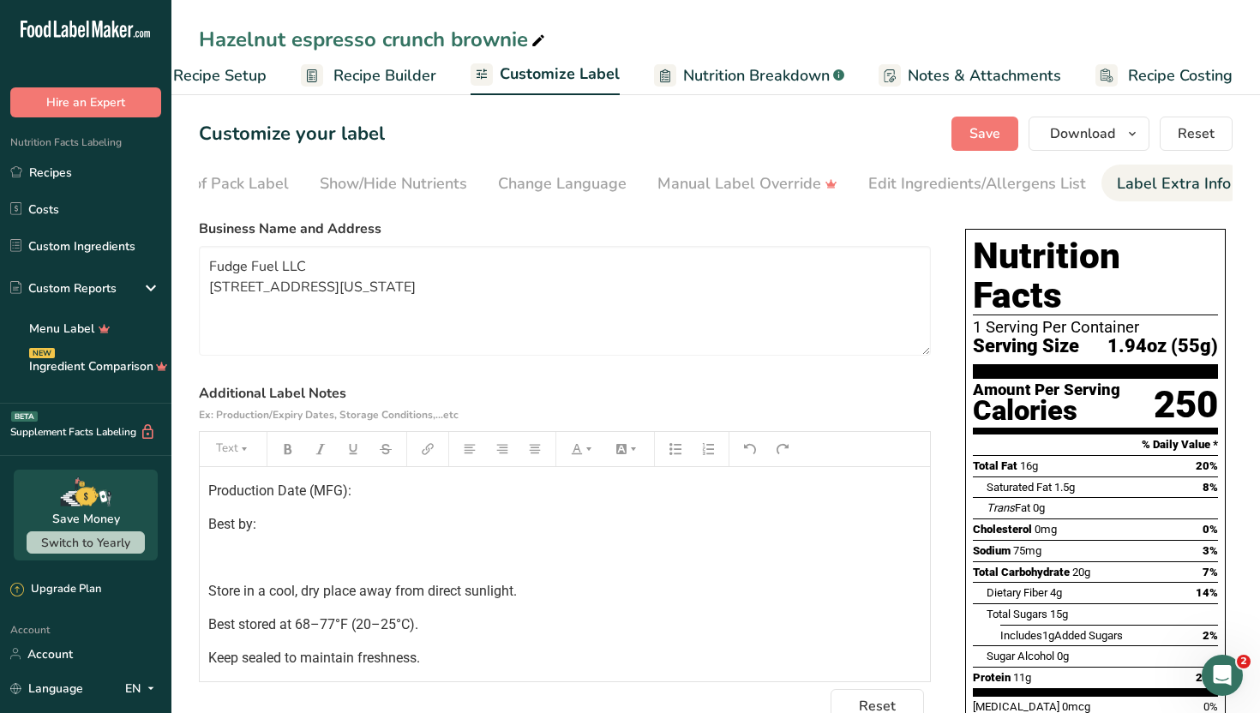
click at [608, 392] on label "Additional Label Notes Ex: Production/Expiry Dates, Storage Conditions,...etc" at bounding box center [565, 403] width 732 height 41
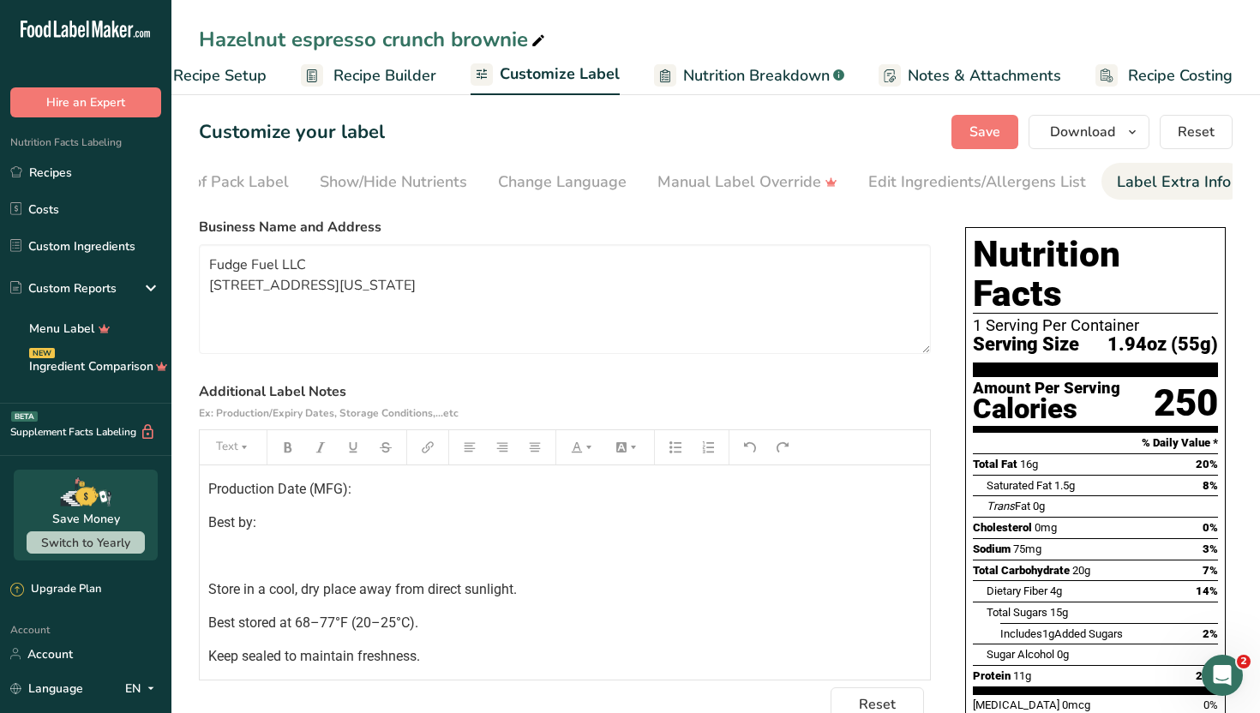
scroll to position [0, 0]
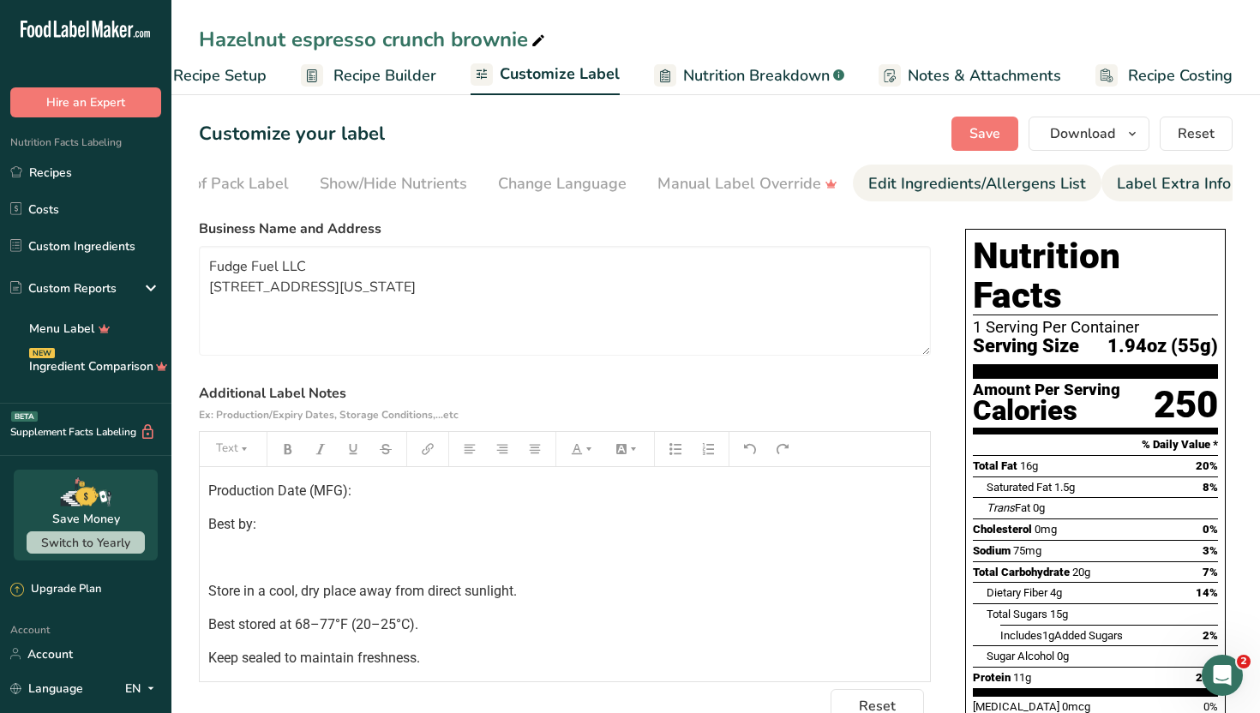
click at [978, 178] on div "Edit Ingredients/Allergens List" at bounding box center [977, 183] width 218 height 23
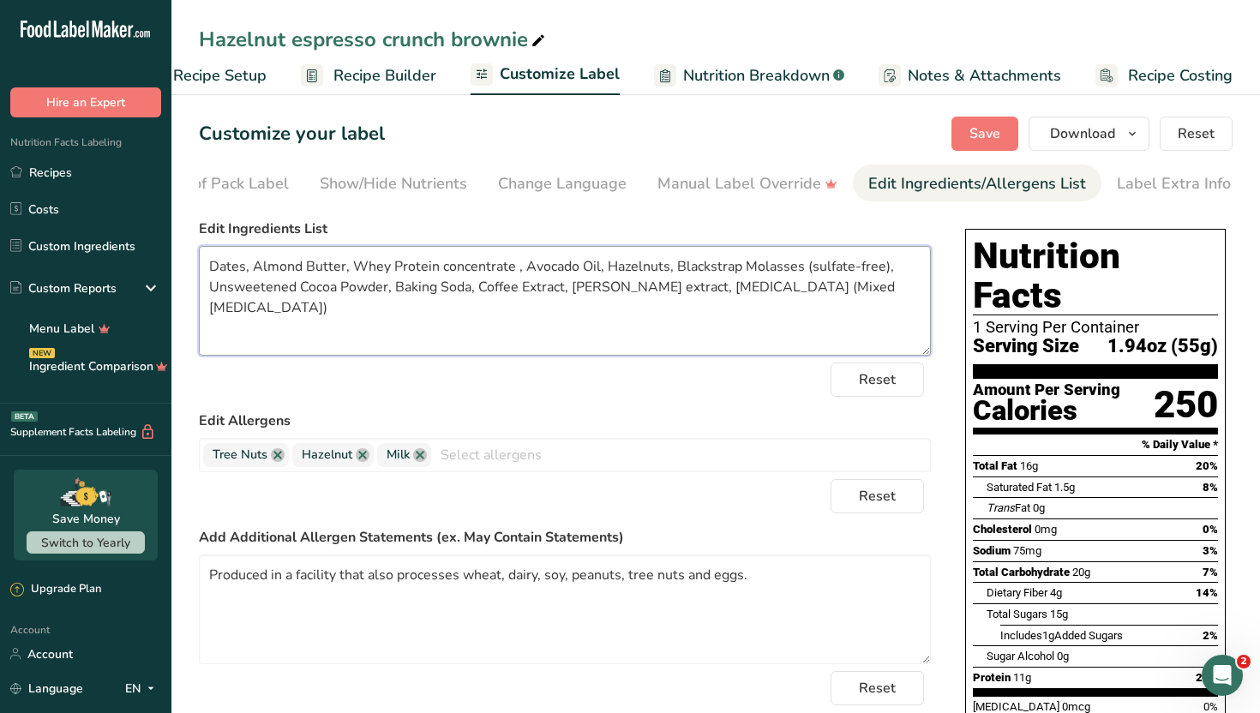
click at [563, 289] on textarea "Dates, Almond Butter, Whey Protein concentrate , Avocado Oil, Hazelnuts, Blacks…" at bounding box center [565, 301] width 732 height 110
click at [572, 284] on textarea "Dates, Almond Butter, Whey Protein concentrate , Avocado Oil, Hazelnuts, Blacks…" at bounding box center [565, 301] width 732 height 110
click at [569, 285] on textarea "Dates, Almond Butter, Whey Protein concentrate , Avocado Oil, Hazelnuts, Blacks…" at bounding box center [565, 301] width 732 height 110
click at [658, 285] on textarea "Dates, Almond Butter, Whey Protein concentrate , Avocado Oil, Hazelnuts, Blacks…" at bounding box center [565, 301] width 732 height 110
click at [662, 287] on textarea "Dates, Almond Butter, Whey Protein concentrate , Avocado Oil, Hazelnuts, Blacks…" at bounding box center [565, 301] width 732 height 110
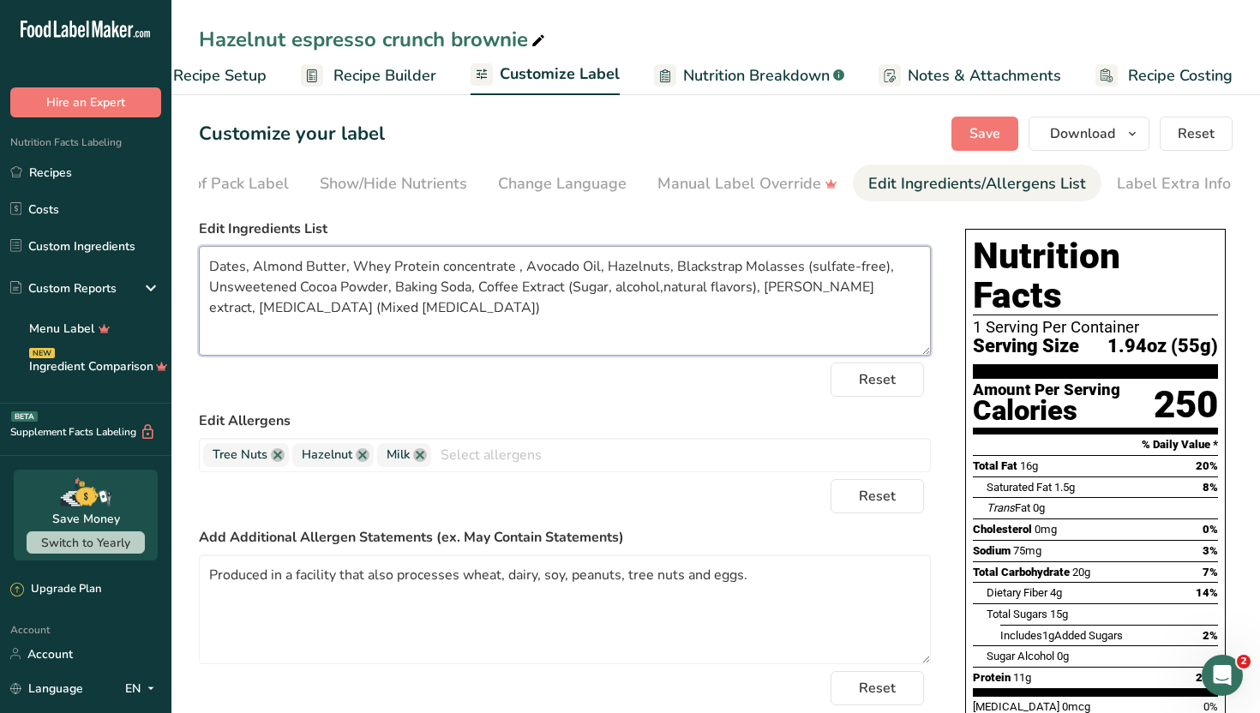
click at [620, 285] on textarea "Dates, Almond Butter, Whey Protein concentrate , Avocado Oil, Hazelnuts, Blacks…" at bounding box center [565, 301] width 732 height 110
click at [672, 288] on textarea "Dates, Almond Butter, Whey Protein concentrate , Avocado Oil, Hazelnuts, Blacks…" at bounding box center [565, 301] width 732 height 110
click at [701, 346] on textarea "Dates, Almond Butter, Whey Protein concentrate , Avocado Oil, Hazelnuts, Blacks…" at bounding box center [565, 301] width 732 height 110
type textarea "Dates, Almond Butter, Whey Protein concentrate , Avocado Oil, Hazelnuts, Blacks…"
click at [988, 133] on span "Save" at bounding box center [984, 133] width 31 height 21
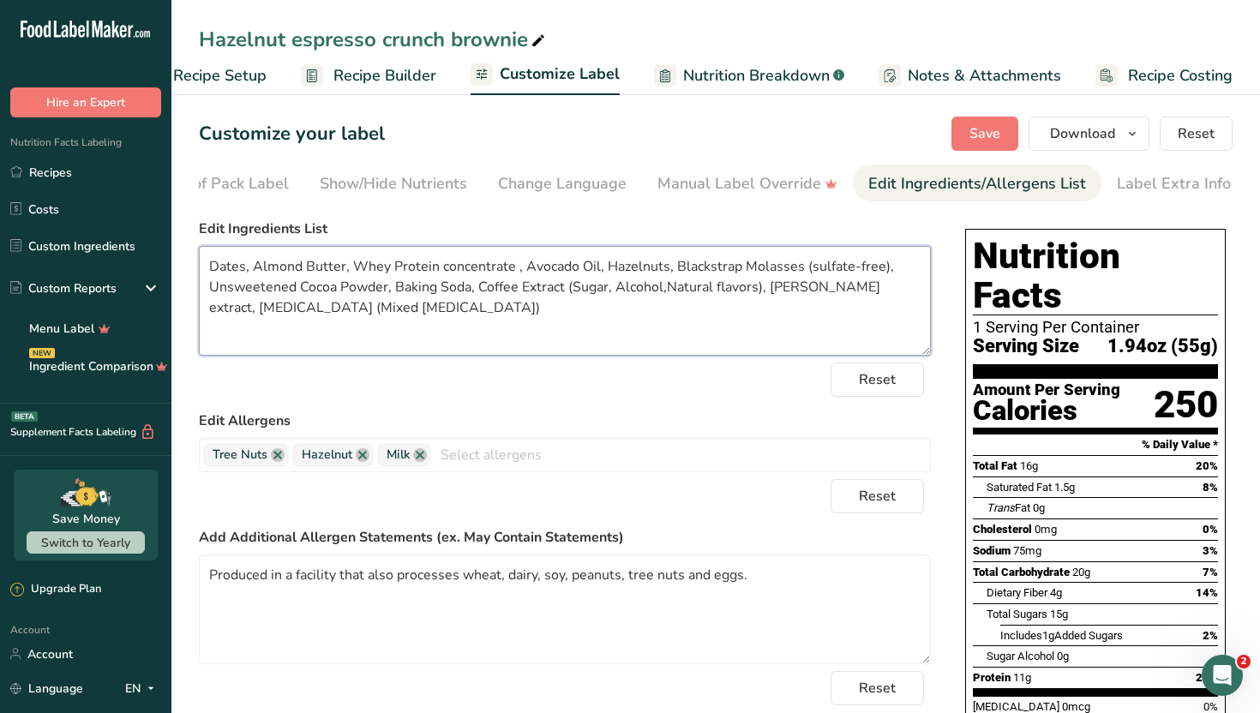
drag, startPoint x: 208, startPoint y: 306, endPoint x: 396, endPoint y: 341, distance: 190.9
click at [396, 341] on textarea "Dates, Almond Butter, Whey Protein concentrate , Avocado Oil, Hazelnuts, Blacks…" at bounding box center [565, 301] width 732 height 110
click at [414, 380] on div "Reset" at bounding box center [565, 380] width 732 height 34
click at [120, 165] on link "Recipes" at bounding box center [85, 172] width 171 height 33
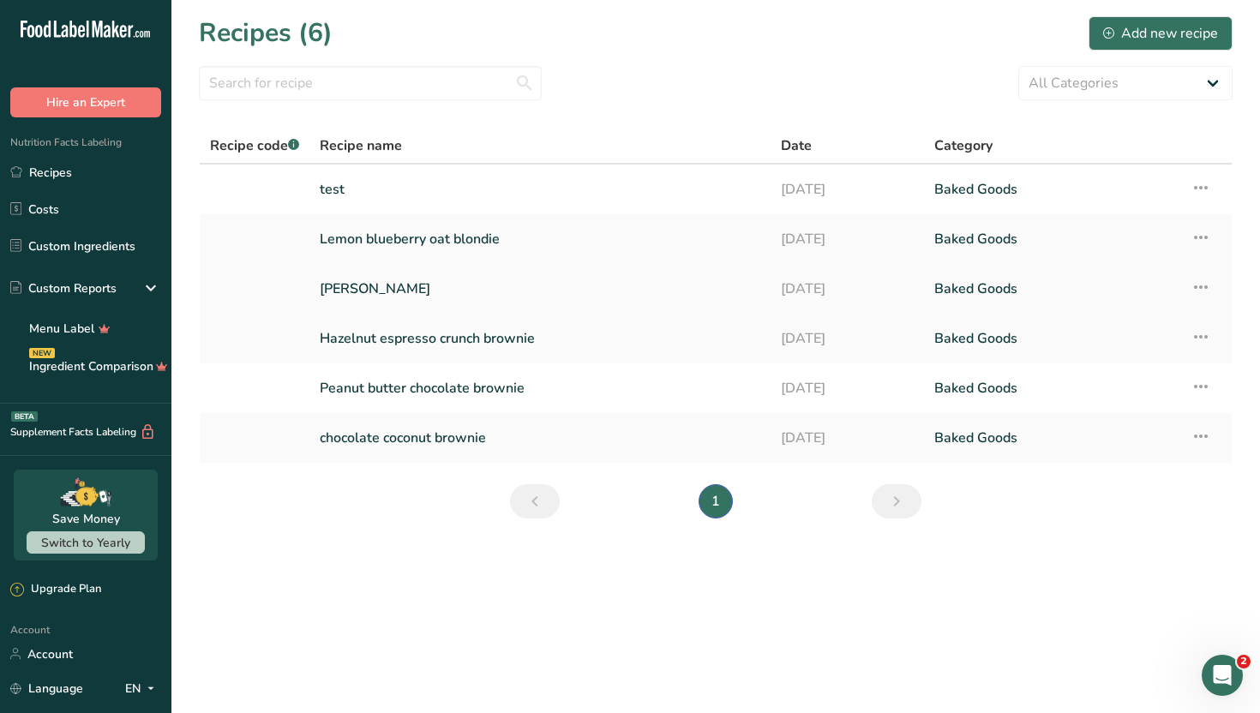
click at [427, 295] on link "[PERSON_NAME]" at bounding box center [540, 289] width 440 height 36
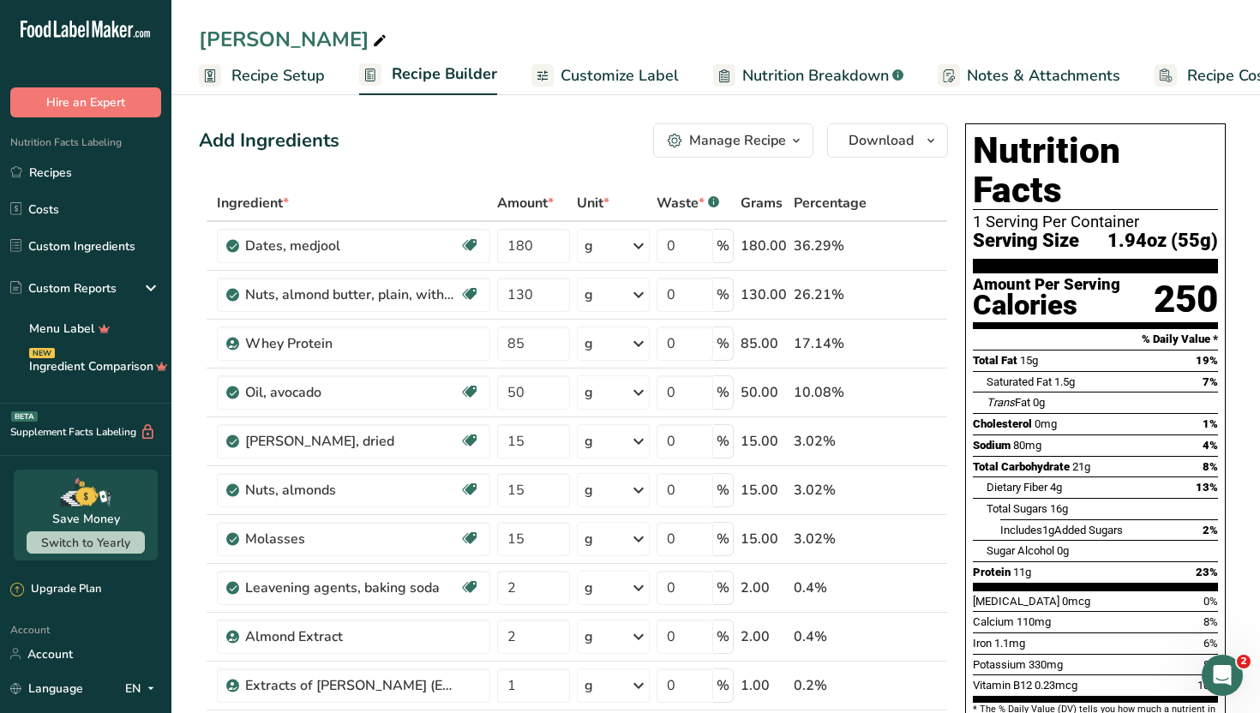
click at [643, 81] on span "Customize Label" at bounding box center [619, 75] width 118 height 23
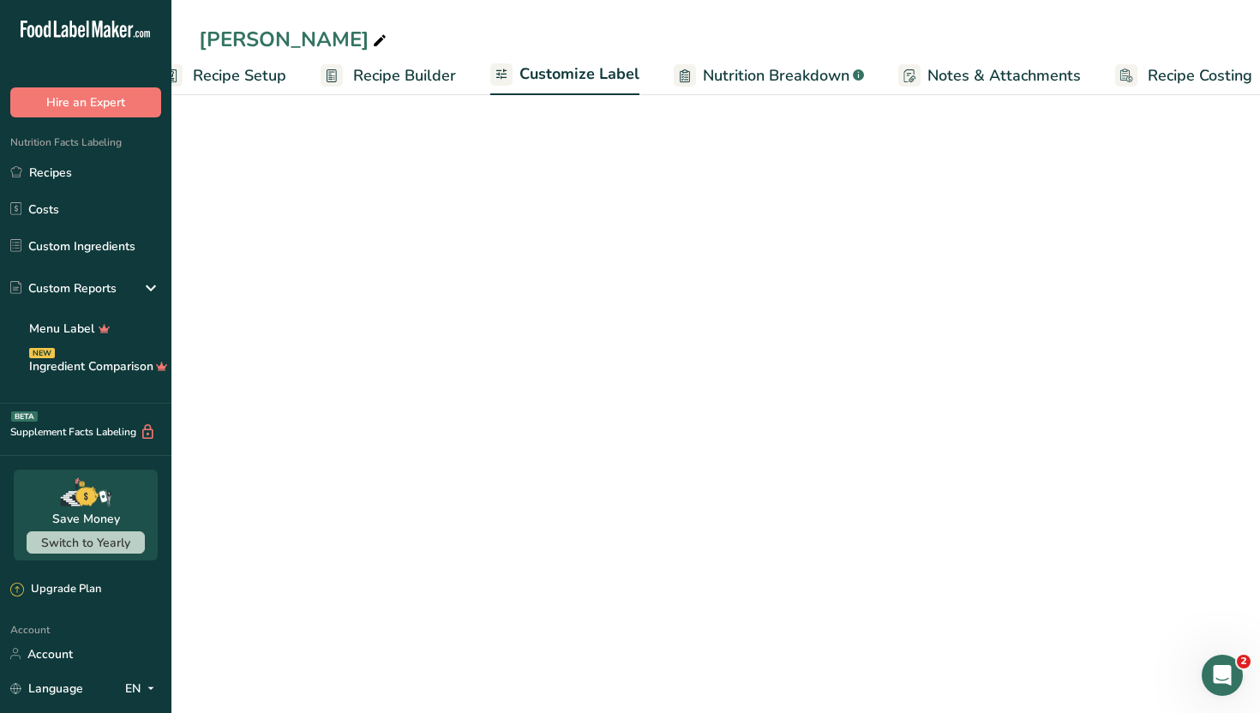
scroll to position [0, 58]
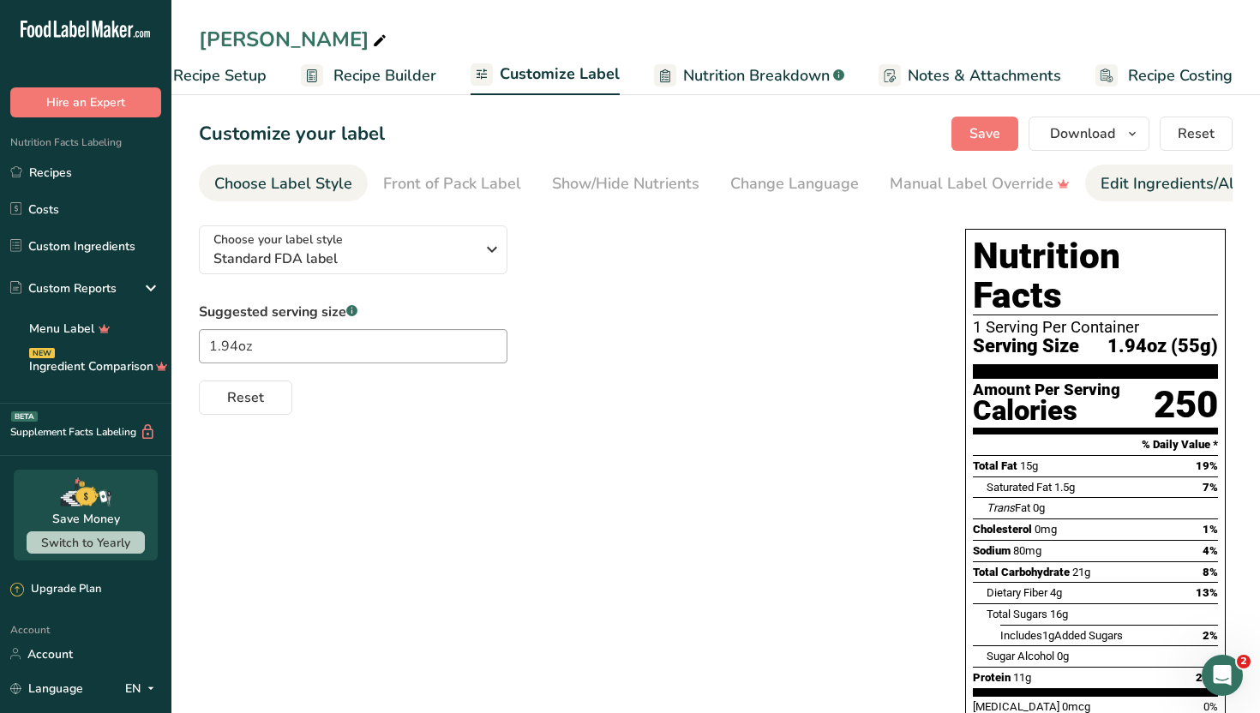
click at [1125, 177] on div "Edit Ingredients/Allergens List" at bounding box center [1209, 183] width 218 height 23
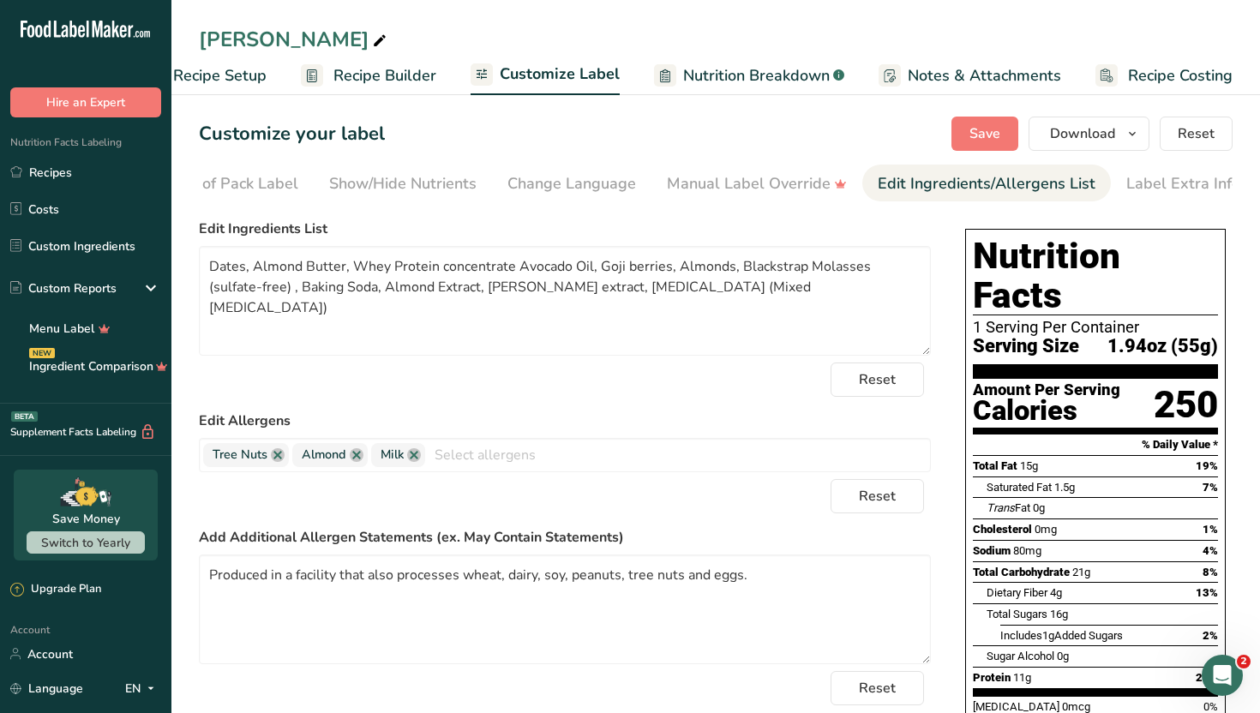
scroll to position [0, 232]
click at [429, 284] on textarea "Dates, Almond Butter, Whey Protein concentrate Avocado Oil, Goji berries, Almon…" at bounding box center [565, 301] width 732 height 110
click at [428, 285] on textarea "Dates, Almond Butter, Whey Protein concentrate Avocado Oil, Goji berries, Almon…" at bounding box center [565, 301] width 732 height 110
click at [487, 324] on textarea "Dates, Almond Butter, Whey Protein concentrate Avocado Oil, Goji berries, Almon…" at bounding box center [565, 301] width 732 height 110
click at [509, 267] on textarea "Dates, Almond Butter, Whey Protein concentrate Avocado Oil, Goji berries, Almon…" at bounding box center [565, 301] width 732 height 110
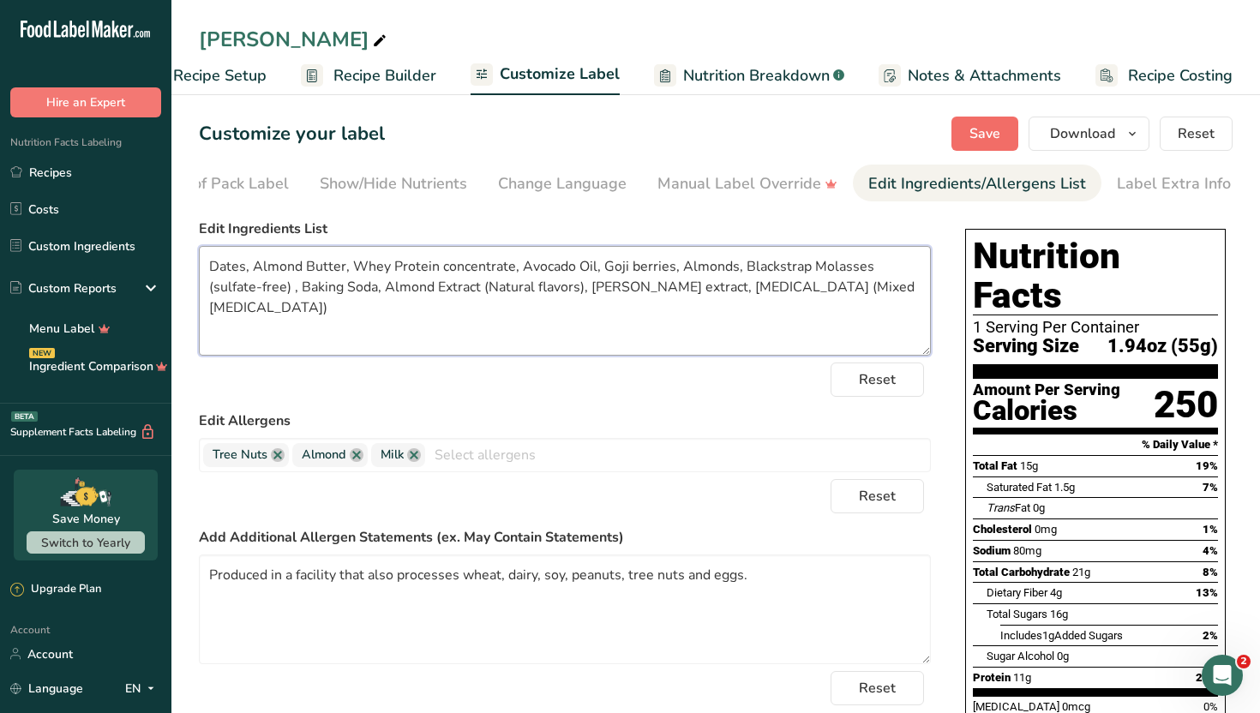
type textarea "Dates, Almond Butter, Whey Protein concentrate, Avocado Oil, Goji berries, Almo…"
click at [1004, 133] on button "Save" at bounding box center [984, 134] width 67 height 34
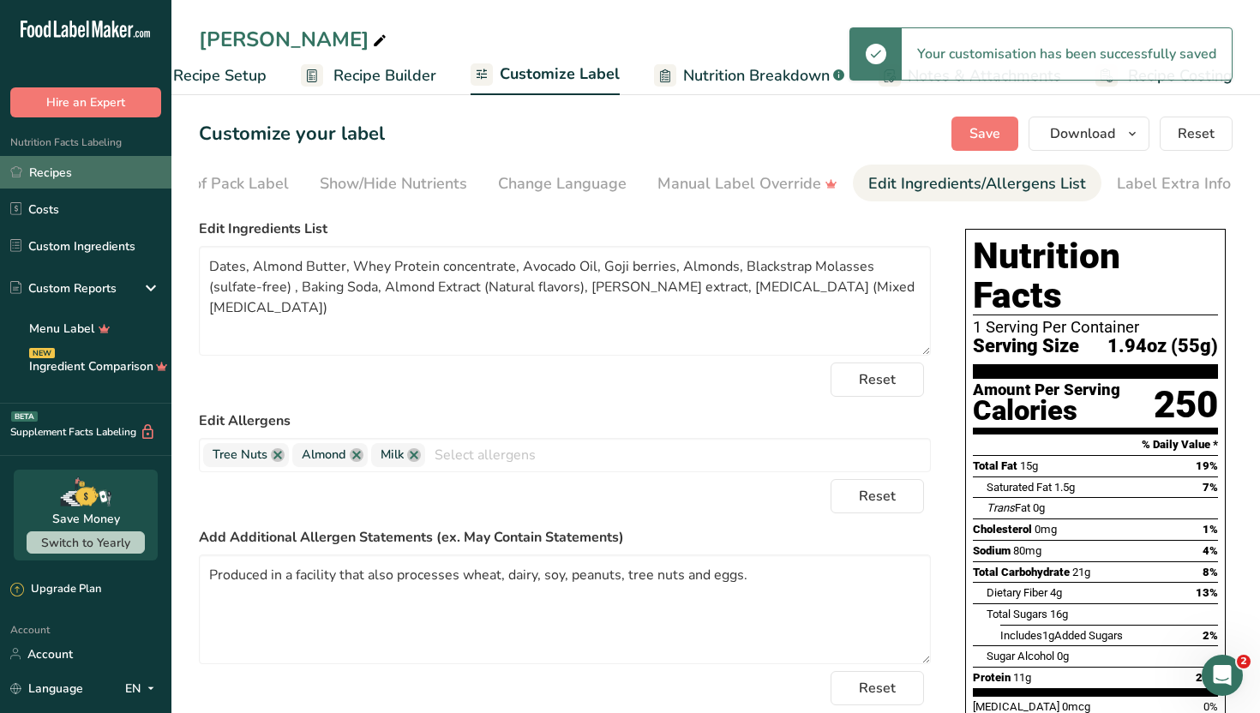
click at [82, 167] on link "Recipes" at bounding box center [85, 172] width 171 height 33
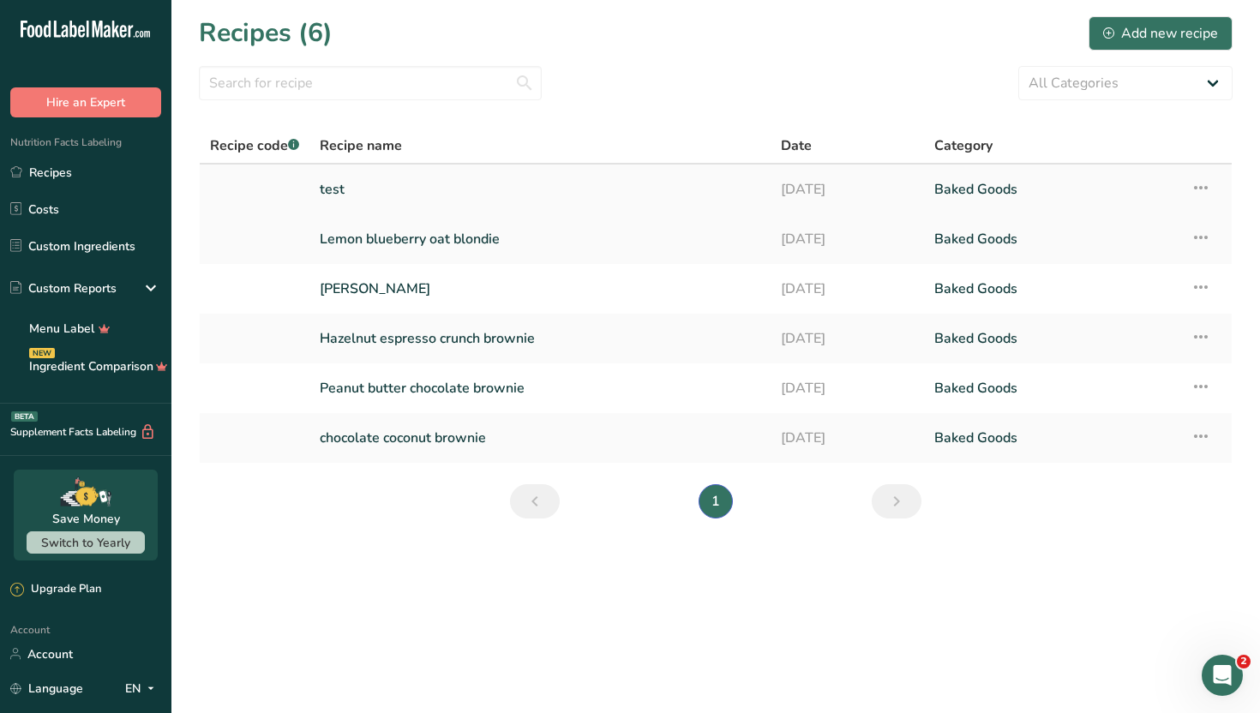
click at [1205, 186] on icon at bounding box center [1200, 187] width 21 height 31
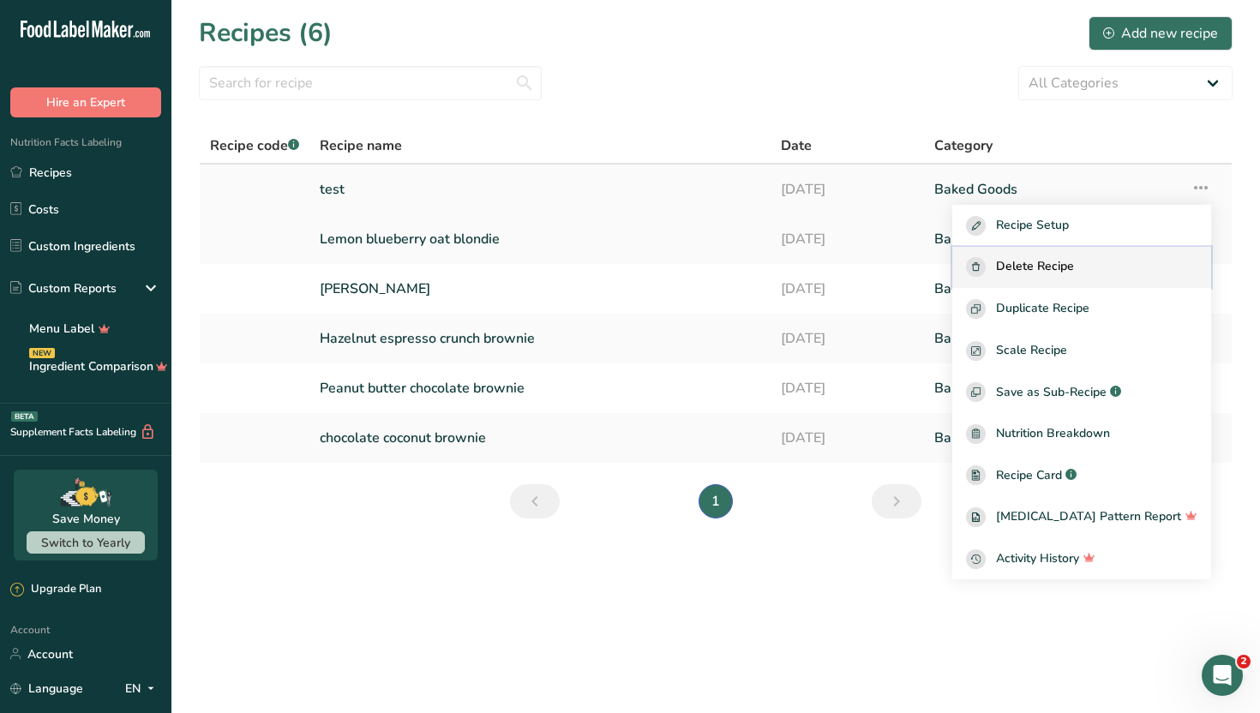
click at [1112, 269] on div "Delete Recipe" at bounding box center [1081, 267] width 231 height 20
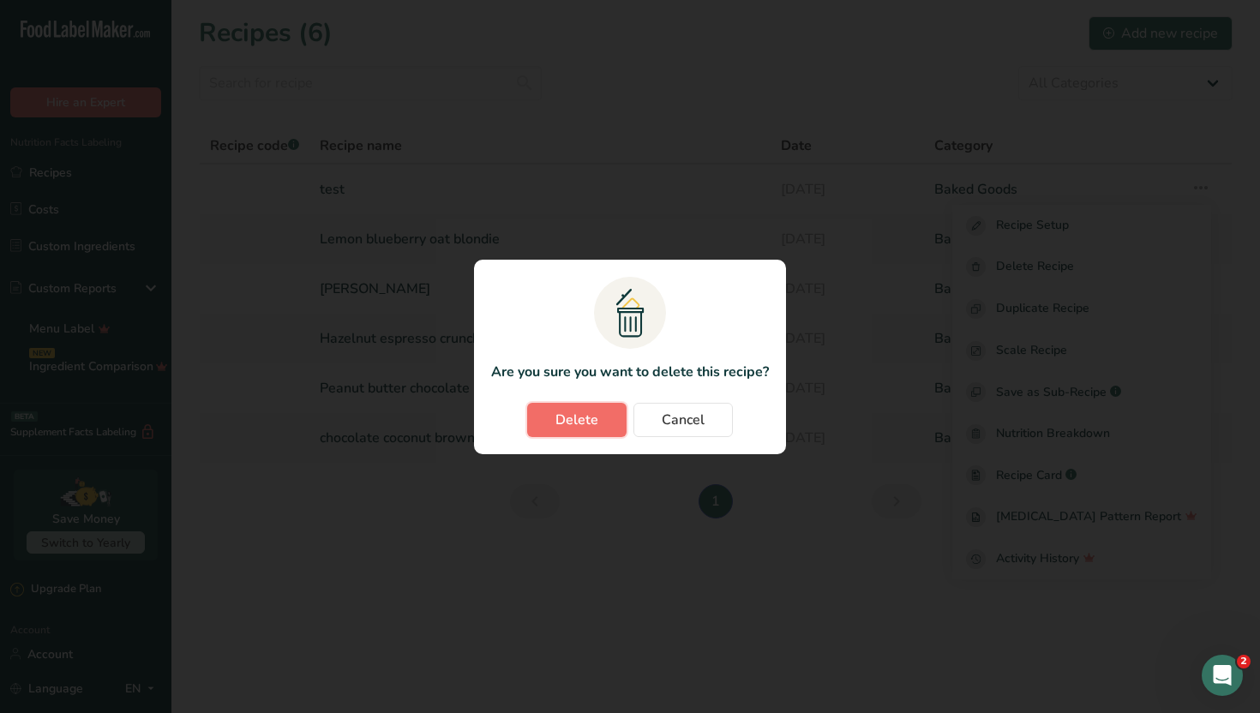
click at [604, 406] on button "Delete" at bounding box center [576, 420] width 99 height 34
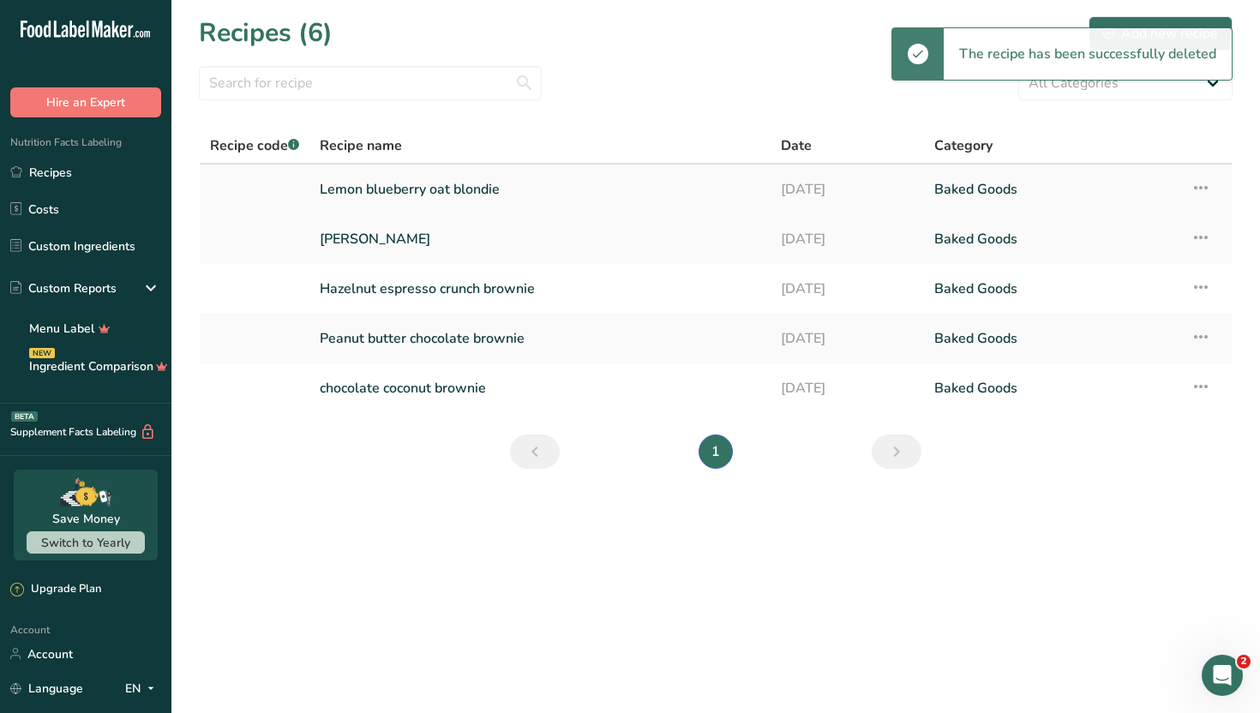
click at [562, 189] on link "Lemon blueberry oat blondie" at bounding box center [540, 189] width 440 height 36
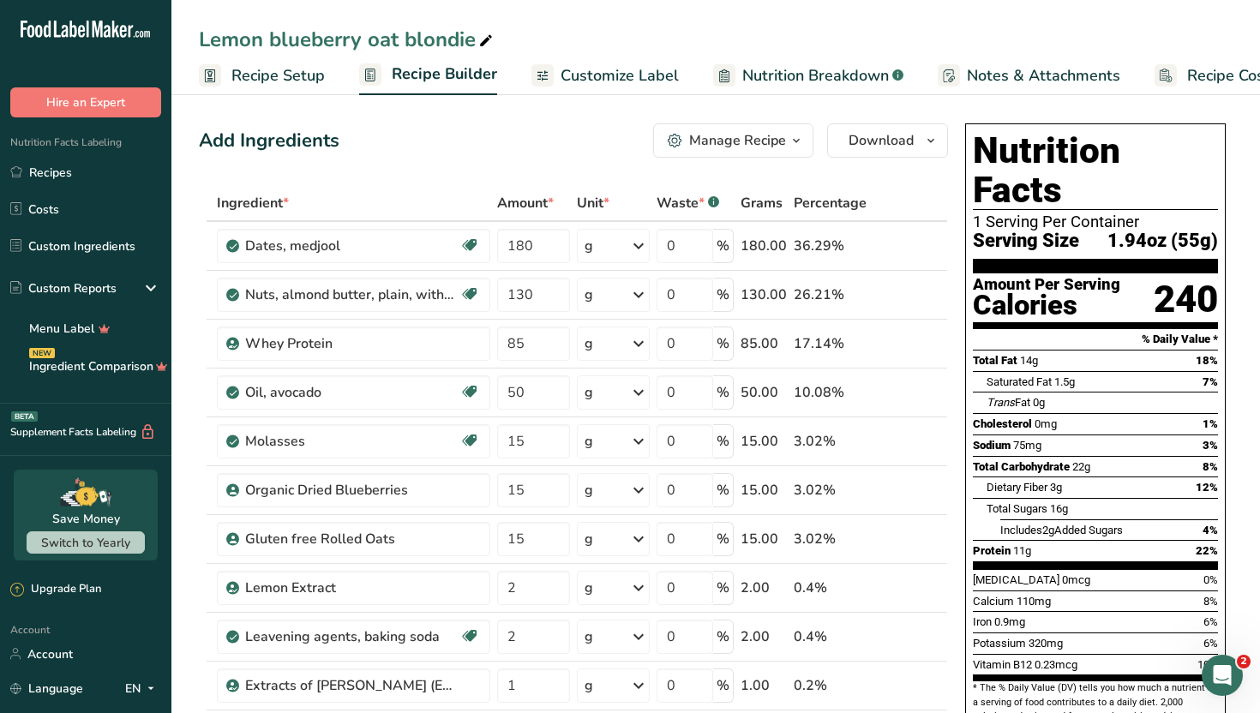
click at [618, 80] on span "Customize Label" at bounding box center [619, 75] width 118 height 23
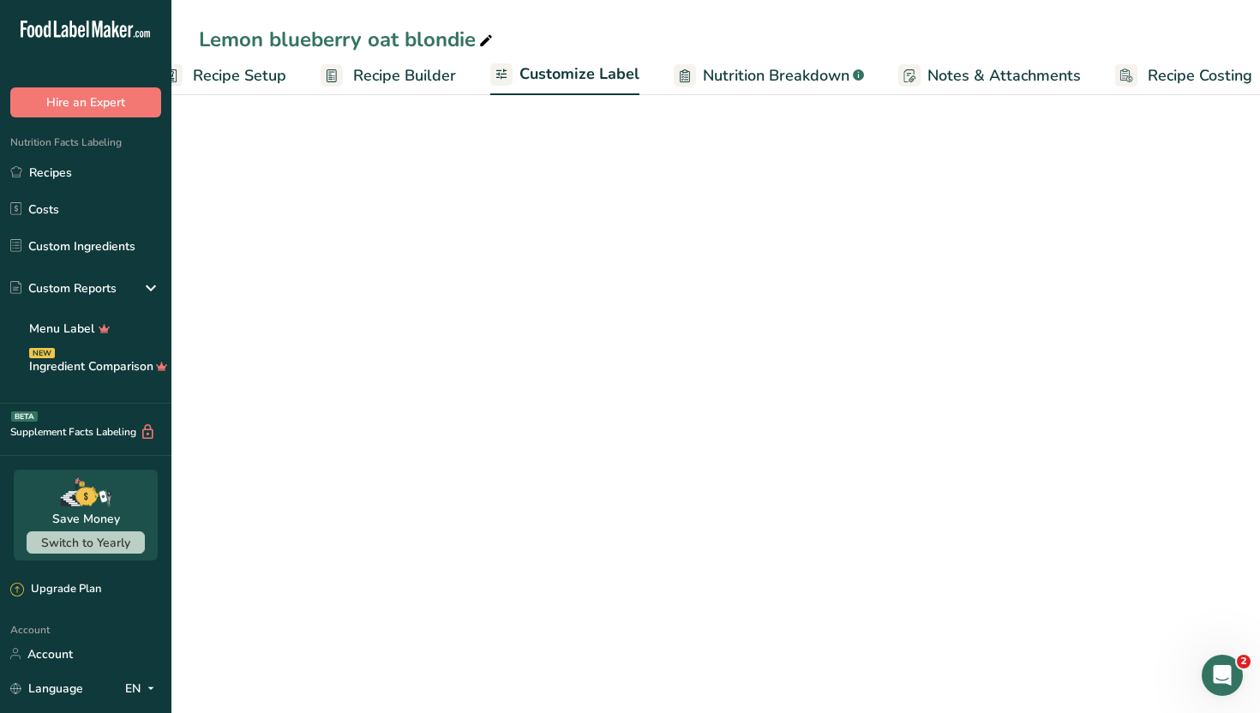
scroll to position [0, 58]
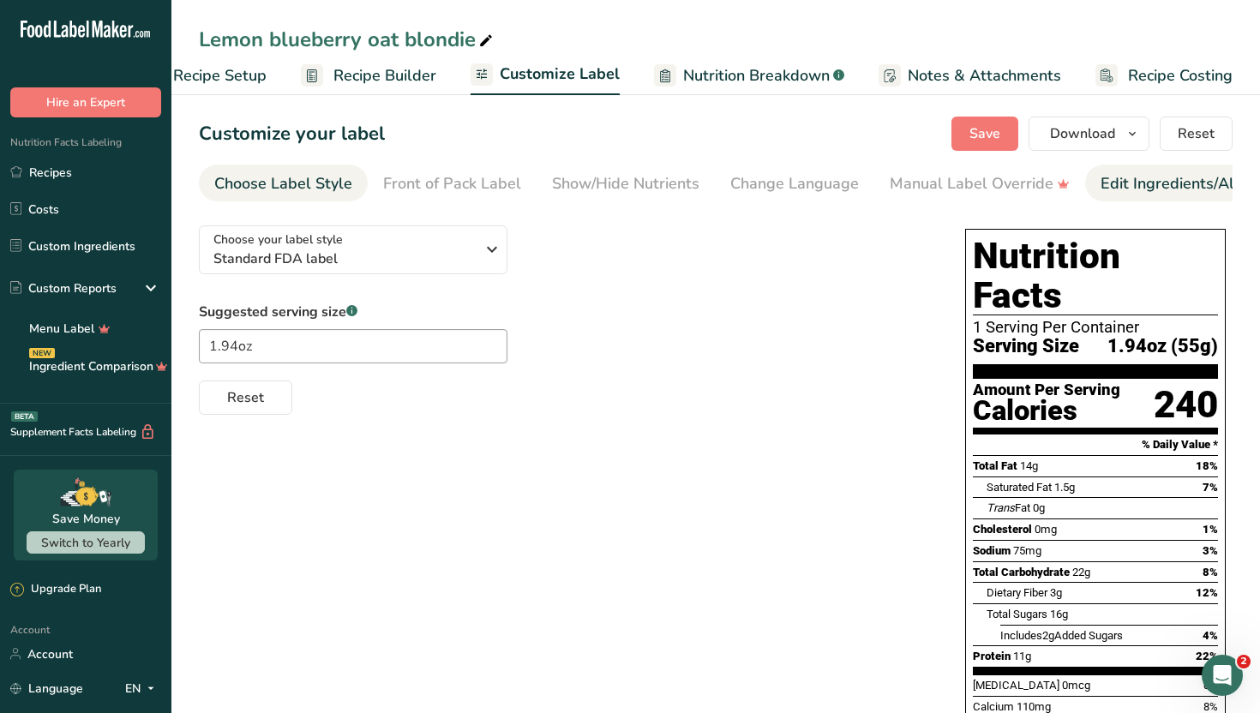
click at [1165, 177] on div "Edit Ingredients/Allergens List" at bounding box center [1209, 183] width 218 height 23
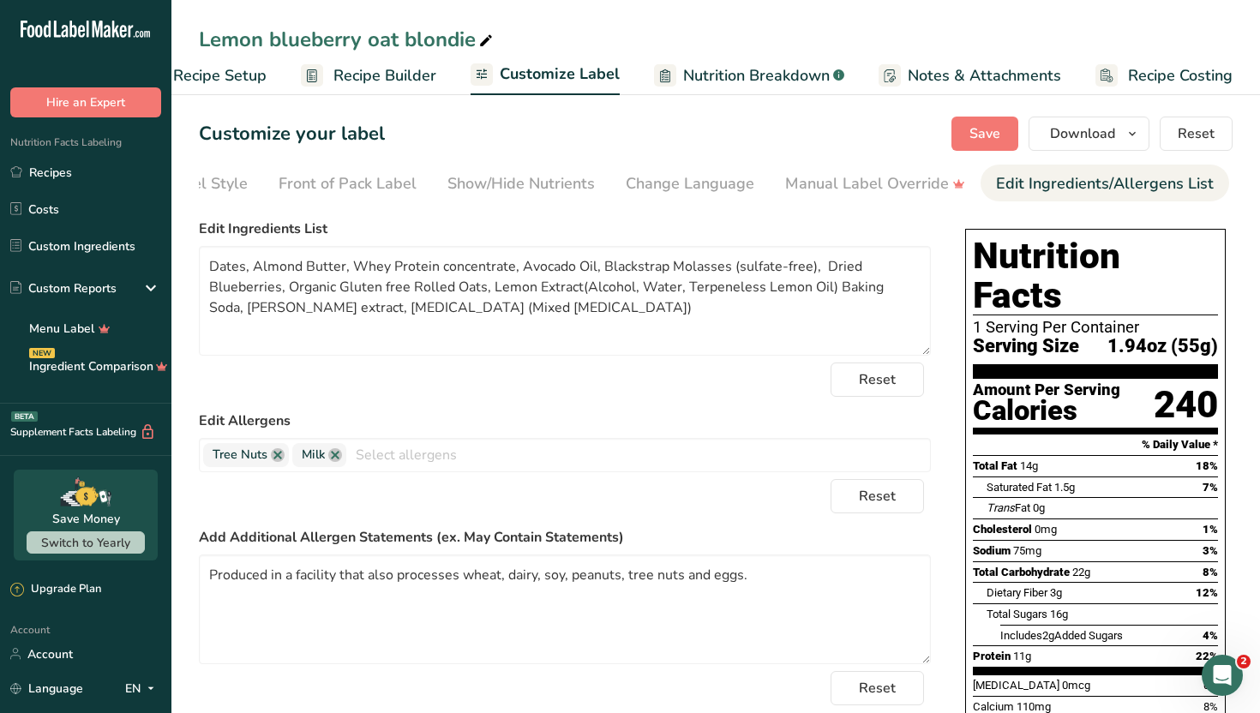
scroll to position [0, 232]
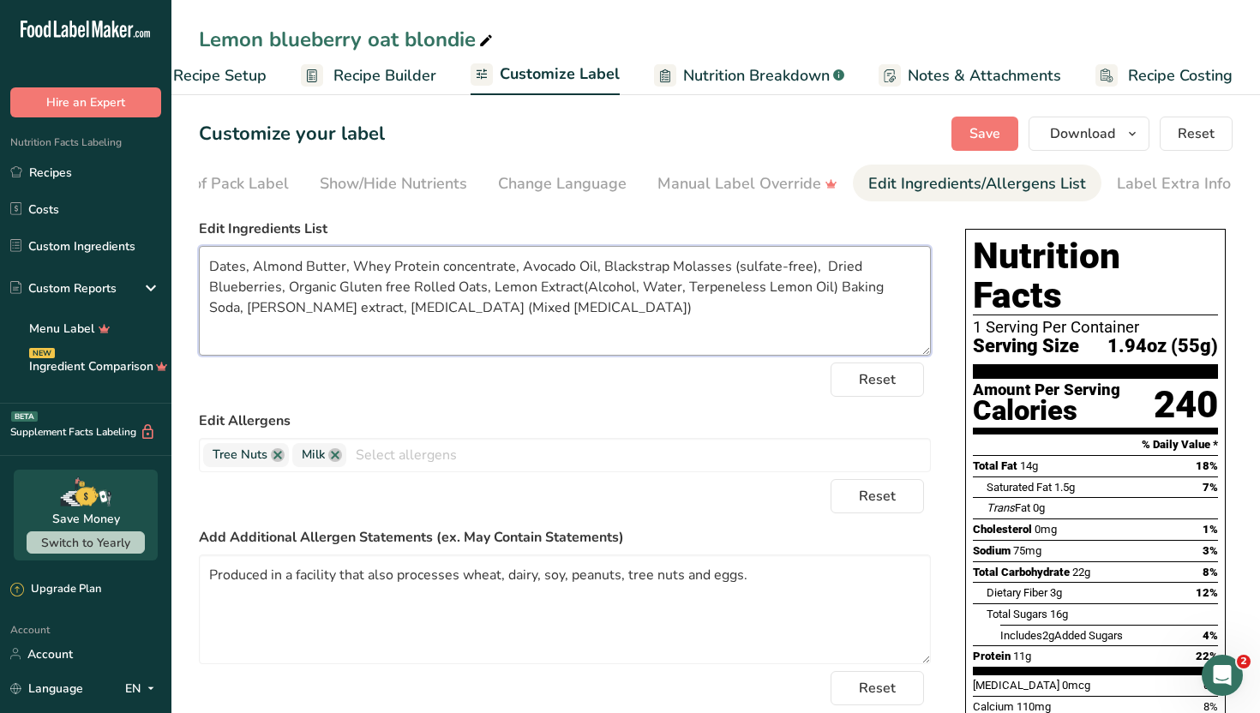
click at [754, 291] on textarea "Dates, Almond Butter, Whey Protein concentrate, Avocado Oil, Blackstrap Molasse…" at bounding box center [565, 301] width 732 height 110
click at [699, 287] on textarea "Dates, Almond Butter, Whey Protein concentrate, Avocado Oil, Blackstrap Molasse…" at bounding box center [565, 301] width 732 height 110
type textarea "Dates, Almond Butter, Whey Protein concentrate, Avocado Oil, Blackstrap Molasse…"
click at [722, 425] on label "Edit Allergens" at bounding box center [565, 420] width 732 height 21
click at [981, 145] on button "Save" at bounding box center [984, 134] width 67 height 34
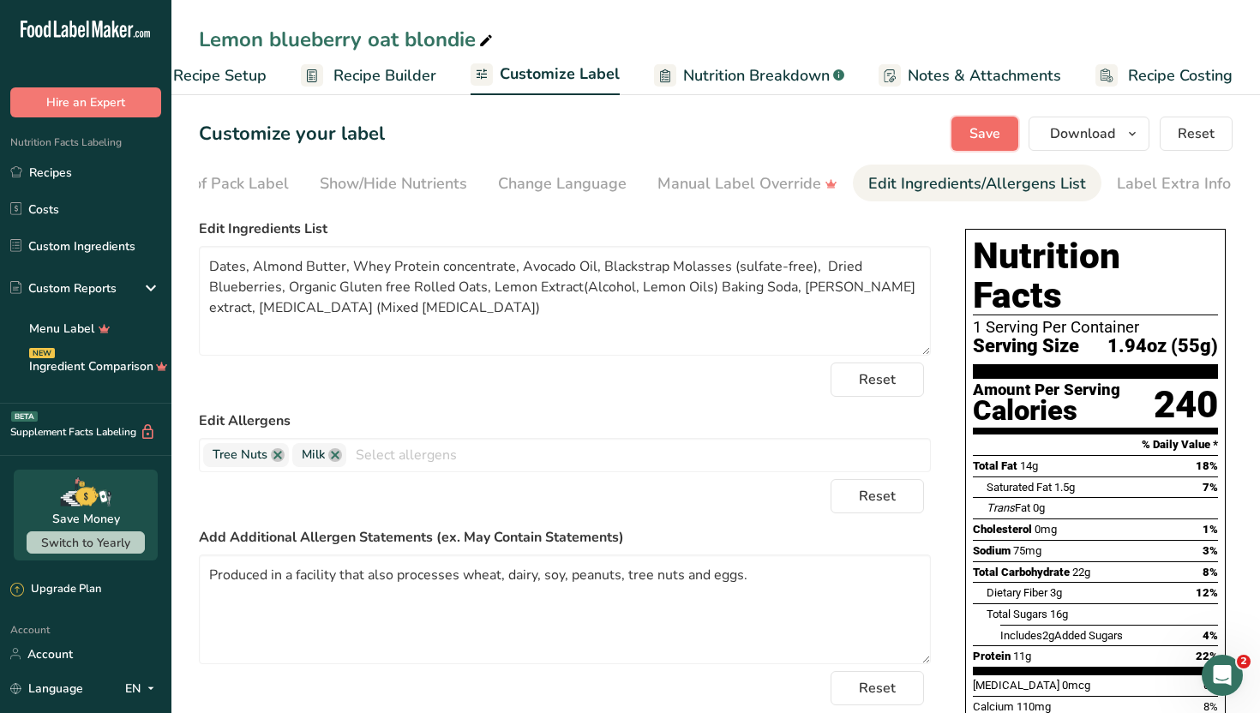
click at [973, 134] on span "Save" at bounding box center [984, 133] width 31 height 21
click at [60, 175] on link "Recipes" at bounding box center [85, 172] width 171 height 33
